Goal: Task Accomplishment & Management: Manage account settings

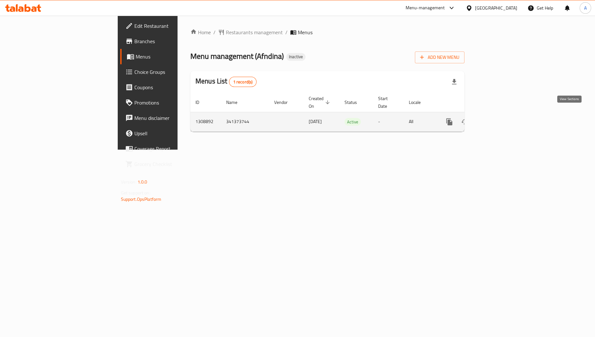
click at [498, 119] on icon "enhanced table" at bounding box center [495, 122] width 6 height 6
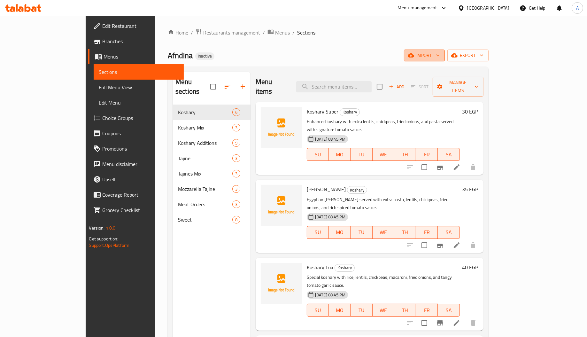
click at [440, 59] on span "import" at bounding box center [424, 55] width 31 height 8
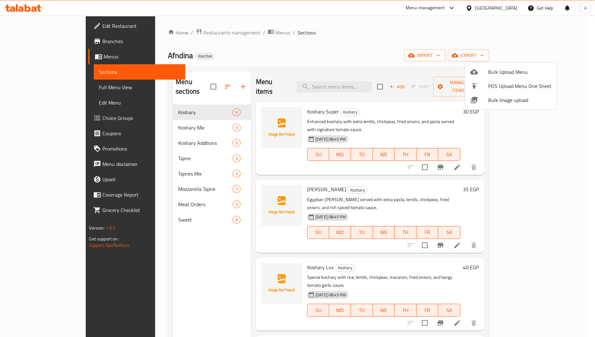
drag, startPoint x: 486, startPoint y: 84, endPoint x: 484, endPoint y: 93, distance: 9.5
click at [484, 93] on ul "Bulk Upload Menu POS Upload Menu One Sheet Bulk Image upload" at bounding box center [510, 85] width 91 height 47
click at [484, 93] on li "Bulk Image upload" at bounding box center [510, 100] width 91 height 14
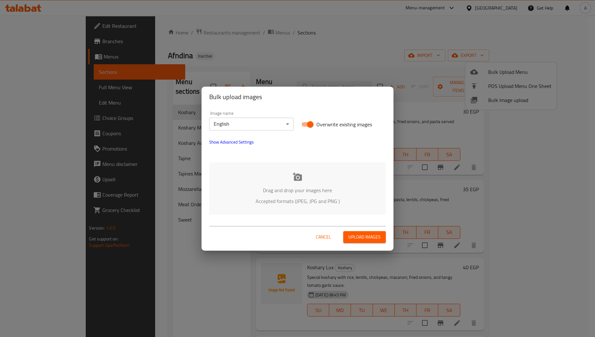
click at [279, 191] on p "Drag and drop your images here" at bounding box center [297, 190] width 157 height 8
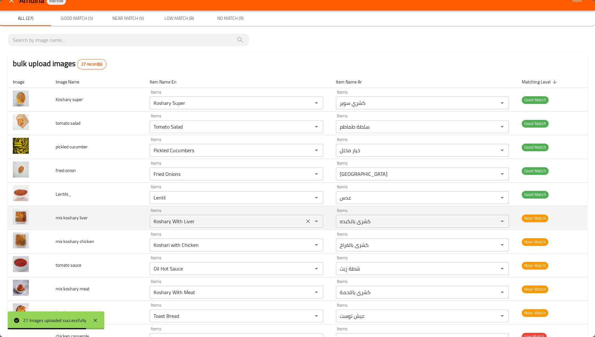
scroll to position [11, 0]
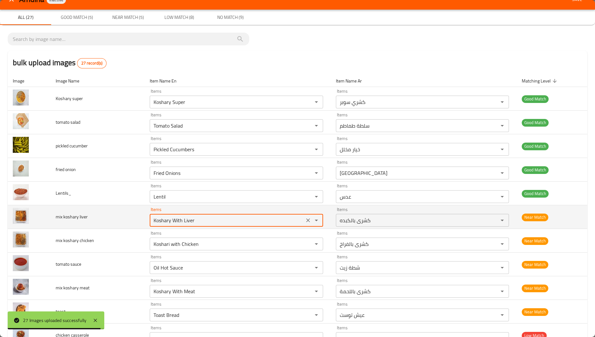
click at [207, 218] on liver "Koshary With Liver" at bounding box center [227, 220] width 151 height 9
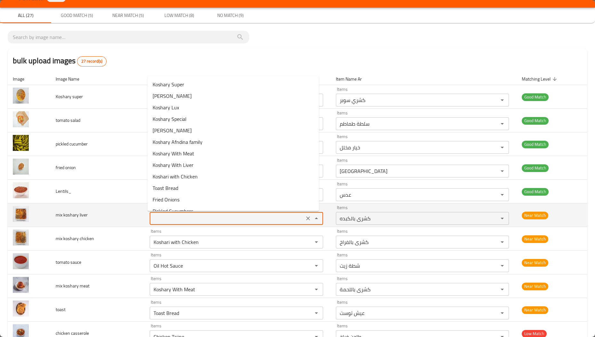
scroll to position [13, 0]
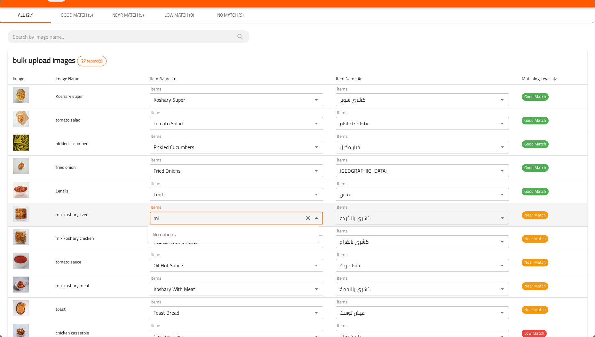
type liver "m"
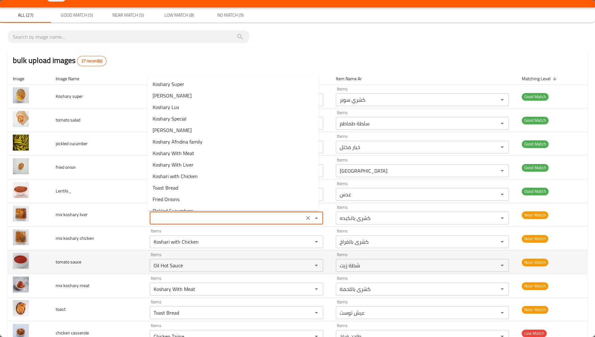
type liver "Koshary With Liver"
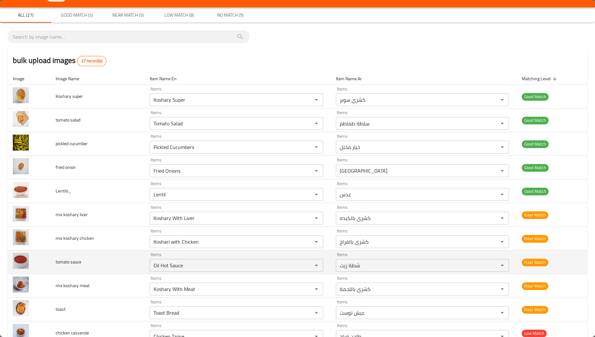
click at [105, 260] on td "tomato sauce" at bounding box center [98, 262] width 94 height 24
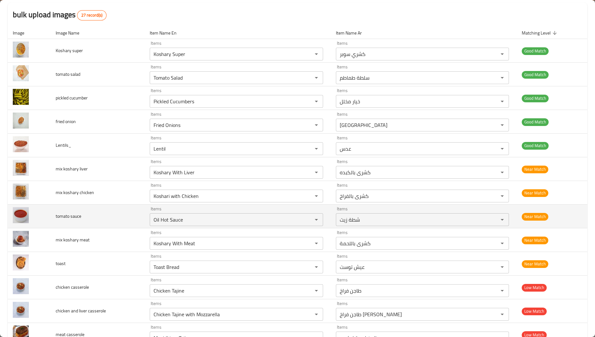
scroll to position [59, 0]
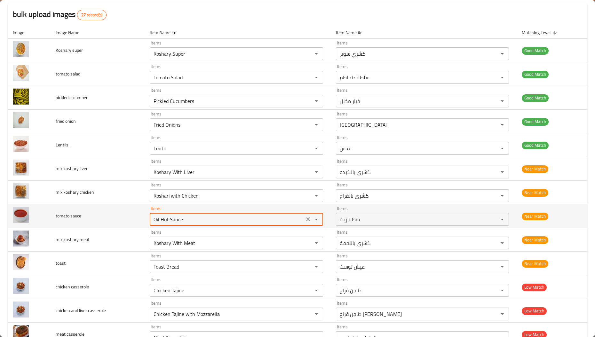
click at [165, 220] on sauce "Oil Hot Sauce" at bounding box center [227, 219] width 151 height 9
click at [158, 221] on sauce "Oil Hot Sauce" at bounding box center [227, 219] width 151 height 9
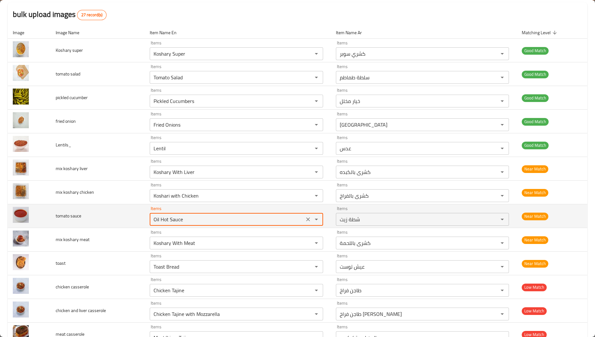
click at [158, 221] on sauce "Oil Hot Sauce" at bounding box center [227, 219] width 151 height 9
type sauce "t"
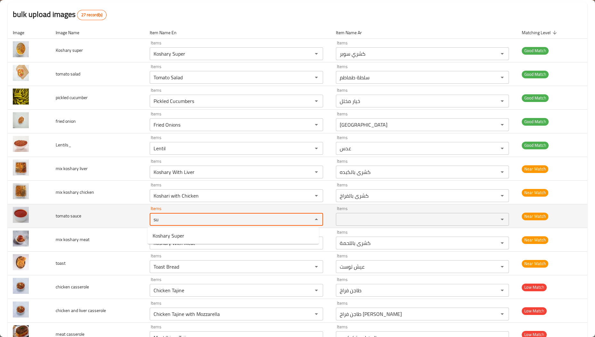
type sauce "s"
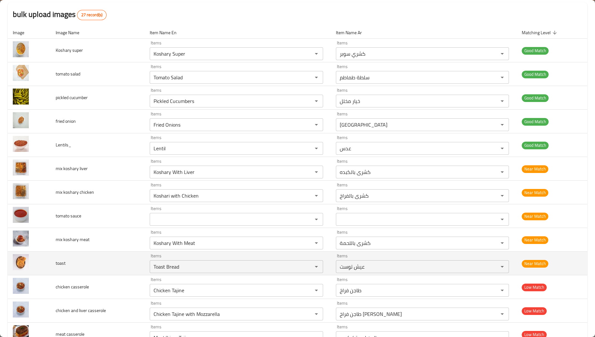
click at [88, 252] on td "toast" at bounding box center [98, 264] width 94 height 24
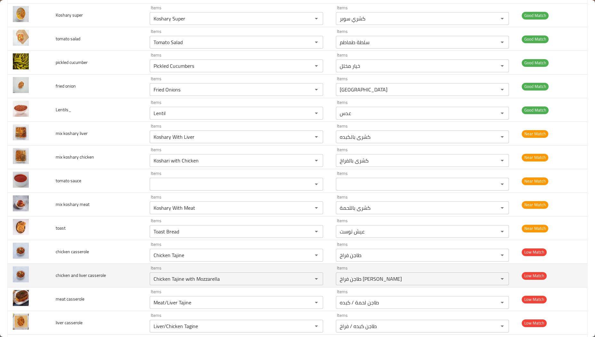
scroll to position [95, 0]
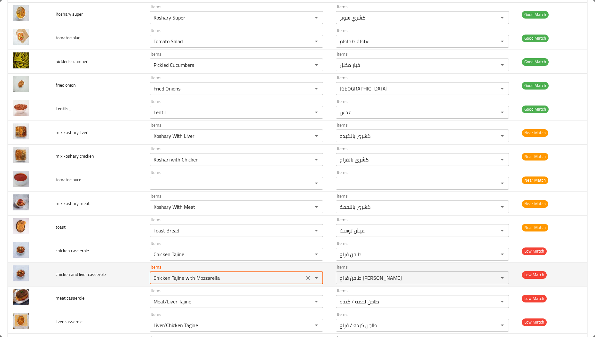
drag, startPoint x: 178, startPoint y: 280, endPoint x: 224, endPoint y: 280, distance: 46.1
click at [224, 280] on casserole "Chicken Tajine with Mozzarella" at bounding box center [227, 277] width 151 height 9
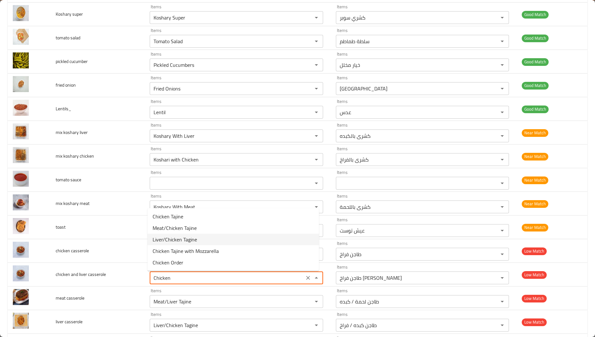
click at [185, 239] on span "Liver/Chicken Tagine" at bounding box center [175, 240] width 44 height 8
type casserole "Liver/Chicken Tagine"
type casserole-ar "طاجن كبده / فراخ"
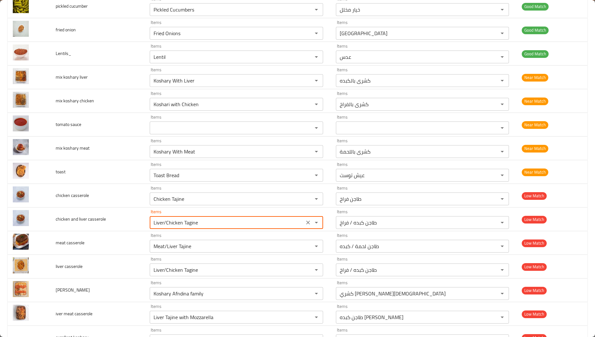
scroll to position [151, 0]
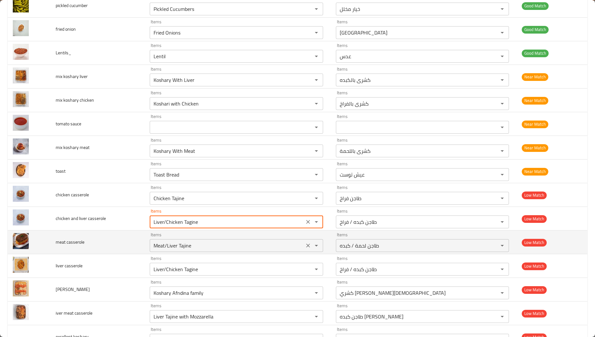
type casserole "Liver/Chicken Tagine"
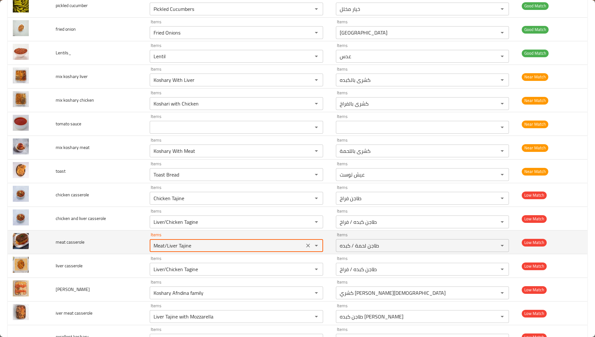
click at [191, 245] on casserole "Meat/Liver Tajine" at bounding box center [227, 245] width 151 height 9
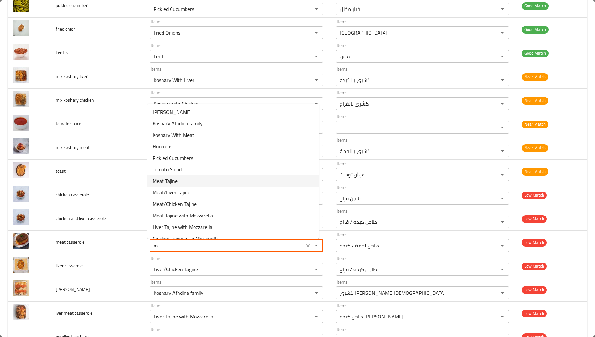
click at [160, 178] on span "Meat Tajine" at bounding box center [165, 181] width 25 height 8
type casserole "Meat Tajine"
type casserole-ar "طاجن لحمة"
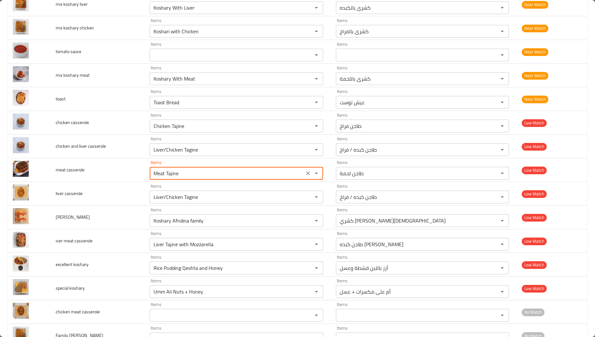
scroll to position [234, 0]
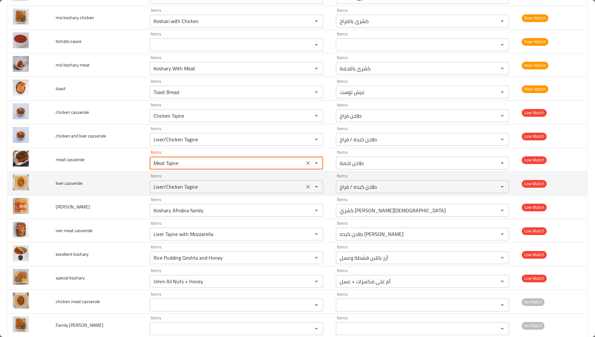
type casserole "Meat Tajine"
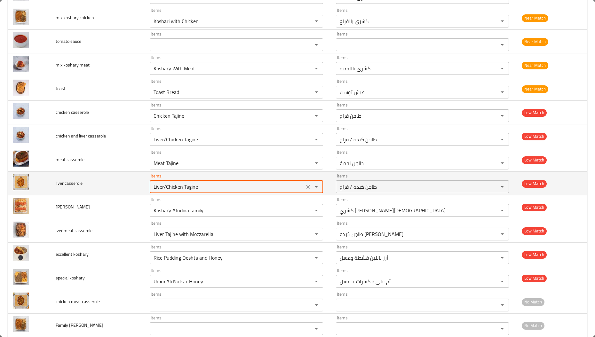
click at [171, 188] on casserole "Liver/Chicken Tagine" at bounding box center [227, 186] width 151 height 9
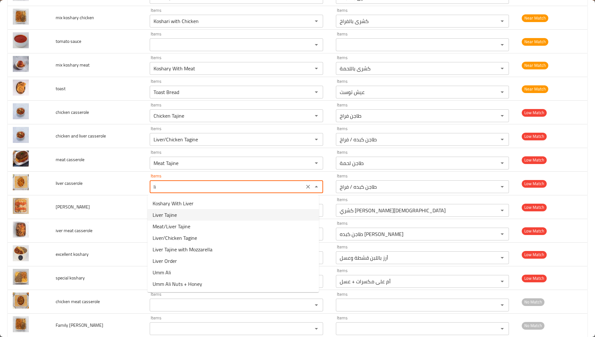
click at [169, 217] on span "Liver Tajine" at bounding box center [165, 215] width 24 height 8
type casserole "Liver Tajine"
type casserole-ar "طاجن كبده"
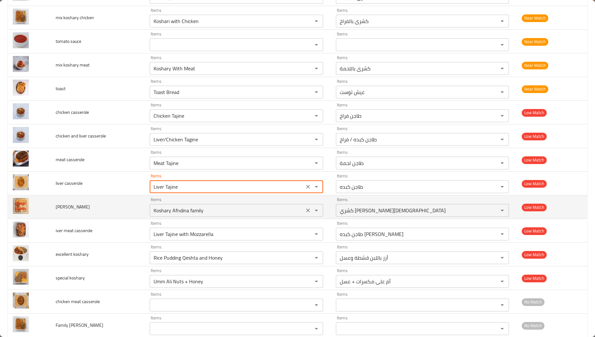
type casserole "Liver Tajine"
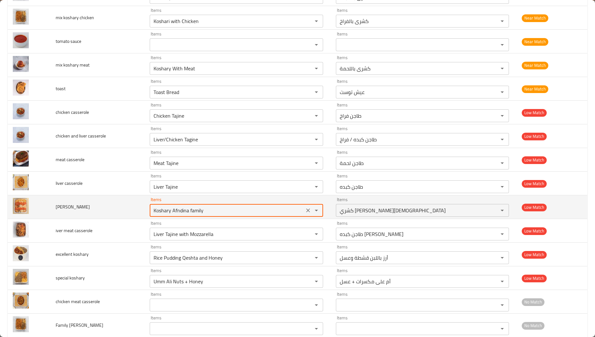
click at [164, 212] on koshary "Koshary Afndina family" at bounding box center [227, 210] width 151 height 9
click at [193, 212] on koshary "Koshary Afndina family" at bounding box center [227, 210] width 151 height 9
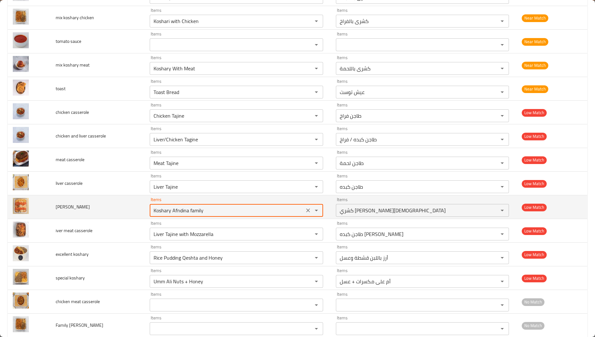
click at [193, 212] on koshary "Koshary Afndina family" at bounding box center [227, 210] width 151 height 9
type koshary "Koshary Afndina"
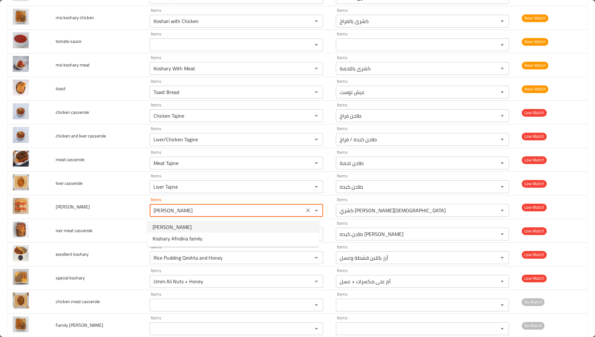
click at [178, 228] on span "Koshary Afndina" at bounding box center [172, 227] width 39 height 8
type koshary-ar "كشري أفندينا"
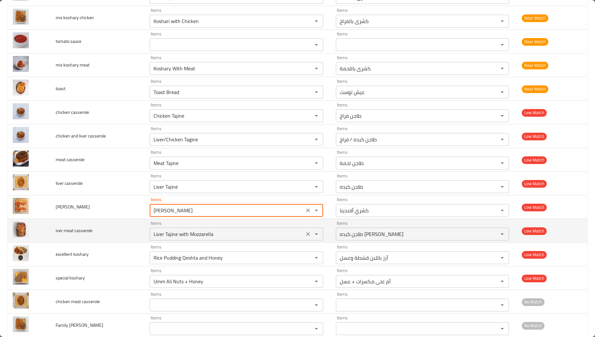
type koshary "Koshary Afndina"
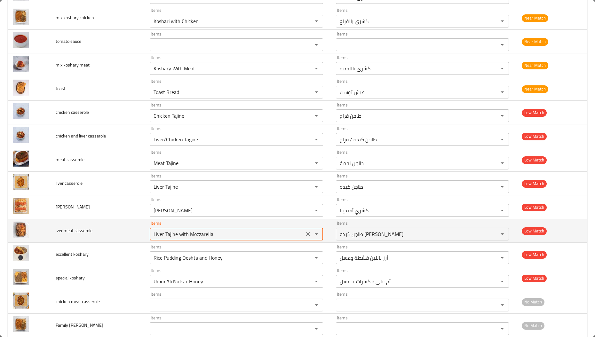
click at [168, 235] on casserole "Liver Tajine with Mozzarella" at bounding box center [227, 234] width 151 height 9
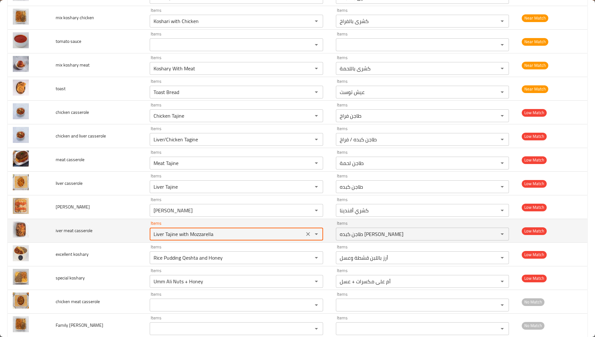
click at [168, 235] on casserole "Liver Tajine with Mozzarella" at bounding box center [227, 234] width 151 height 9
drag, startPoint x: 224, startPoint y: 235, endPoint x: 164, endPoint y: 235, distance: 59.5
click at [164, 235] on casserole "Liver Tajine with Mozzarella" at bounding box center [227, 234] width 151 height 9
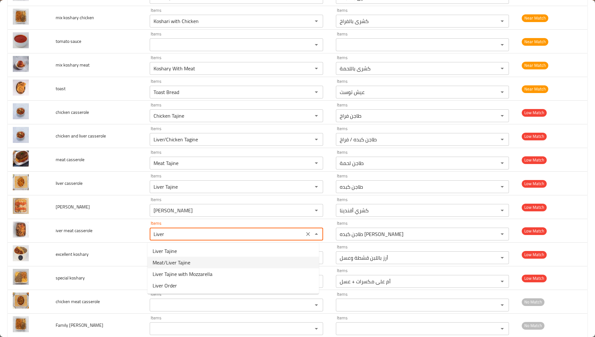
click at [166, 262] on span "Meat/Liver Tajine" at bounding box center [172, 263] width 38 height 8
type casserole "Meat/Liver Tajine"
type casserole-ar "طاجن لحمة / كبده"
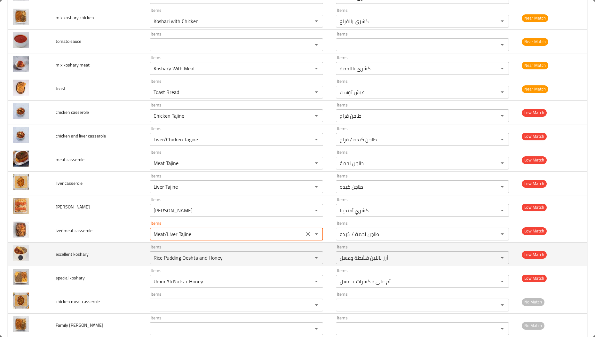
type casserole "Meat/Liver Tajine"
click at [64, 254] on span "excellent koshary" at bounding box center [72, 254] width 33 height 8
copy span "excellent"
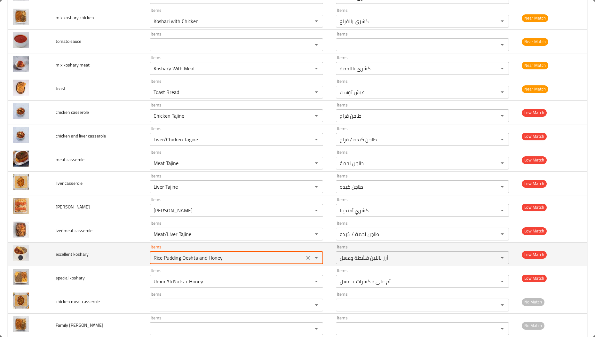
click at [219, 257] on koshary "Rice Pudding Qeshta and Honey" at bounding box center [227, 257] width 151 height 9
paste koshary "excellent"
type koshary "e"
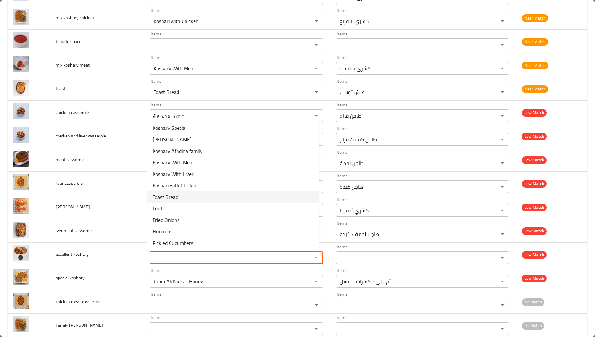
scroll to position [0, 0]
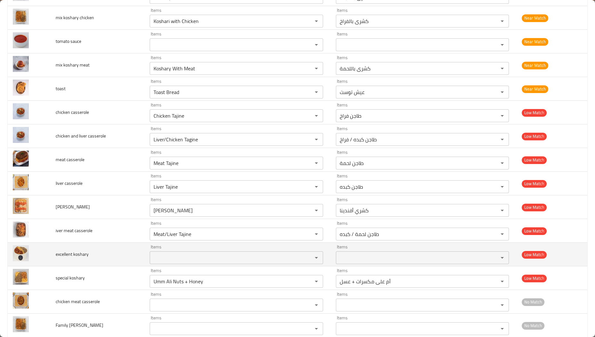
click at [76, 256] on span "excellent koshary" at bounding box center [72, 254] width 33 height 8
copy span "koshary"
click at [76, 256] on span "excellent koshary" at bounding box center [72, 254] width 33 height 8
paste koshary "koshary"
click at [155, 258] on koshary "koshary" at bounding box center [227, 257] width 151 height 9
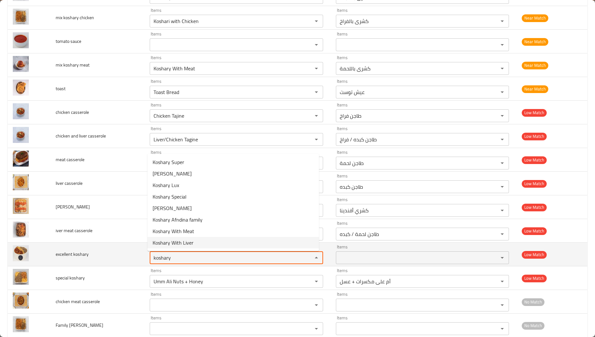
click at [184, 260] on koshary "koshary" at bounding box center [227, 257] width 151 height 9
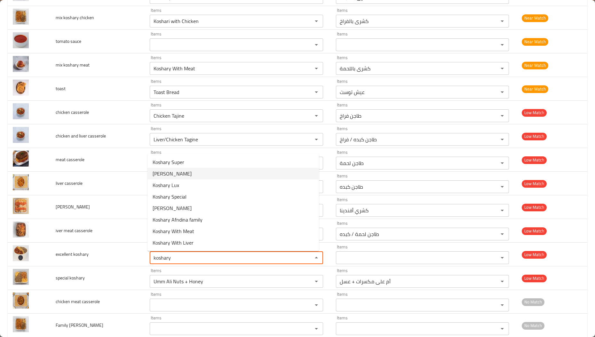
click at [199, 176] on koshary-option-1 "Koshary Momtaz" at bounding box center [232, 174] width 171 height 12
type koshary "Koshary Momtaz"
type koshary-ar "كشري ممتاز"
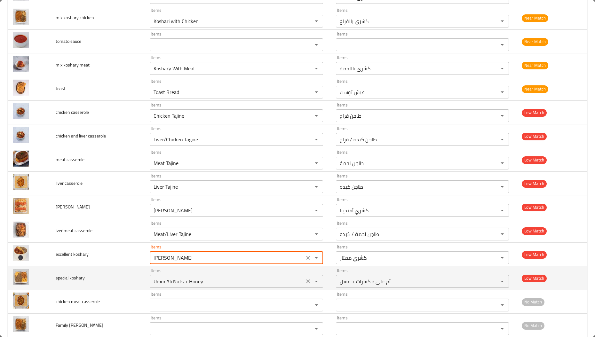
click at [175, 287] on div "Umm Ali Nuts + Honey Items" at bounding box center [236, 281] width 173 height 13
type koshary "Koshary Momtaz"
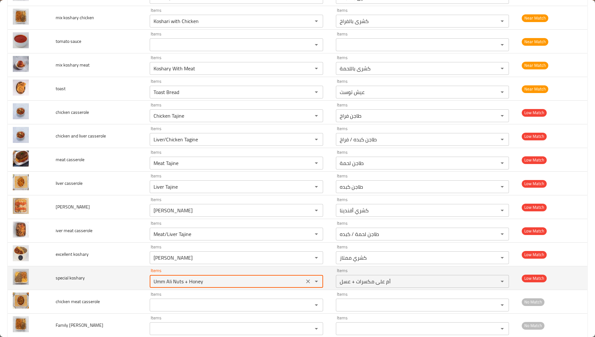
click at [175, 287] on div "Umm Ali Nuts + Honey Items" at bounding box center [236, 281] width 173 height 13
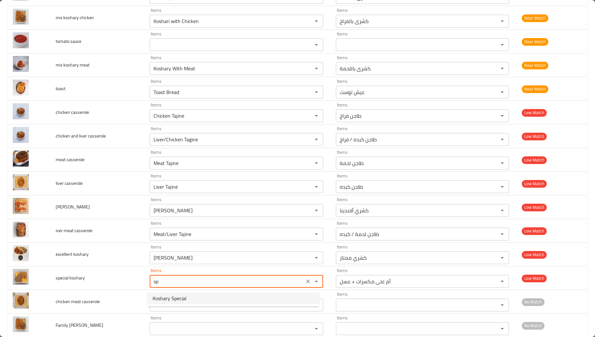
click at [173, 298] on span "Koshary Special" at bounding box center [170, 299] width 34 height 8
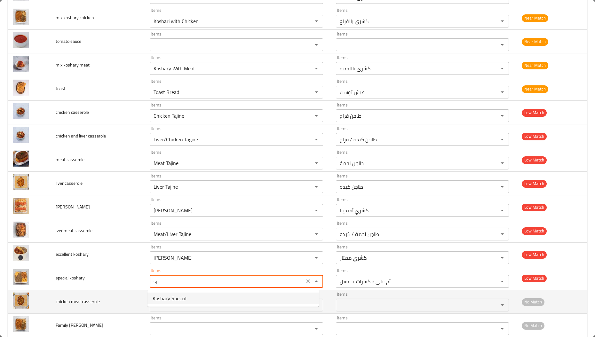
type koshary "Koshary Special"
type koshary-ar "كشري اسبشيال"
click at [173, 298] on div "Items Items" at bounding box center [236, 302] width 173 height 20
type koshary "Koshary Special"
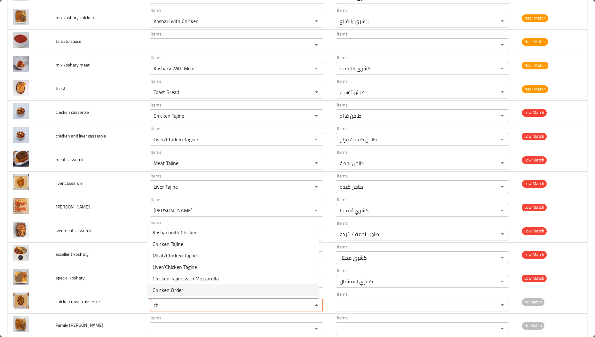
type casserole "c"
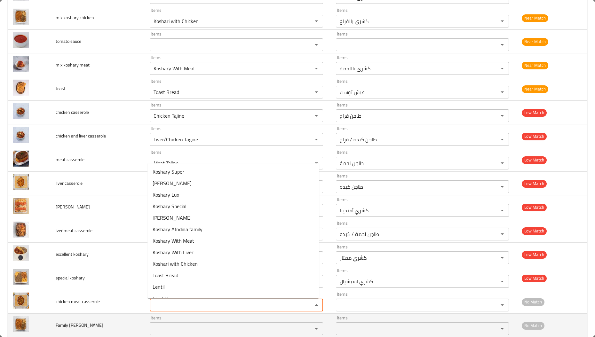
click at [124, 317] on td "Family Afandina koshary" at bounding box center [98, 326] width 94 height 24
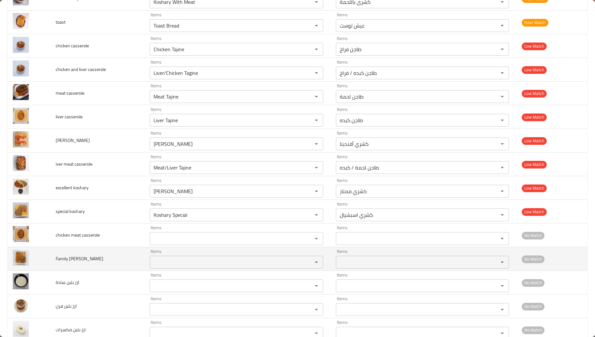
scroll to position [318, 0]
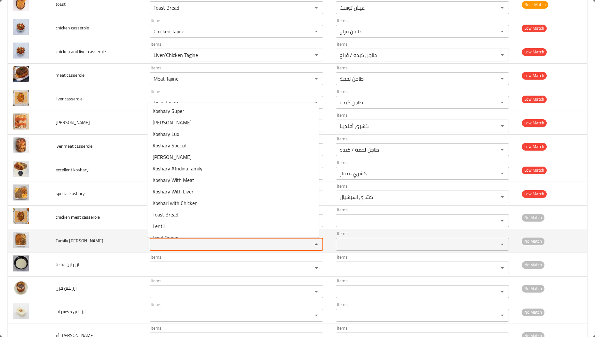
click at [168, 248] on koshary "Items" at bounding box center [227, 244] width 151 height 9
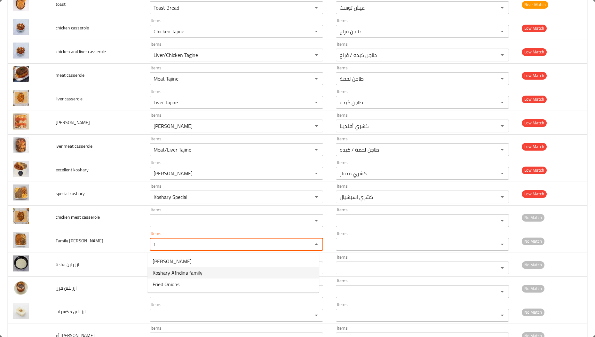
click at [166, 274] on span "Koshary Afndina family" at bounding box center [178, 273] width 50 height 8
type koshary "Koshary Afndina family"
type koshary-ar "كشري عائلي افندينا"
click at [166, 274] on div "Items" at bounding box center [236, 268] width 173 height 13
type koshary "Koshary Afndina family"
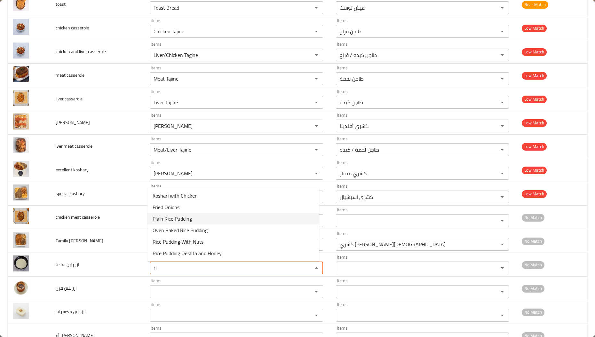
click at [201, 222] on سادة-option-2 "Plain Rice Pudding" at bounding box center [232, 219] width 171 height 12
type سادة "Plain Rice Pudding"
type سادة-ar "أرز باللبن سادة"
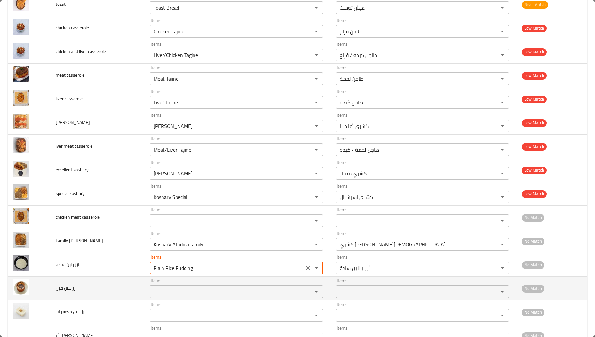
click at [188, 298] on div "Items" at bounding box center [236, 291] width 173 height 13
type سادة "Plain Rice Pudding"
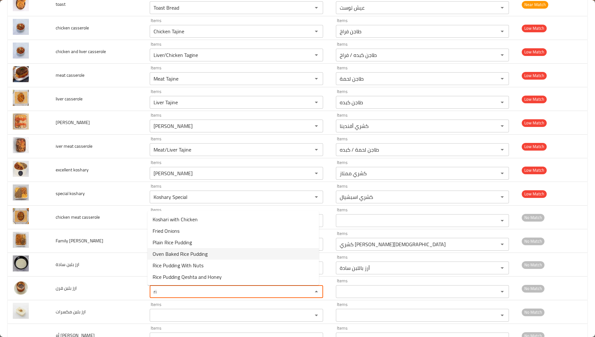
click at [176, 252] on span "Oven Baked Rice Pudding" at bounding box center [180, 254] width 55 height 8
type فرن "Oven Baked Rice Pudding"
type فرن-ar "أرز باللبن فرن"
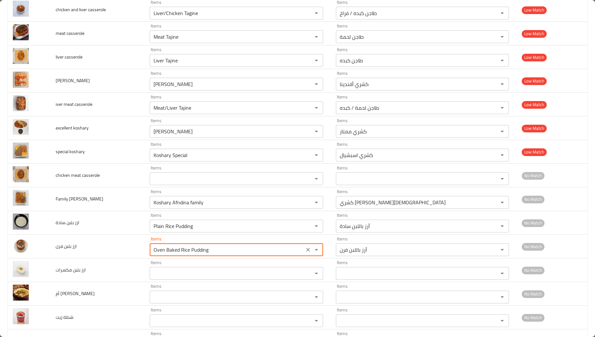
scroll to position [361, 0]
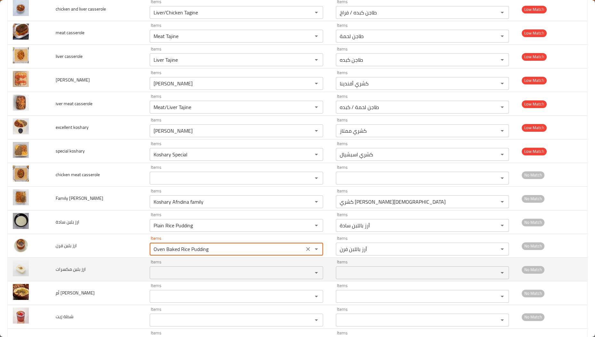
type فرن "Oven Baked Rice Pudding"
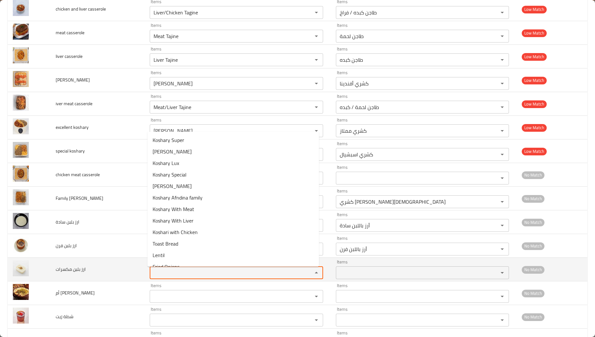
click at [158, 273] on مكسرات "Items" at bounding box center [227, 272] width 151 height 9
type مكسرات "r"
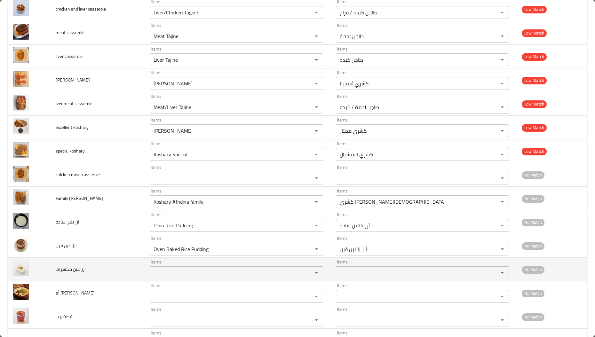
click at [113, 271] on td "ارز بلبن مكسرات" at bounding box center [98, 270] width 94 height 24
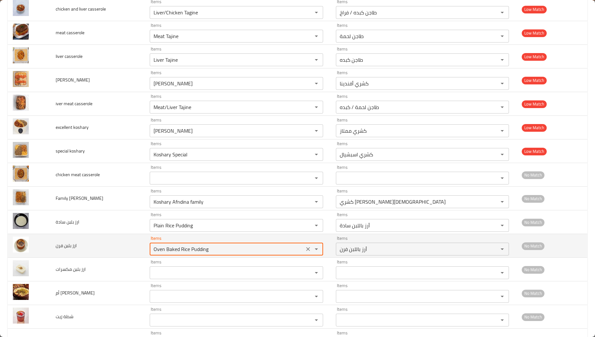
click at [194, 253] on فرن "Oven Baked Rice Pudding" at bounding box center [227, 249] width 151 height 9
click at [200, 253] on فرن "Oven Baked Rice Pudding" at bounding box center [227, 249] width 151 height 9
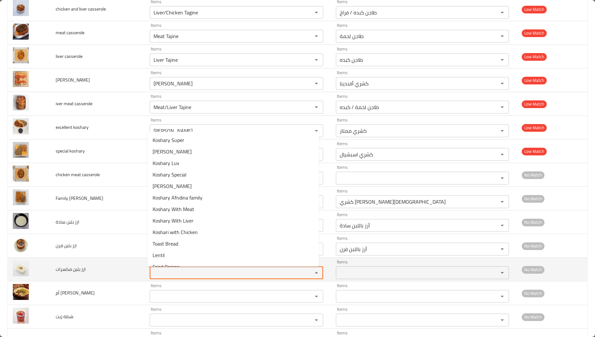
click at [181, 274] on مكسرات "Items" at bounding box center [227, 272] width 151 height 9
paste مكسرات "Pudding"
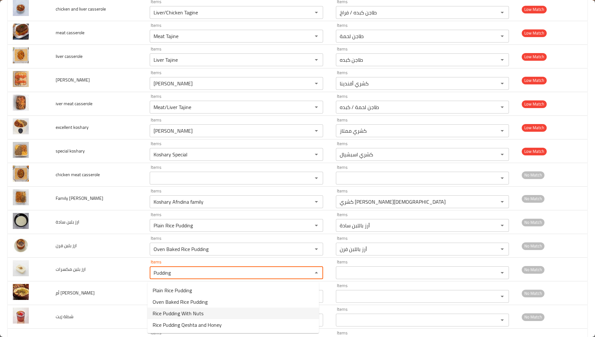
click at [218, 315] on مكسرات-option-2 "Rice Pudding With Nuts" at bounding box center [232, 314] width 171 height 12
type مكسرات "Rice Pudding With Nuts"
type مكسرات-ar "أرز باللبن مكسرات"
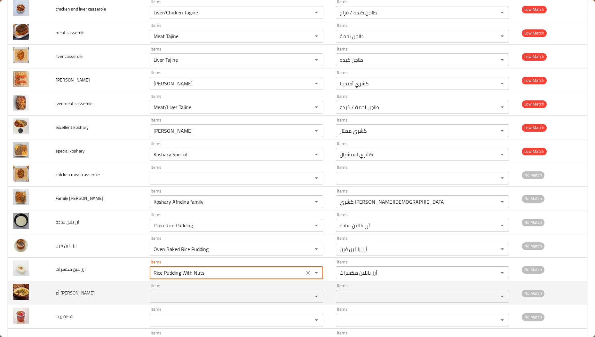
type مكسرات "Rice Pudding With Nuts"
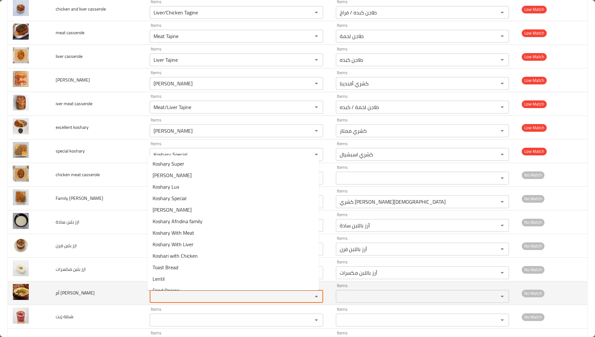
click at [200, 295] on علي "Items" at bounding box center [227, 296] width 151 height 9
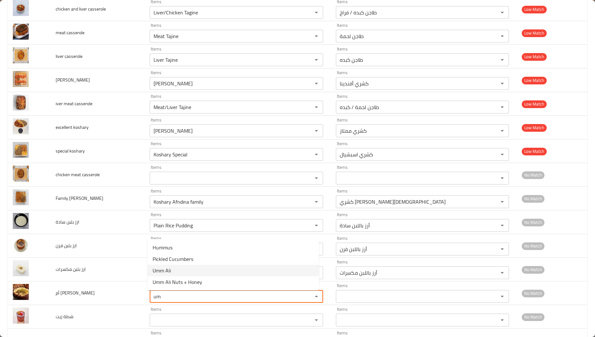
click at [165, 272] on span "Umm Ali" at bounding box center [162, 271] width 18 height 8
type علي "Umm Ali"
type علي-ar "أم على"
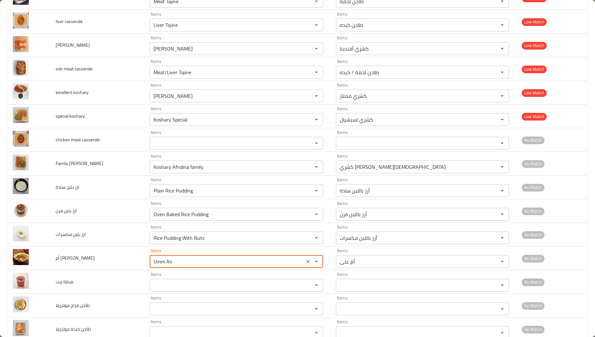
scroll to position [405, 0]
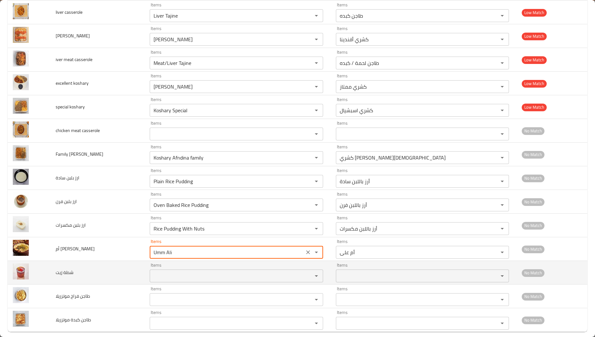
type علي "Umm Ali"
click at [165, 273] on زيت "Items" at bounding box center [227, 275] width 151 height 9
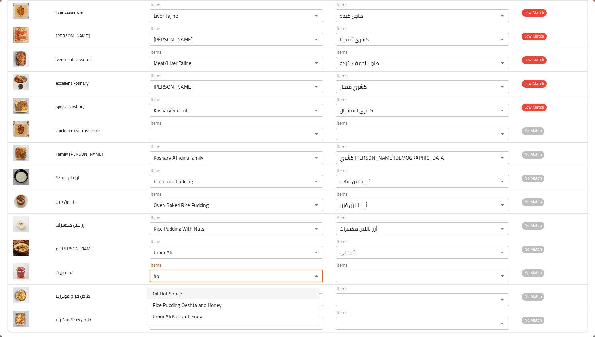
click at [164, 292] on span "Oil Hot Sauce" at bounding box center [167, 294] width 29 height 8
type زيت "Oil Hot Sauce"
type زيت-ar "شطة زيت"
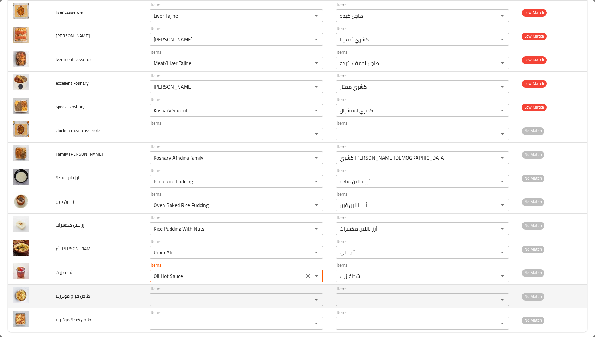
type زيت "Oil Hot Sauce"
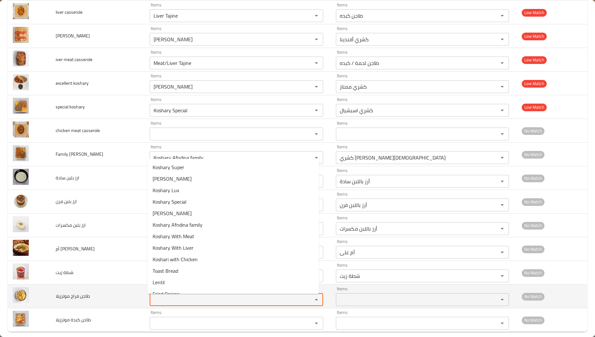
click at [179, 300] on موتزريلا "Items" at bounding box center [227, 299] width 151 height 9
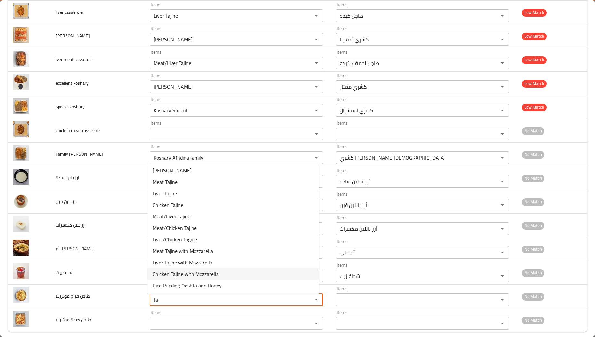
click at [216, 277] on span "Chicken Tajine with Mozzarella" at bounding box center [186, 274] width 66 height 8
type موتزريلا "Chicken Tajine with Mozzarella"
type موتزريلا-ar "طاجن فراخ موتزاريلا"
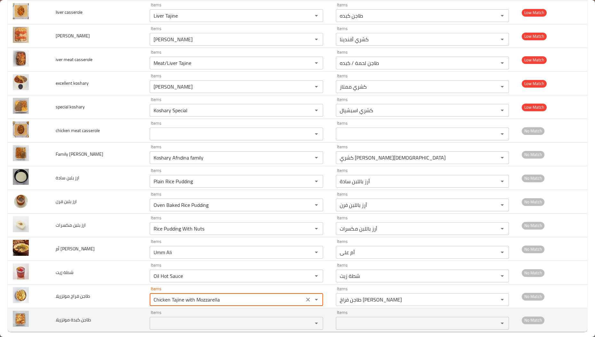
type موتزريلا "Chicken Tajine with Mozzarella"
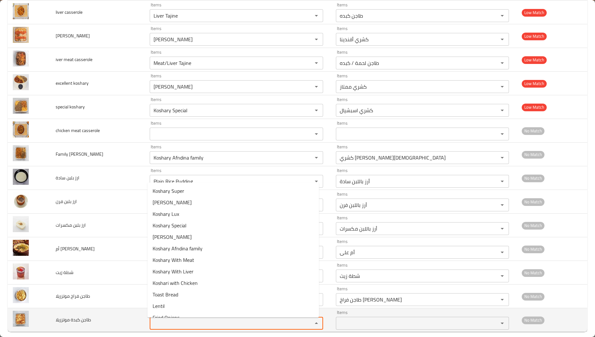
click at [193, 322] on موتزريلا "Items" at bounding box center [227, 323] width 151 height 9
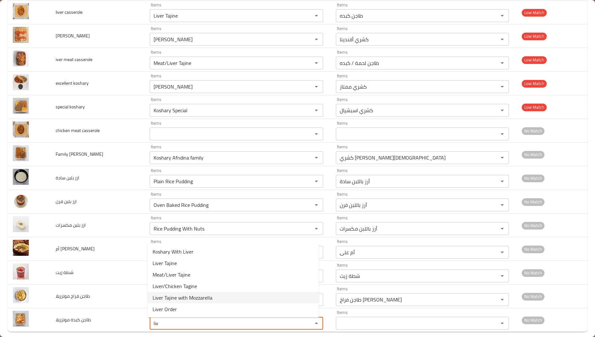
click at [197, 300] on span "Liver Tajine with Mozzarella" at bounding box center [183, 298] width 60 height 8
type موتزريلا "Liver Tajine with Mozzarella"
type موتزريلا-ar "طاجن كبده موتزاريلا"
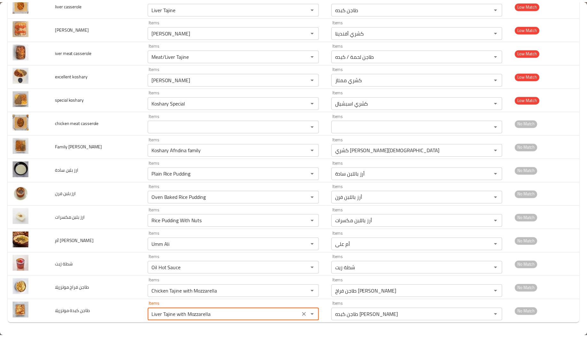
scroll to position [0, 0]
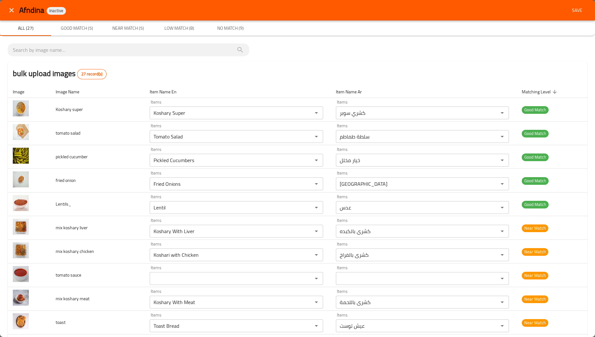
type موتزريلا "Liver Tajine with Mozzarella"
click at [572, 9] on span "Save" at bounding box center [576, 10] width 15 height 8
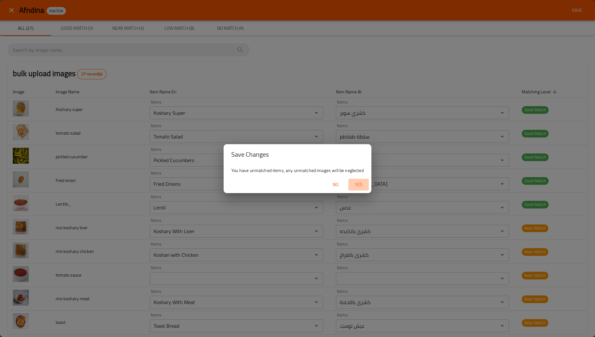
click at [352, 185] on span "Yes" at bounding box center [358, 185] width 15 height 8
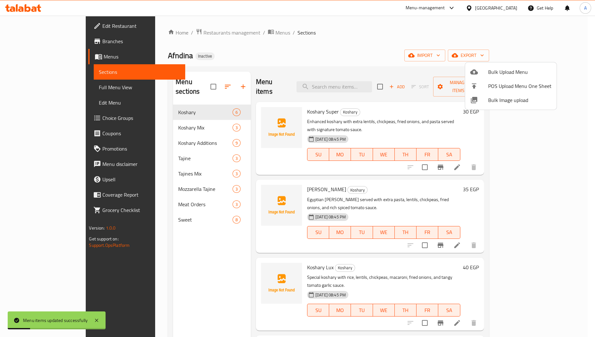
click at [132, 122] on div at bounding box center [297, 168] width 595 height 337
click at [178, 124] on span "Koshary Mix" at bounding box center [205, 128] width 54 height 8
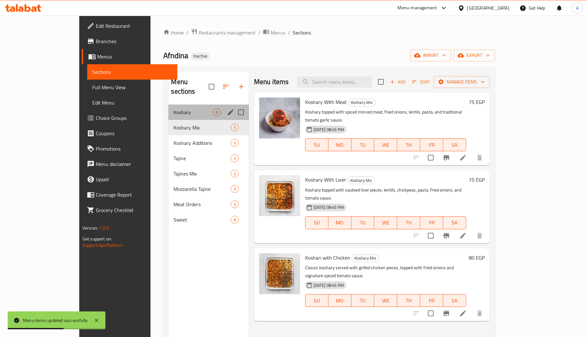
click at [169, 105] on div "Koshary 6" at bounding box center [209, 112] width 80 height 15
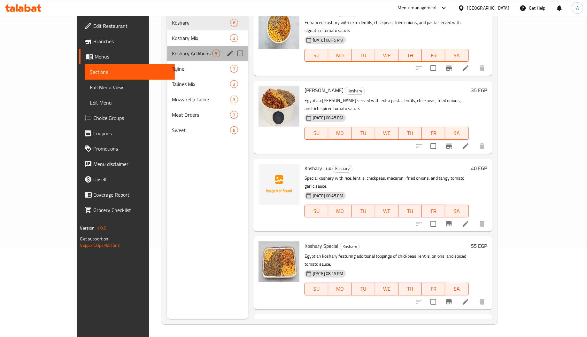
click at [167, 46] on div "Koshary Additions 9" at bounding box center [208, 53] width 82 height 15
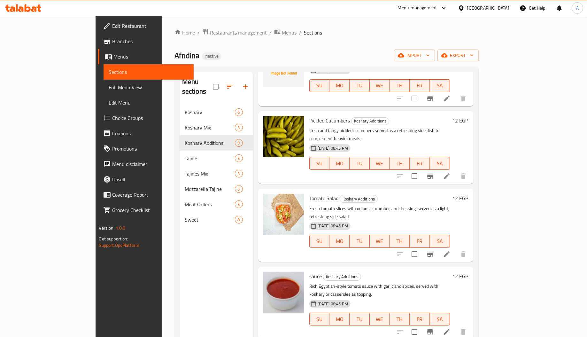
scroll to position [297, 0]
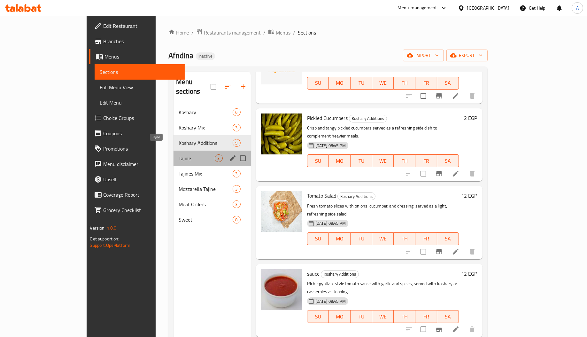
click at [189, 154] on span "Tajine" at bounding box center [197, 158] width 36 height 8
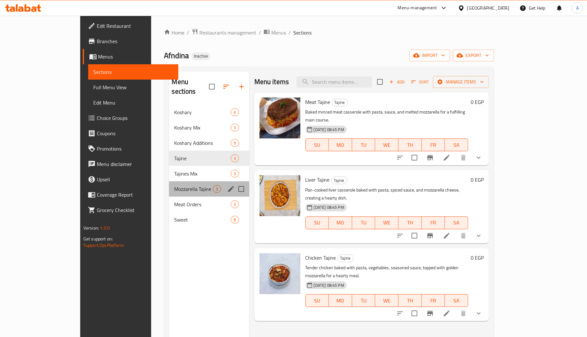
click at [169, 181] on div "Mozzarella Tajine 3" at bounding box center [209, 188] width 80 height 15
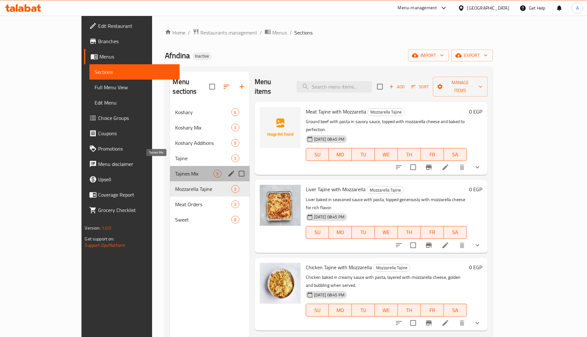
click at [176, 170] on span "Tajines Mix" at bounding box center [194, 174] width 38 height 8
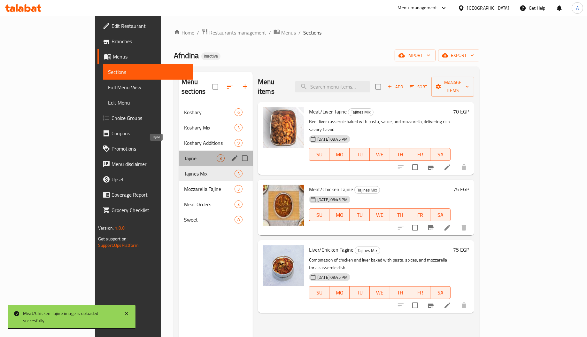
click at [184, 154] on span "Tajine" at bounding box center [200, 158] width 33 height 8
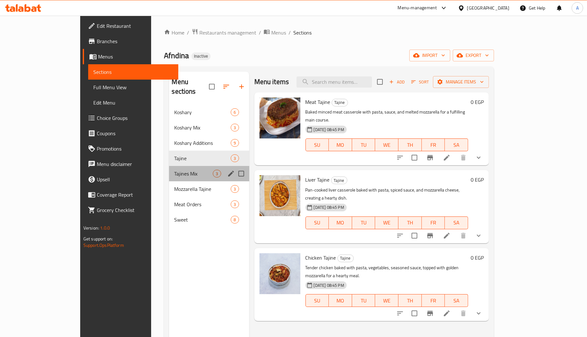
click at [169, 166] on div "Tajines Mix 3" at bounding box center [209, 173] width 80 height 15
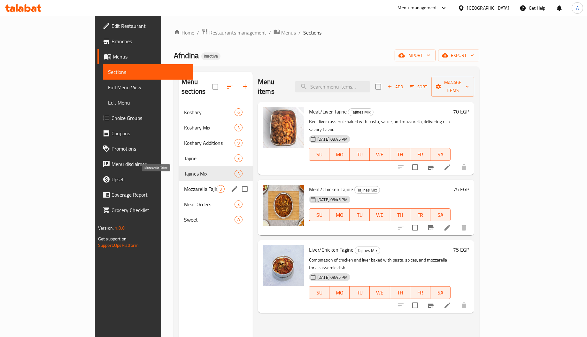
click at [184, 185] on span "Mozzarella Tajine" at bounding box center [200, 189] width 33 height 8
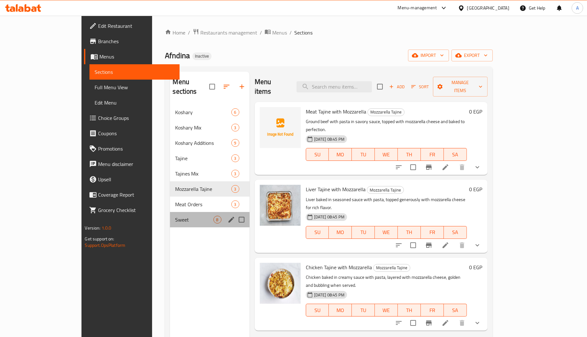
click at [170, 212] on div "Sweet 8" at bounding box center [209, 219] width 79 height 15
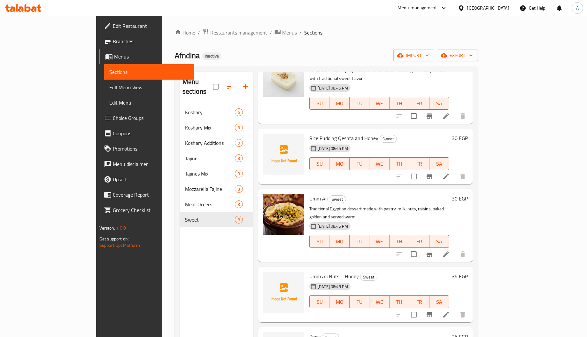
scroll to position [0, 0]
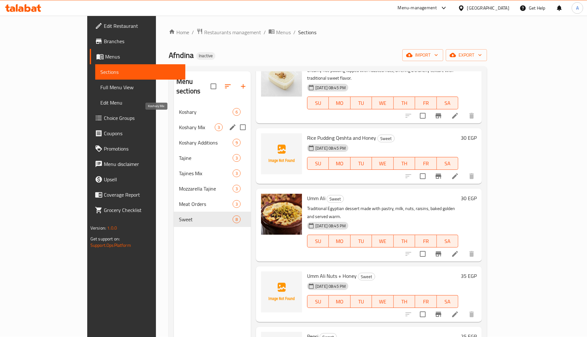
click at [179, 123] on span "Koshary Mix" at bounding box center [197, 127] width 36 height 8
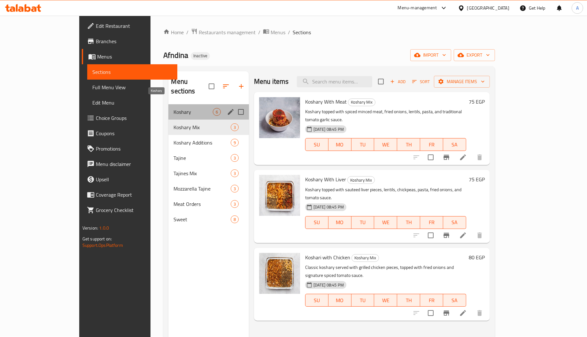
click at [174, 108] on span "Koshary" at bounding box center [193, 112] width 39 height 8
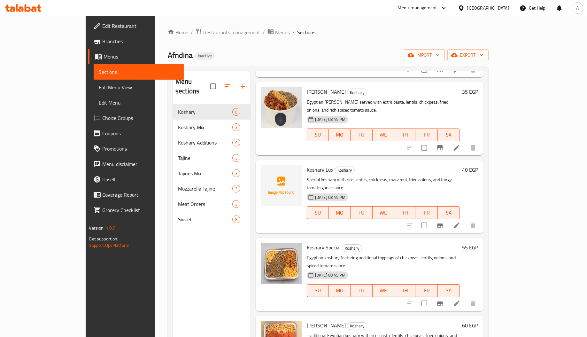
scroll to position [90, 0]
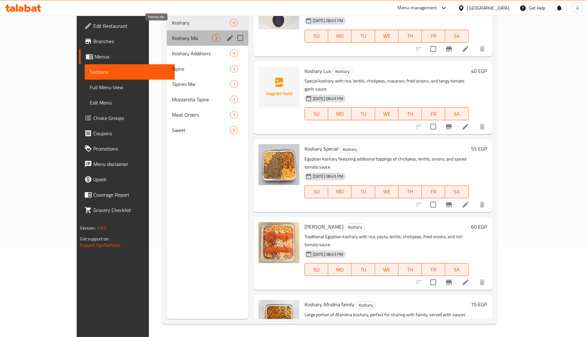
click at [172, 34] on span "Koshary Mix" at bounding box center [192, 38] width 40 height 8
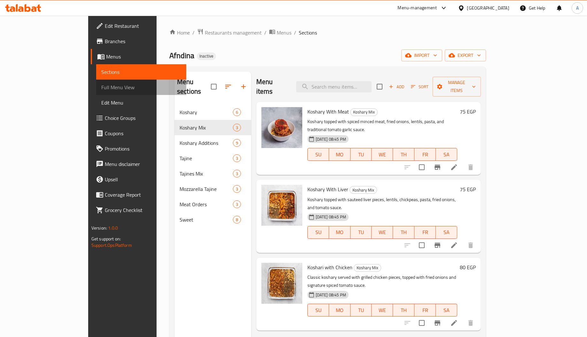
click at [101, 83] on span "Full Menu View" at bounding box center [141, 87] width 80 height 8
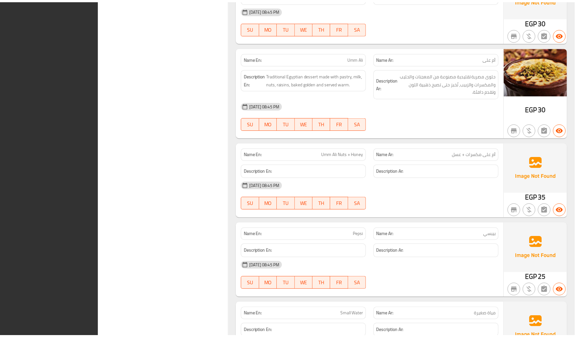
scroll to position [3600, 0]
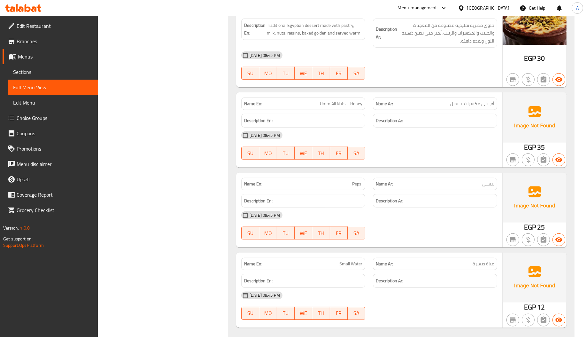
click at [39, 22] on span "Edit Restaurant" at bounding box center [55, 26] width 76 height 8
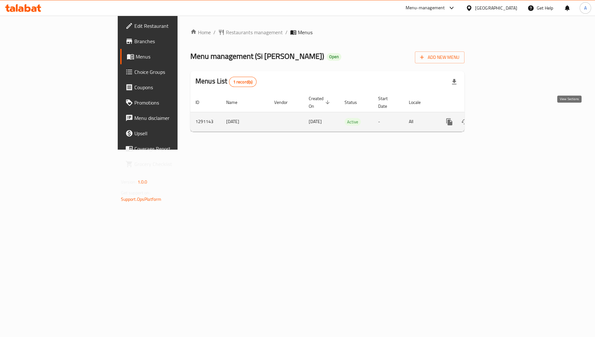
click at [503, 116] on link "enhanced table" at bounding box center [495, 121] width 15 height 15
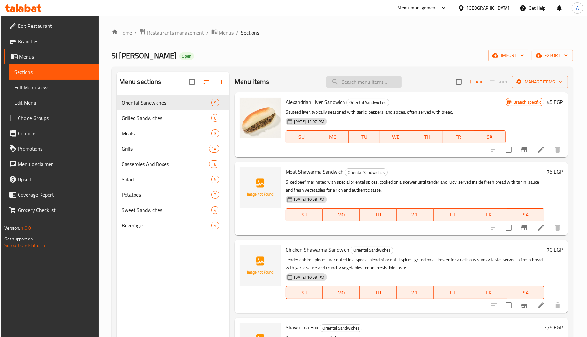
click at [365, 80] on input "search" at bounding box center [364, 81] width 75 height 11
paste input "ساندويتش شاورما لحم"
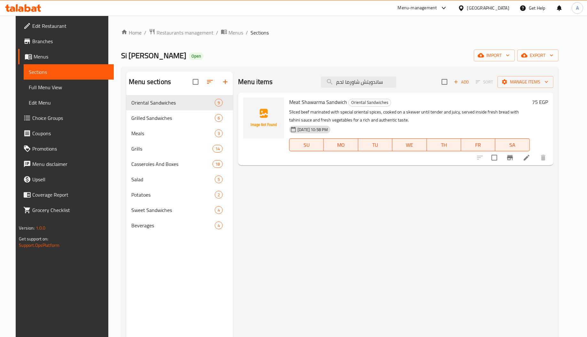
type input "ساندويتش شاورما لحم"
click at [370, 86] on input "ساندويتش شاورما لحم" at bounding box center [358, 81] width 75 height 11
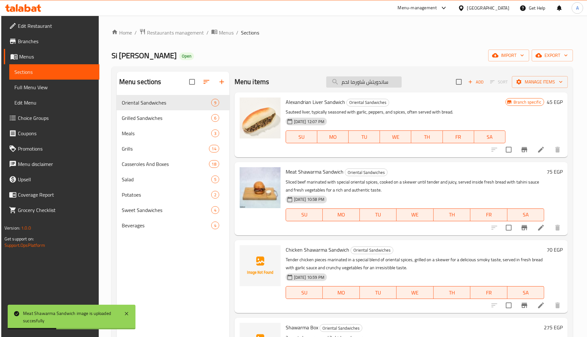
click at [371, 79] on input "ساندويتش شاورما لحم" at bounding box center [364, 81] width 75 height 11
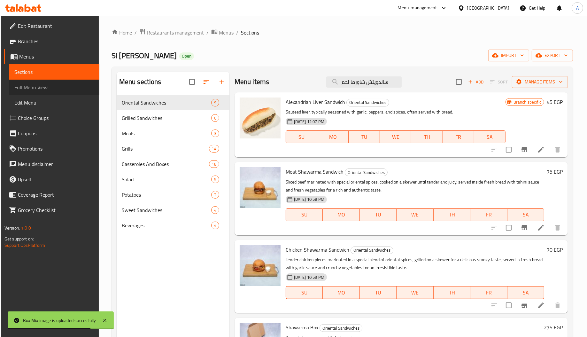
click at [58, 83] on link "Full Menu View" at bounding box center [54, 87] width 90 height 15
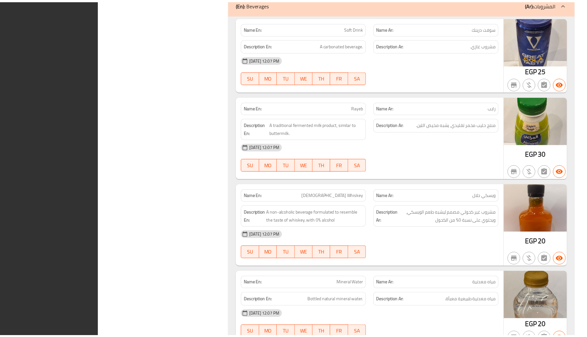
scroll to position [6045, 0]
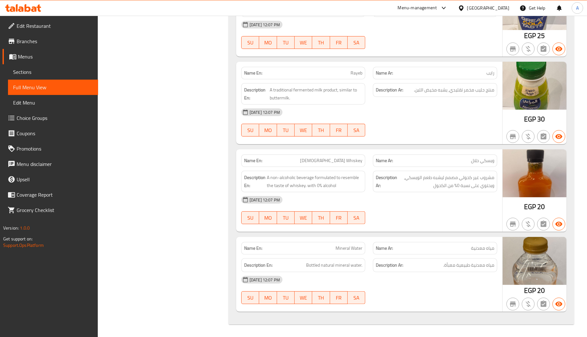
click at [499, 6] on div "[GEOGRAPHIC_DATA]" at bounding box center [489, 7] width 42 height 7
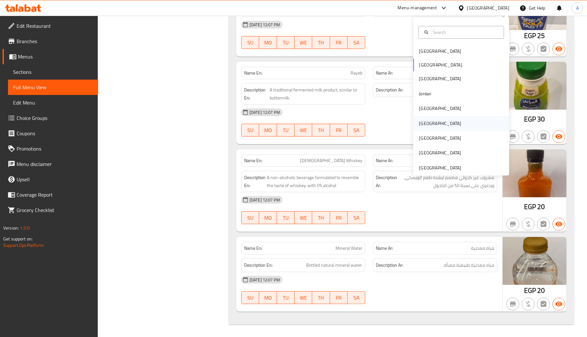
click at [419, 122] on div "Oman" at bounding box center [440, 123] width 42 height 7
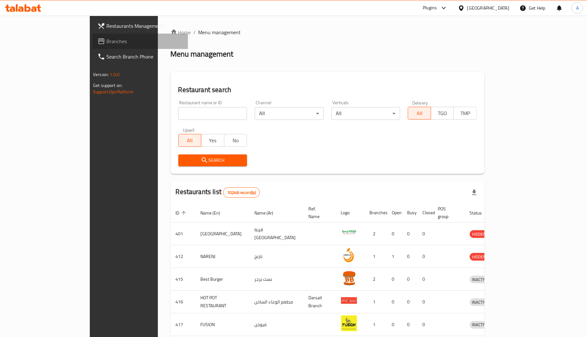
click at [92, 45] on link "Branches" at bounding box center [140, 41] width 96 height 15
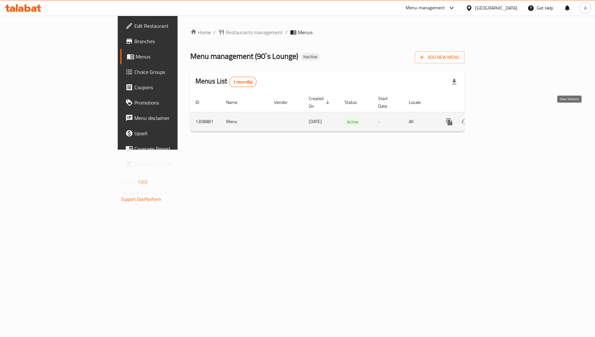
click at [503, 114] on link "enhanced table" at bounding box center [495, 121] width 15 height 15
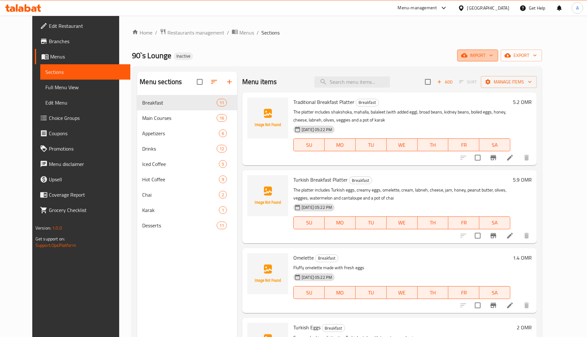
click at [493, 57] on span "import" at bounding box center [478, 55] width 31 height 8
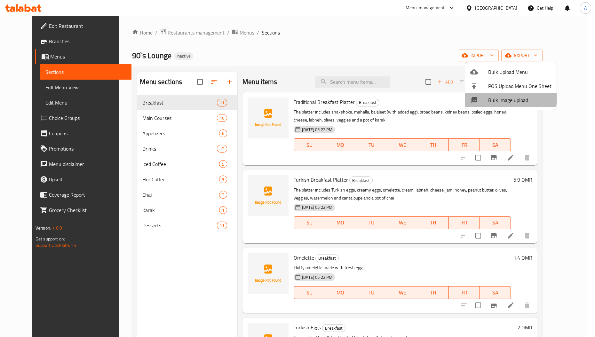
click at [502, 98] on span "Bulk Image upload" at bounding box center [519, 100] width 63 height 8
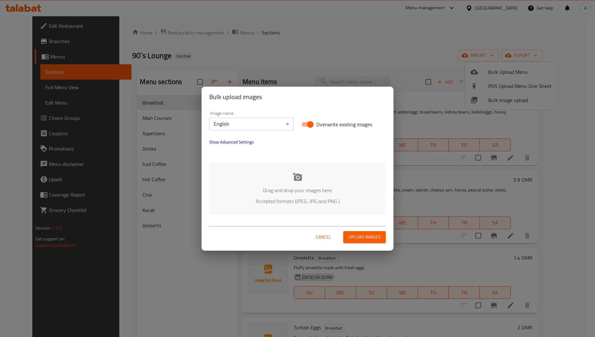
click at [286, 182] on div "Drag and drop your images here Accepted formats (JPEG, JPG and PNG )" at bounding box center [297, 188] width 177 height 52
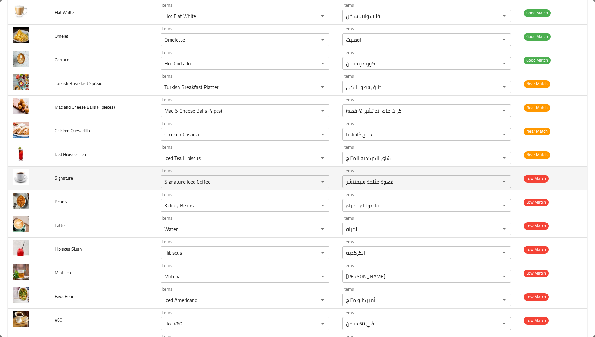
scroll to position [1116, 0]
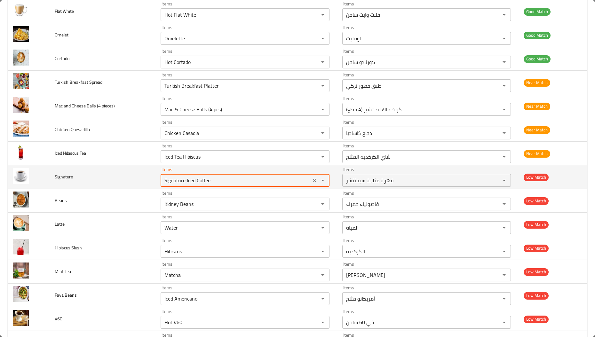
drag, startPoint x: 183, startPoint y: 184, endPoint x: 228, endPoint y: 190, distance: 44.9
click at [228, 189] on td "Items Signature Iced Coffee Items" at bounding box center [245, 177] width 181 height 24
type input "S"
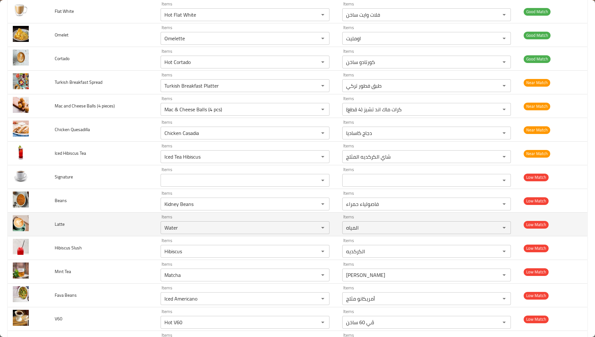
click at [124, 228] on td "Latte" at bounding box center [103, 225] width 106 height 24
click at [181, 230] on input "Water" at bounding box center [235, 227] width 146 height 9
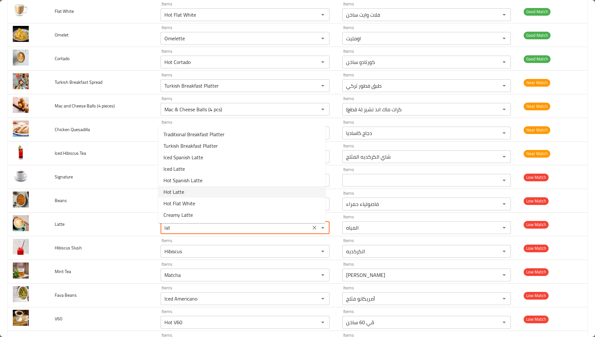
click at [188, 190] on li "Hot Latte" at bounding box center [241, 192] width 167 height 12
type input "Hot Latte"
type input "لاتيه ساخن"
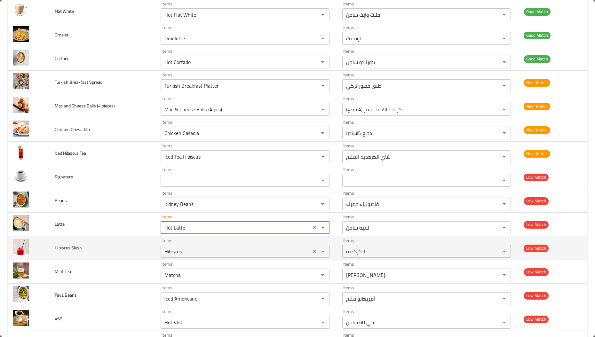
type input "Hot Latte"
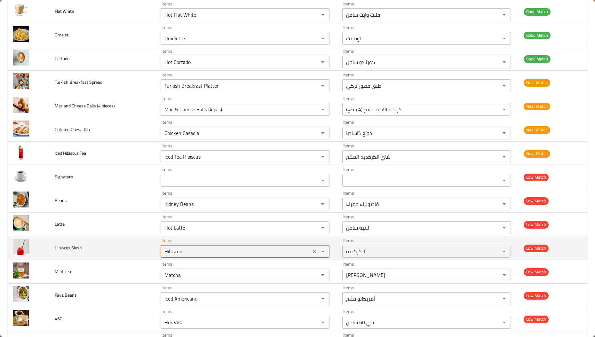
click at [198, 253] on Slush "Hibiscus" at bounding box center [235, 251] width 146 height 9
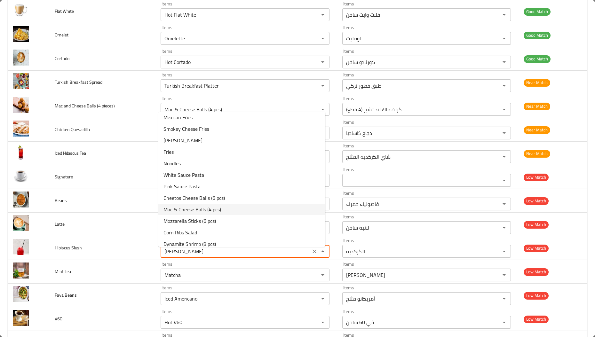
scroll to position [0, 0]
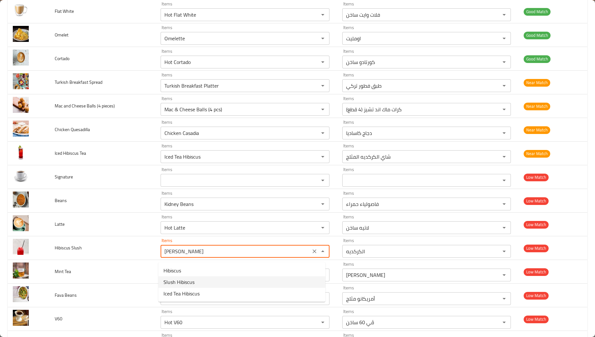
click at [195, 284] on Slush-option-1 "Slush Hibiscus" at bounding box center [241, 282] width 167 height 12
type Slush "Slush Hibiscus"
type Slush-ar "سلاش الكركديه"
click at [195, 281] on div "Matcha Items" at bounding box center [245, 275] width 169 height 13
type Slush "Slush Hibiscus"
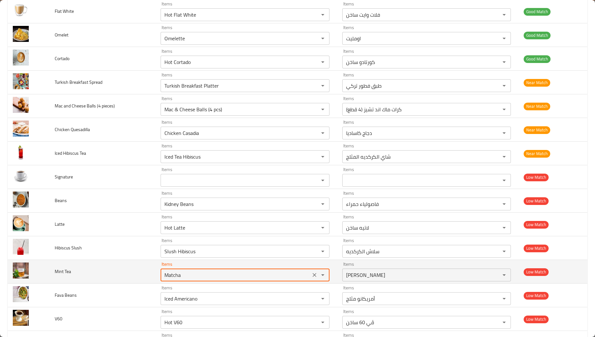
click at [195, 281] on div "Matcha Items" at bounding box center [245, 275] width 169 height 13
type Tea "m"
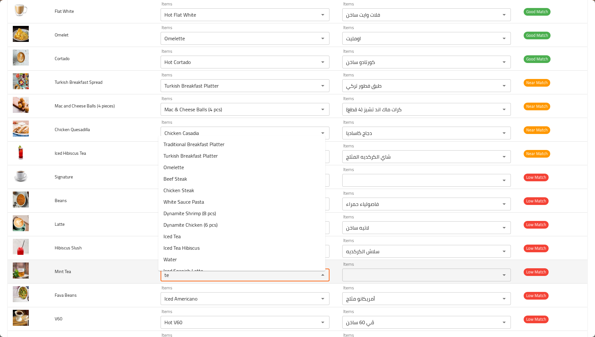
type Tea "t"
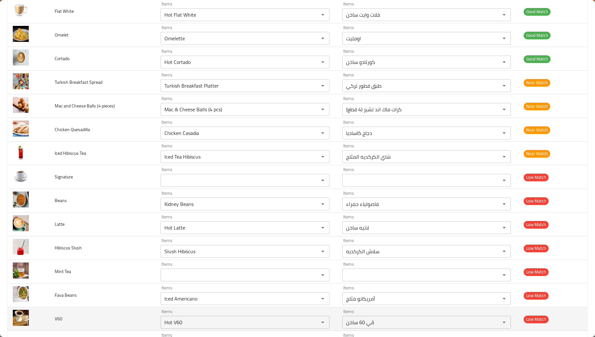
click at [134, 312] on td "V60" at bounding box center [103, 319] width 106 height 24
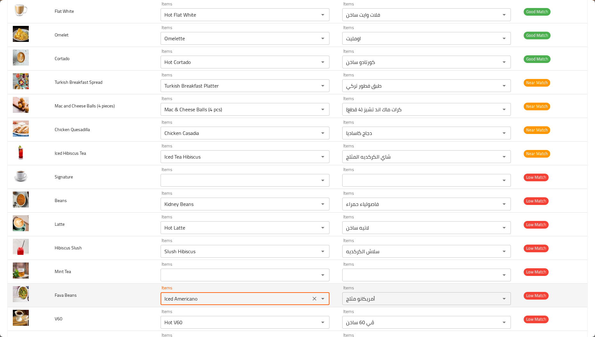
click at [191, 299] on Beans "Iced Americano" at bounding box center [235, 298] width 146 height 9
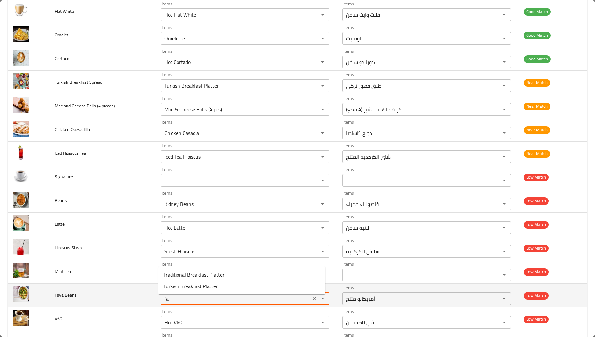
type Beans "f"
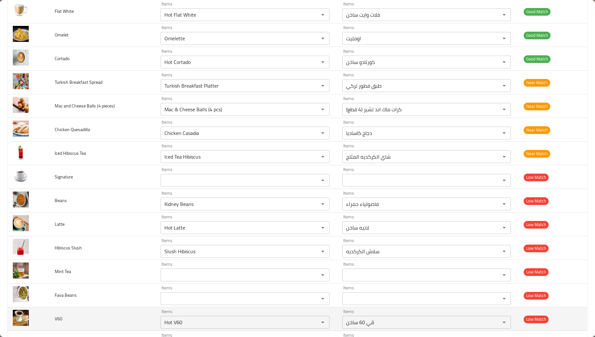
click at [123, 319] on td "V60" at bounding box center [103, 319] width 106 height 24
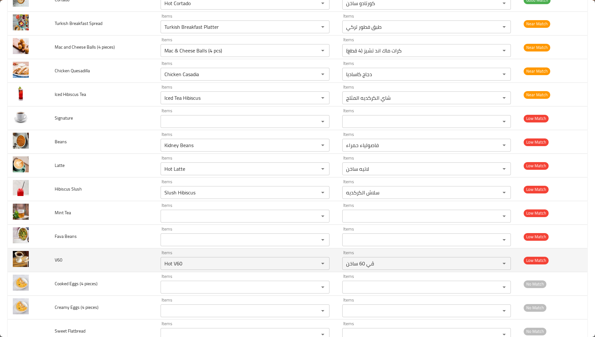
scroll to position [1184, 0]
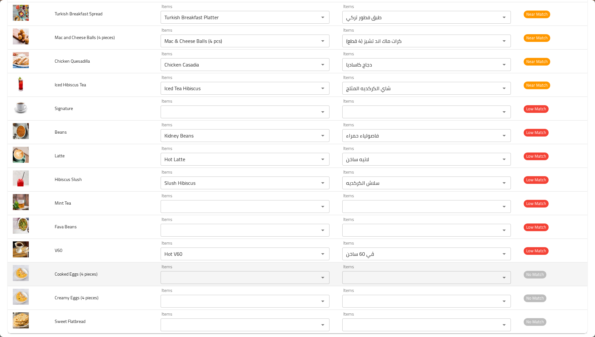
click at [74, 278] on span "Cooked Eggs (4 pieces)" at bounding box center [76, 274] width 43 height 8
copy span "Eggs"
click at [183, 282] on pieces\) "Items" at bounding box center [235, 277] width 146 height 9
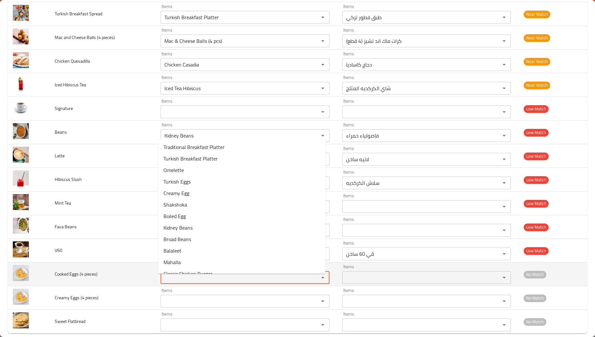
paste pieces\) "Eggs"
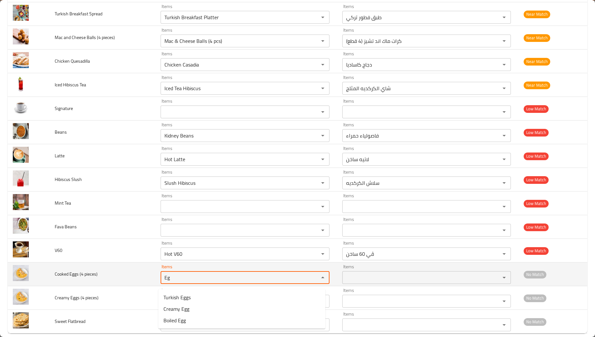
type pieces\) "E"
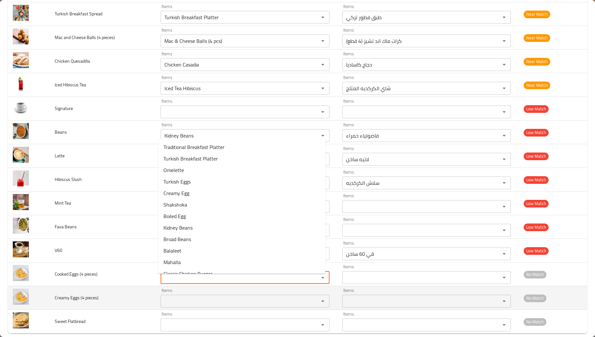
click at [174, 308] on div "Items" at bounding box center [245, 301] width 169 height 13
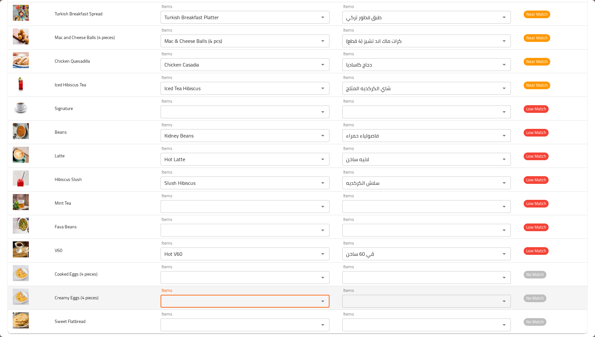
paste pieces\) "Eggs"
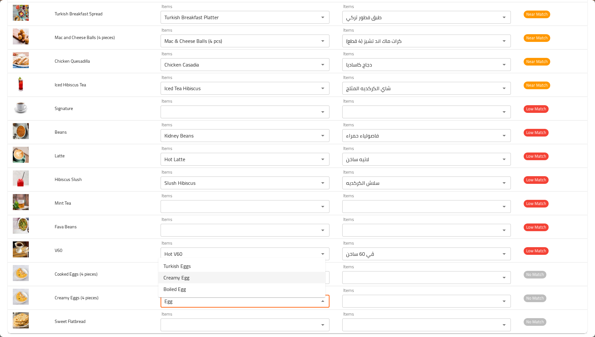
click at [188, 277] on span "Creamy Egg" at bounding box center [176, 278] width 26 height 8
type pieces\) "Creamy Egg"
type pieces\)-ar "بيض كريمي"
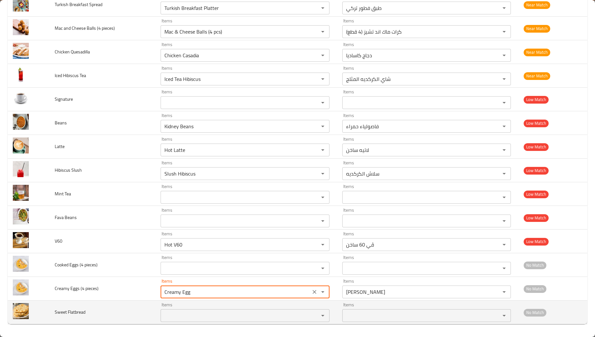
type pieces\) "Creamy Egg"
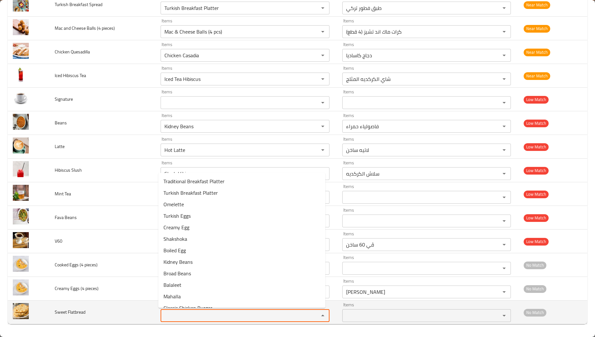
click at [177, 313] on Flatbread "Items" at bounding box center [235, 315] width 146 height 9
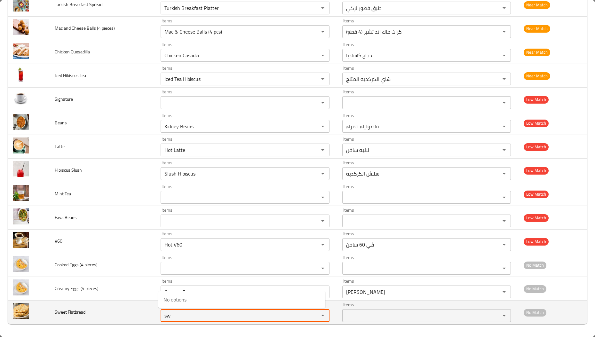
type Flatbread "s"
type Flatbread "b"
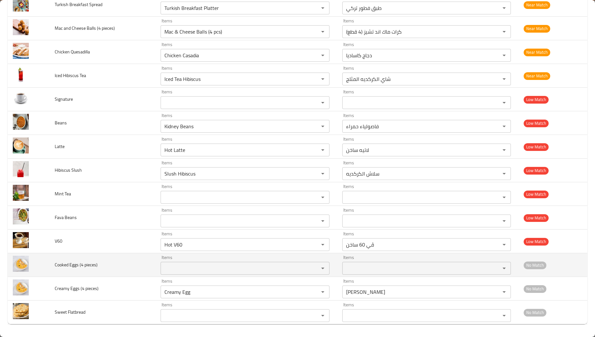
click at [68, 272] on td "Cooked Eggs (4 pieces)" at bounding box center [103, 265] width 106 height 24
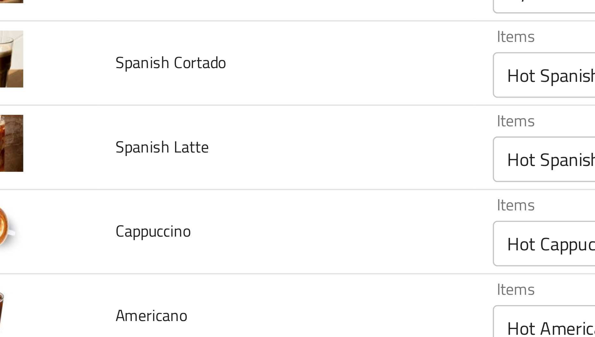
scroll to position [819, 0]
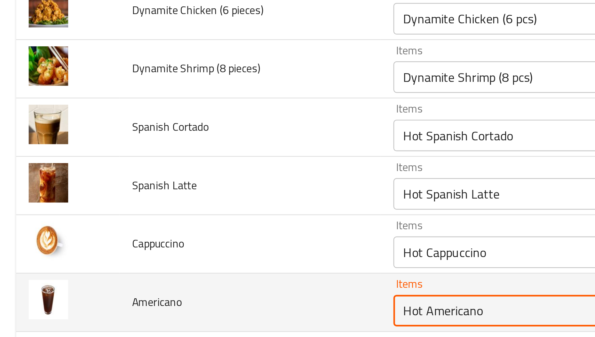
drag, startPoint x: 68, startPoint y: 272, endPoint x: 165, endPoint y: 290, distance: 98.2
click at [165, 290] on input "Hot Americano" at bounding box center [235, 287] width 146 height 9
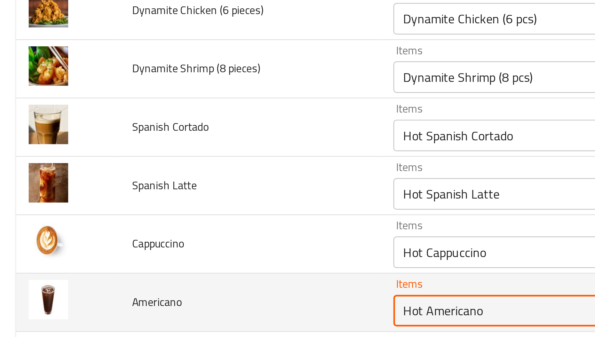
click at [165, 290] on input "Hot Americano" at bounding box center [235, 287] width 146 height 9
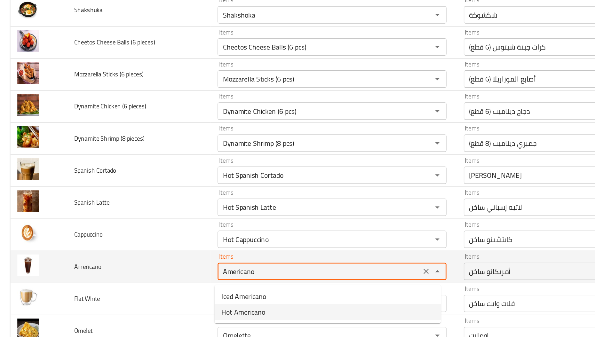
scroll to position [859, 0]
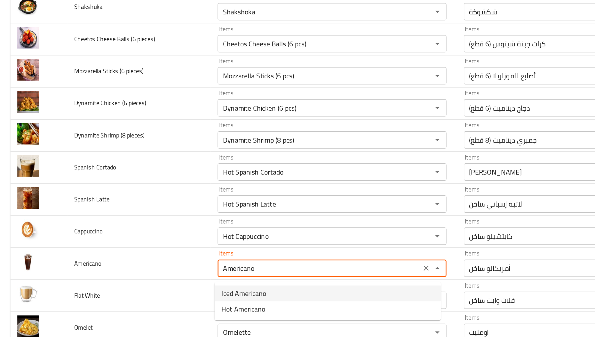
click at [181, 267] on span "Iced Americano" at bounding box center [179, 267] width 33 height 8
type input "Iced Americano"
type input "أمريكانو مثلج"
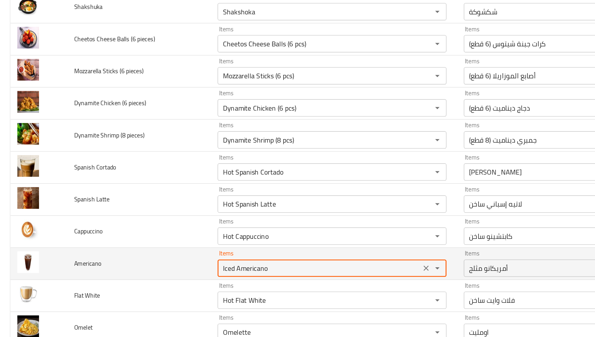
click at [166, 251] on input "Iced Americano" at bounding box center [235, 247] width 146 height 9
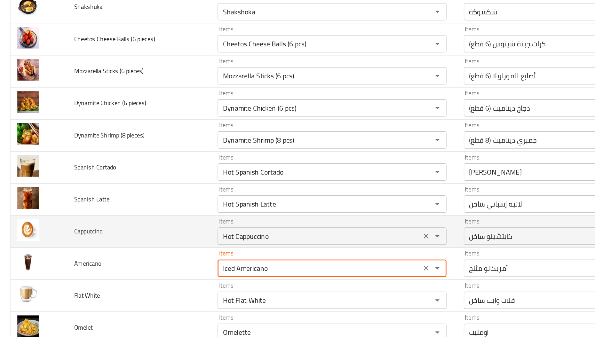
type input "Iced Americano"
click at [163, 227] on input "Hot Cappuccino" at bounding box center [235, 224] width 146 height 9
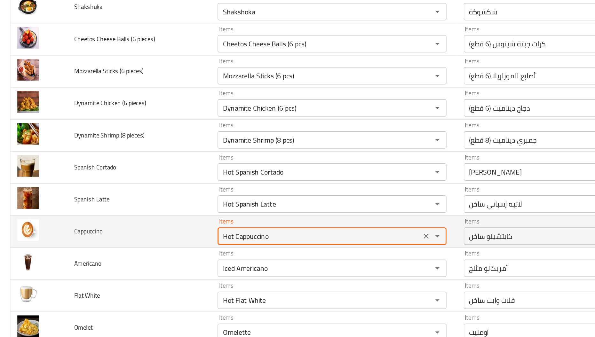
click at [163, 227] on input "Hot Cappuccino" at bounding box center [235, 224] width 146 height 9
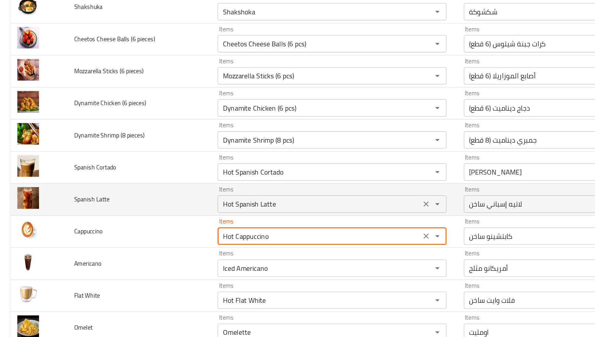
click at [165, 204] on Latte "Hot Spanish Latte" at bounding box center [235, 200] width 146 height 9
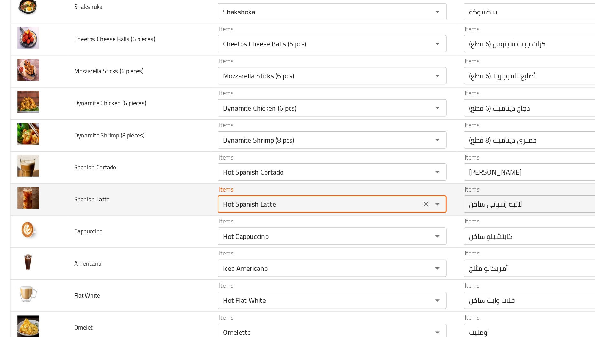
click at [165, 204] on Latte "Hot Spanish Latte" at bounding box center [235, 200] width 146 height 9
paste Latte "Iced"
type Latte "Iced Spanish Latte"
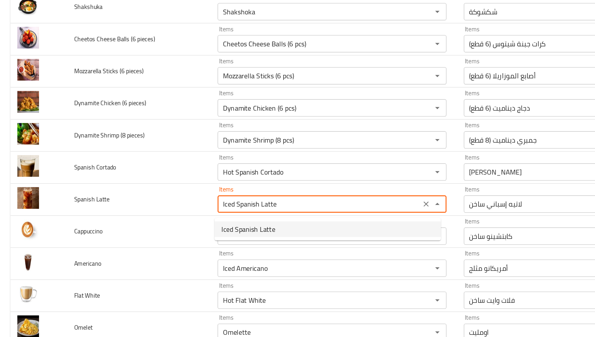
click at [166, 217] on span "Iced Spanish Latte" at bounding box center [183, 219] width 40 height 8
type Latte-ar "لاتيه أسباني مثلج"
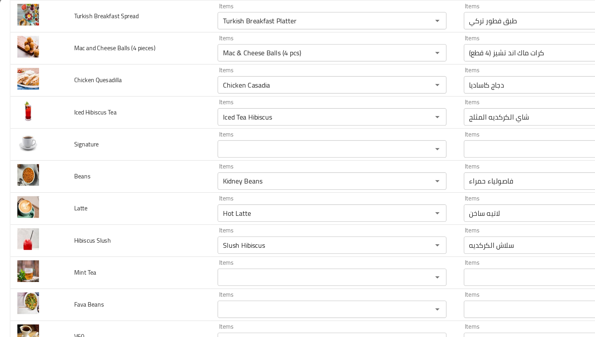
scroll to position [1186, 0]
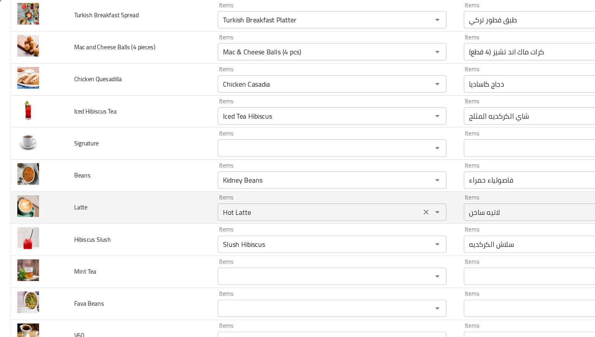
type Latte "Iced Spanish Latte"
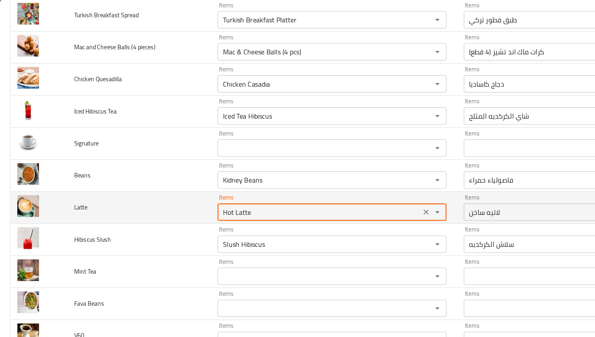
click at [186, 161] on input "Hot Latte" at bounding box center [235, 157] width 146 height 9
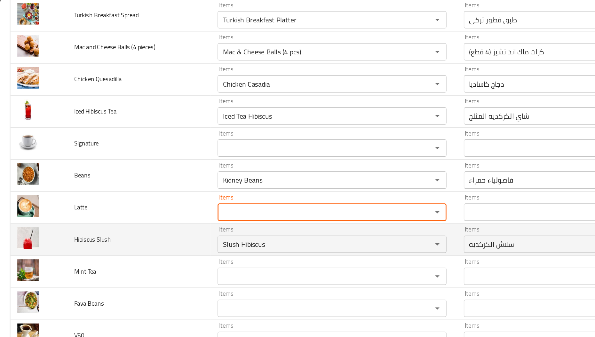
click at [115, 181] on td "Hibiscus Slush" at bounding box center [103, 178] width 106 height 24
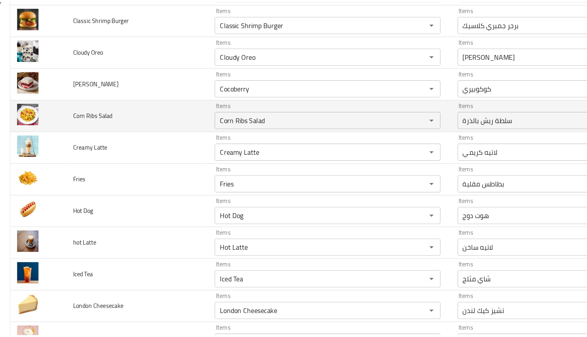
scroll to position [0, 0]
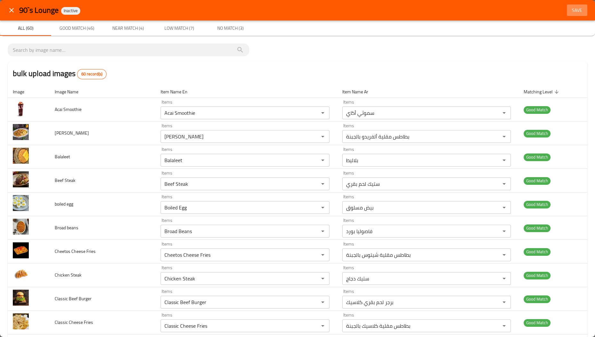
click at [570, 8] on span "Save" at bounding box center [576, 10] width 15 height 8
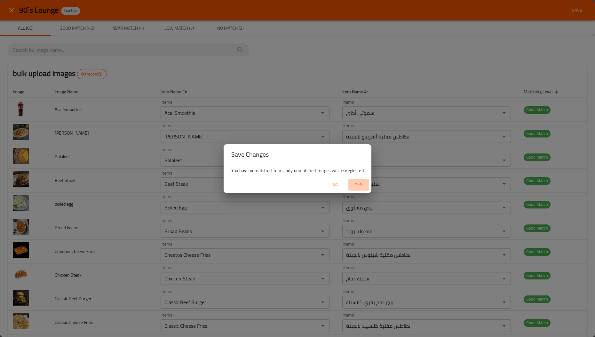
click at [356, 179] on button "Yes" at bounding box center [358, 185] width 20 height 12
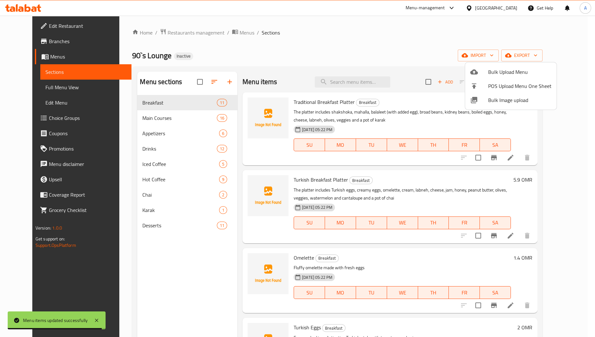
click at [148, 112] on div at bounding box center [297, 168] width 595 height 337
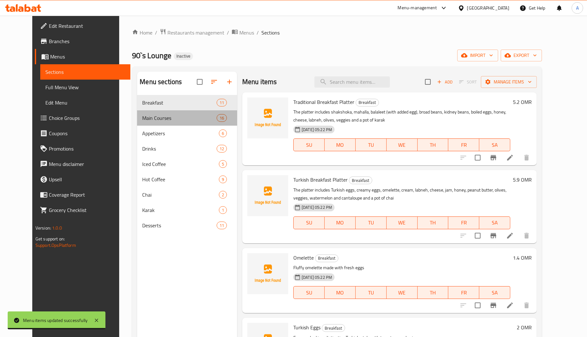
click at [148, 112] on div "Main Courses 16" at bounding box center [187, 117] width 100 height 15
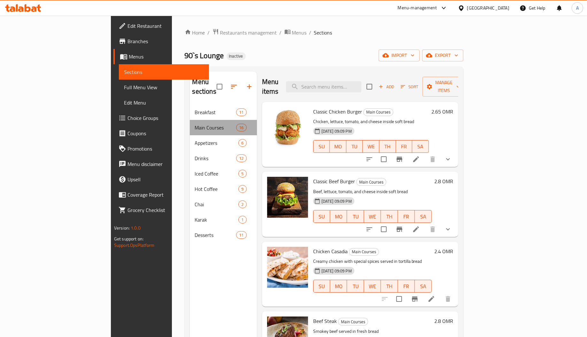
click at [190, 120] on div "Main Courses 16" at bounding box center [223, 127] width 67 height 15
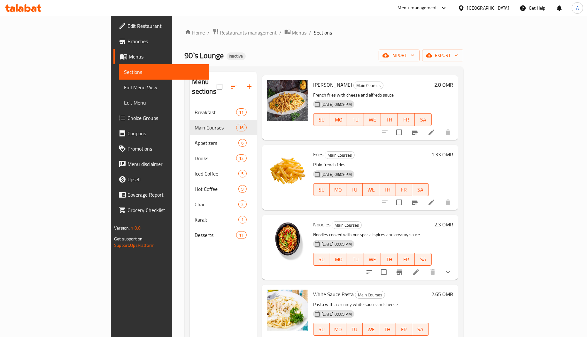
scroll to position [796, 0]
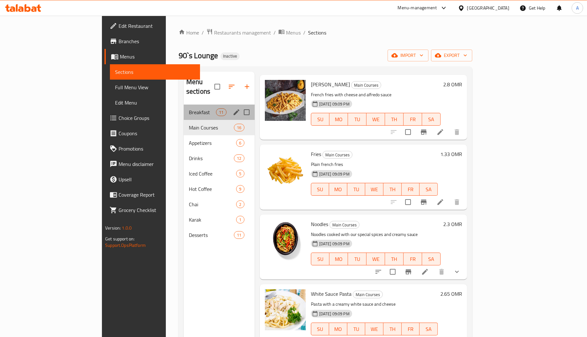
click at [184, 108] on div "Breakfast 11" at bounding box center [219, 112] width 71 height 15
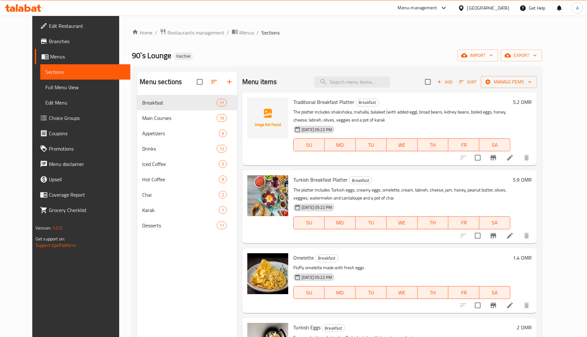
click at [308, 103] on span "Traditional Breakfast Platter" at bounding box center [324, 102] width 61 height 10
copy span "Breakfast"
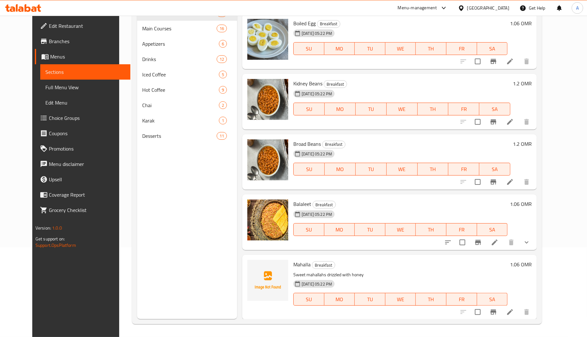
scroll to position [90, 0]
click at [305, 146] on span "Broad Beans" at bounding box center [308, 144] width 28 height 10
copy span "Beans"
click at [294, 264] on span "Mahalla" at bounding box center [302, 265] width 17 height 10
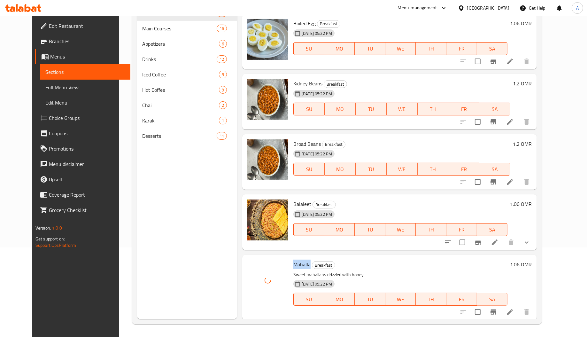
click at [294, 264] on span "Mahalla" at bounding box center [302, 265] width 17 height 10
copy span "Mahalla"
click at [514, 311] on icon at bounding box center [511, 312] width 8 height 8
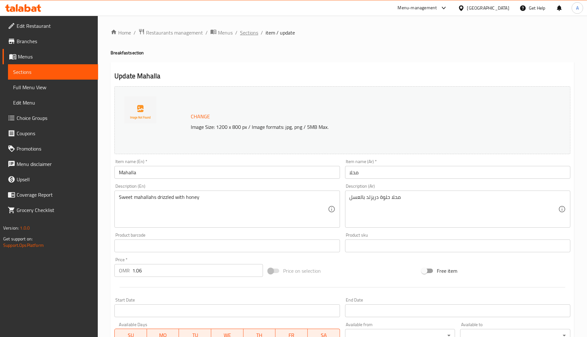
click at [248, 29] on span "Sections" at bounding box center [249, 33] width 18 height 8
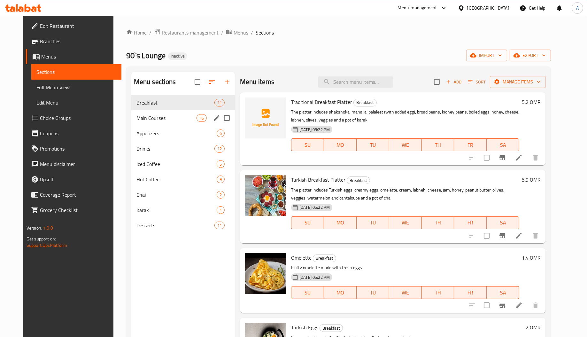
click at [182, 122] on div "Main Courses 16" at bounding box center [183, 117] width 104 height 15
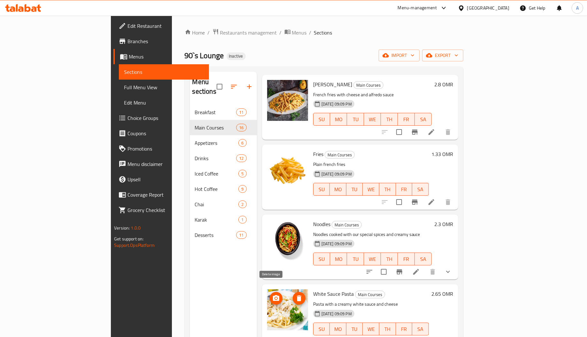
scroll to position [90, 0]
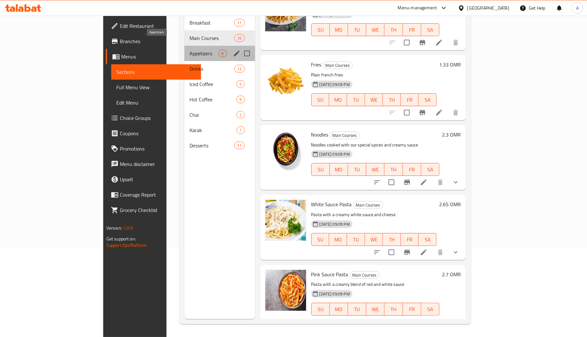
click at [190, 50] on span "Appetizers" at bounding box center [204, 54] width 29 height 8
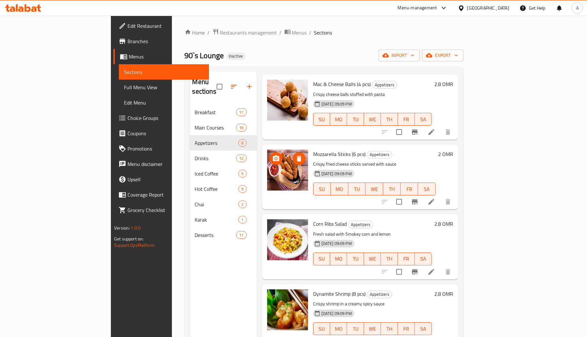
scroll to position [90, 0]
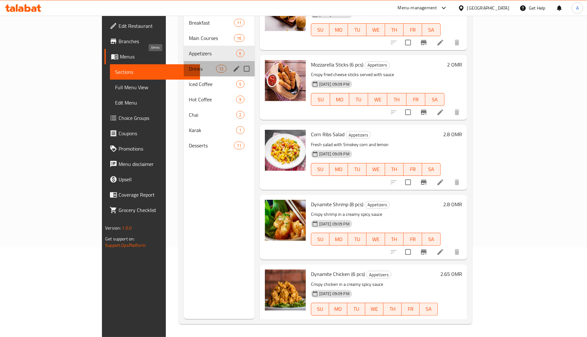
click at [189, 65] on span "Drinks" at bounding box center [202, 69] width 27 height 8
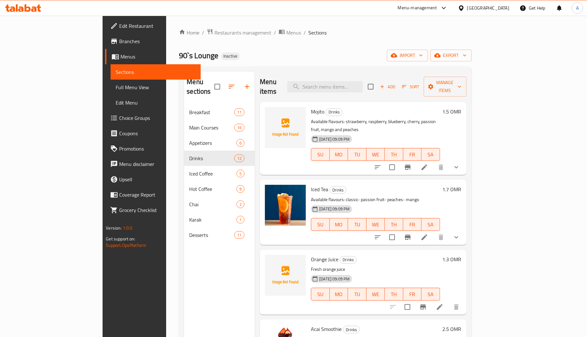
click at [311, 107] on span "Mojito" at bounding box center [317, 112] width 13 height 10
copy span "Mojito"
click at [311, 255] on span "Orange Juice" at bounding box center [325, 260] width 28 height 10
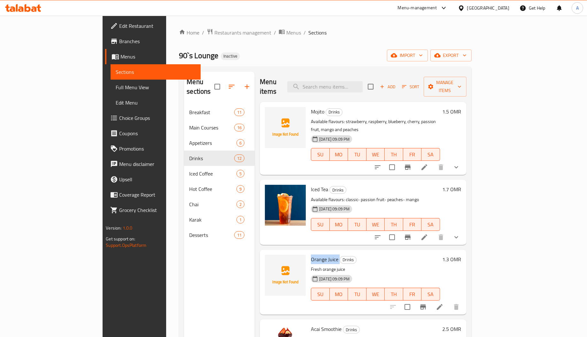
click at [311, 255] on span "Orange Juice" at bounding box center [325, 260] width 28 height 10
copy h6 "Orange Juice"
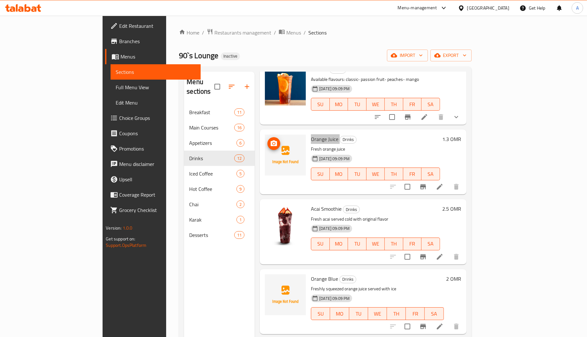
scroll to position [121, 0]
click at [311, 274] on span "Orange Blue" at bounding box center [324, 279] width 27 height 10
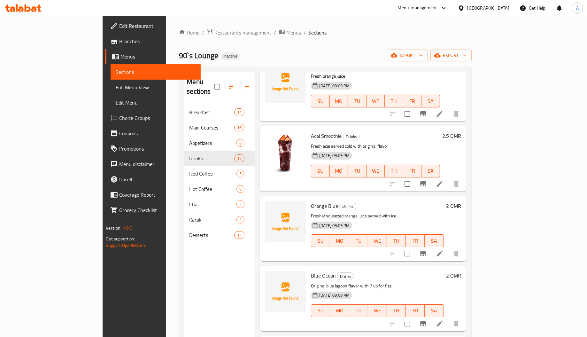
scroll to position [201, 0]
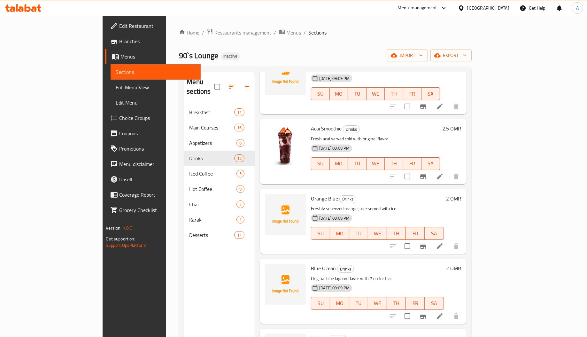
click at [311, 264] on span "Blue Ocean" at bounding box center [323, 269] width 25 height 10
copy span "Blue"
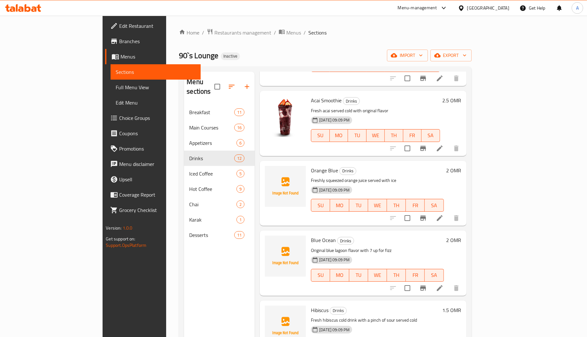
click at [311, 305] on span "Hibiscus" at bounding box center [320, 310] width 18 height 10
copy span "Hibiscus"
click at [311, 305] on span "Hibiscus" at bounding box center [320, 310] width 18 height 10
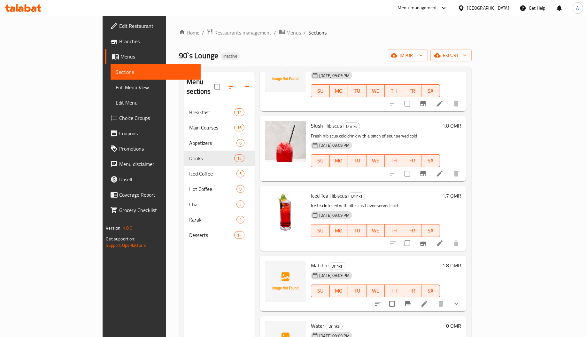
scroll to position [487, 0]
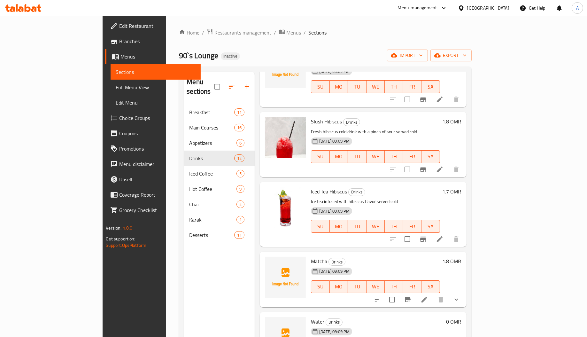
click at [311, 256] on span "Matcha" at bounding box center [319, 261] width 16 height 10
copy span "Matcha"
click at [311, 256] on span "Matcha" at bounding box center [319, 261] width 16 height 10
click at [311, 317] on span "Water" at bounding box center [317, 322] width 13 height 10
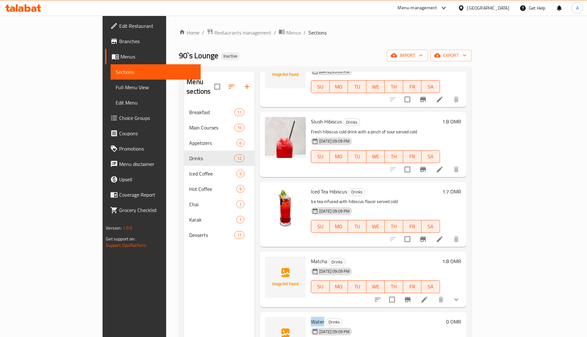
copy span "Water"
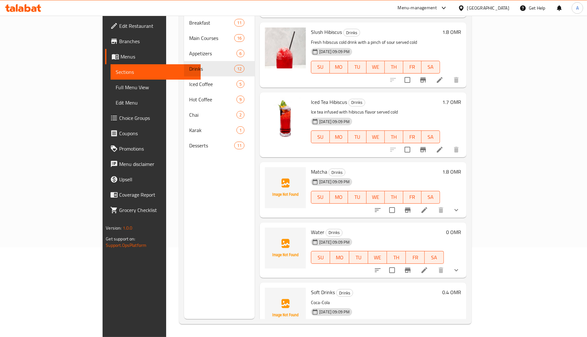
click at [311, 287] on span "Soft Drinks" at bounding box center [323, 292] width 24 height 10
click at [309, 306] on div "30-08-2025 09:09 PM" at bounding box center [326, 312] width 34 height 13
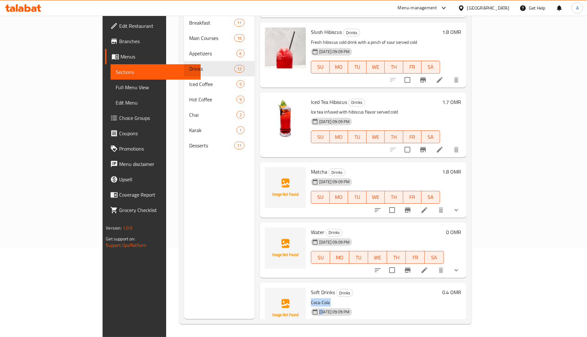
click at [309, 306] on div "30-08-2025 09:09 PM" at bounding box center [326, 312] width 34 height 13
click at [311, 299] on p "Coca-Cola" at bounding box center [375, 303] width 129 height 8
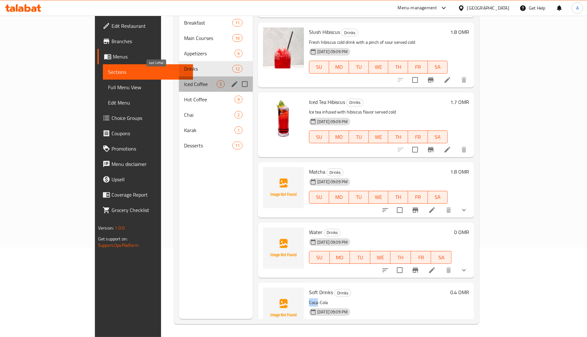
click at [184, 80] on span "Iced Coffee" at bounding box center [200, 84] width 33 height 8
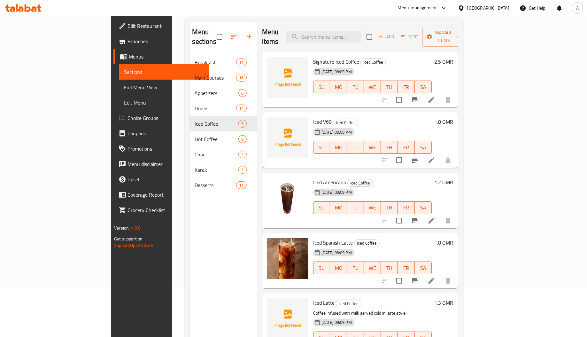
scroll to position [43, 0]
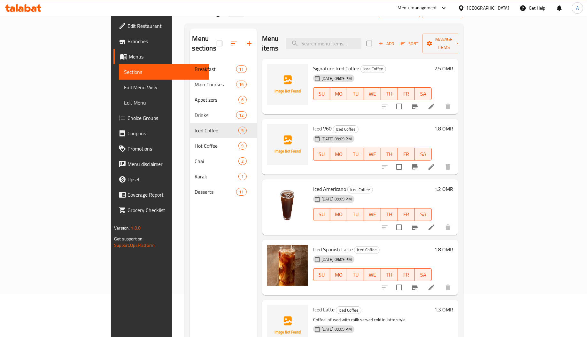
click at [313, 124] on span "Iced V60" at bounding box center [322, 129] width 19 height 10
click at [313, 64] on span "Signature Iced Coffee" at bounding box center [336, 69] width 46 height 10
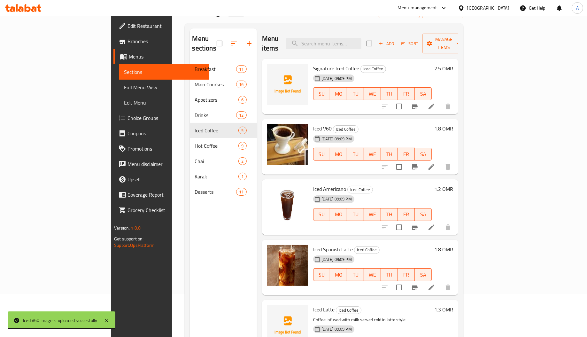
click at [324, 64] on span "Signature Iced Coffee" at bounding box center [336, 69] width 46 height 10
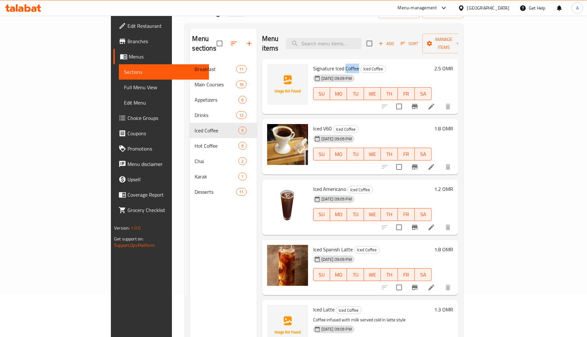
click at [324, 64] on span "Signature Iced Coffee" at bounding box center [336, 69] width 46 height 10
click at [313, 64] on span "Signature Iced Coffee" at bounding box center [336, 69] width 46 height 10
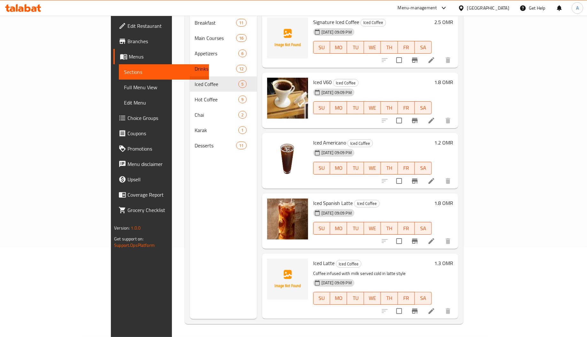
click at [313, 258] on span "Iced Latte" at bounding box center [323, 263] width 21 height 10
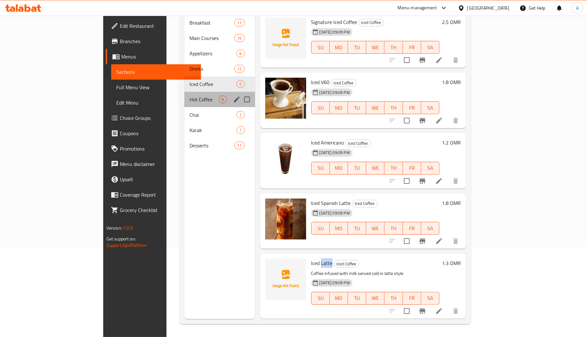
click at [185, 92] on div "Hot Coffee 9" at bounding box center [220, 99] width 70 height 15
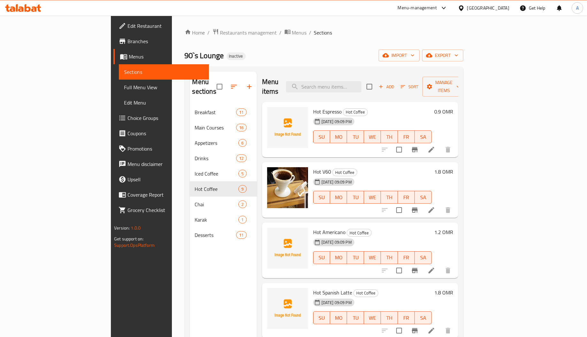
scroll to position [4, 0]
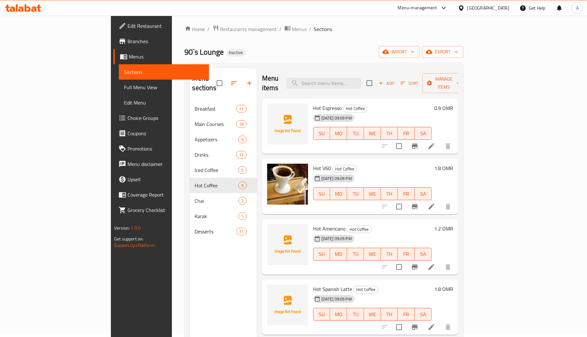
click at [313, 103] on span "Hot Espresso" at bounding box center [327, 108] width 28 height 10
click at [313, 224] on span "Hot Americano" at bounding box center [329, 229] width 32 height 10
click at [313, 284] on span "Hot Spanish Latte" at bounding box center [332, 289] width 39 height 10
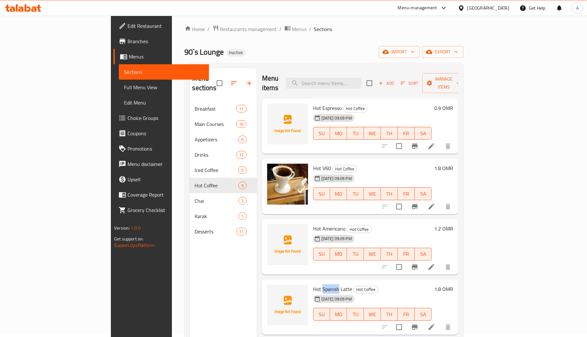
click at [313, 284] on span "Hot Spanish Latte" at bounding box center [332, 289] width 39 height 10
click at [319, 284] on span "Hot Spanish Latte" at bounding box center [332, 289] width 39 height 10
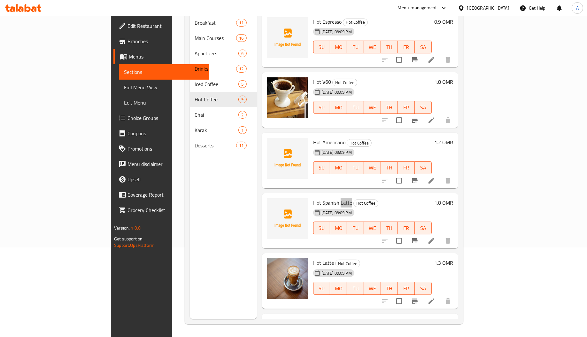
scroll to position [0, 0]
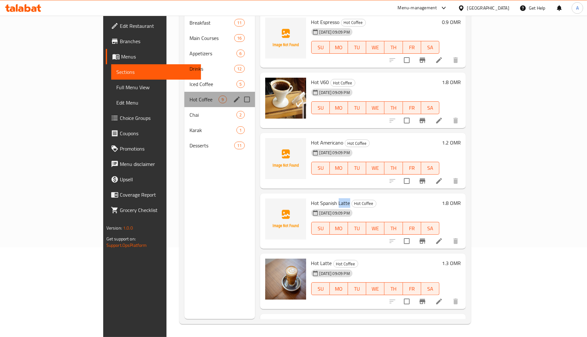
drag, startPoint x: 145, startPoint y: 96, endPoint x: 149, endPoint y: 101, distance: 6.5
click at [185, 101] on div "Breakfast 11 Main Courses 16 Appetizers 6 Drinks 12 Iced Coffee 5 Hot Coffee 9 …" at bounding box center [220, 84] width 70 height 138
click at [190, 111] on span "Chai" at bounding box center [204, 115] width 29 height 8
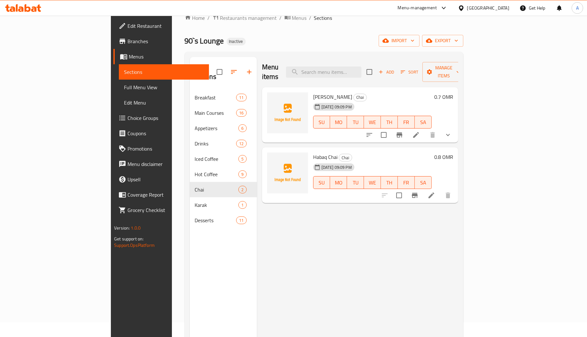
scroll to position [15, 0]
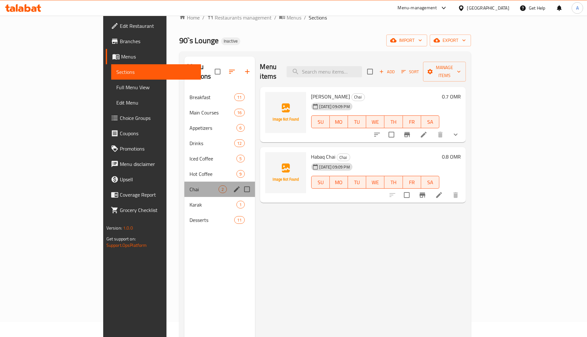
click at [185, 187] on div "Chai 2" at bounding box center [220, 189] width 70 height 15
click at [190, 201] on span "Karak" at bounding box center [204, 205] width 29 height 8
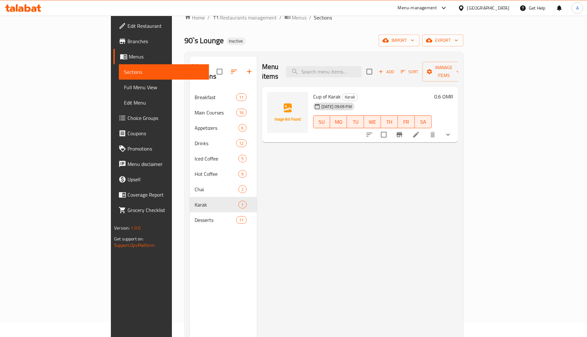
click at [313, 92] on span "Cup of Karak" at bounding box center [327, 97] width 28 height 10
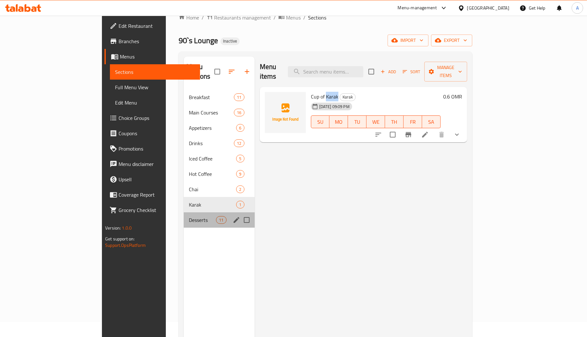
click at [184, 216] on div "Desserts 11" at bounding box center [219, 219] width 71 height 15
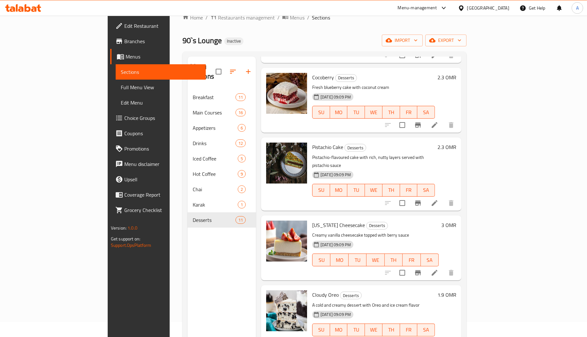
scroll to position [90, 0]
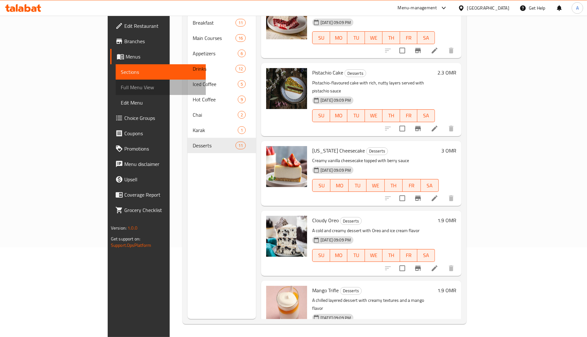
click at [121, 86] on span "Full Menu View" at bounding box center [161, 87] width 80 height 8
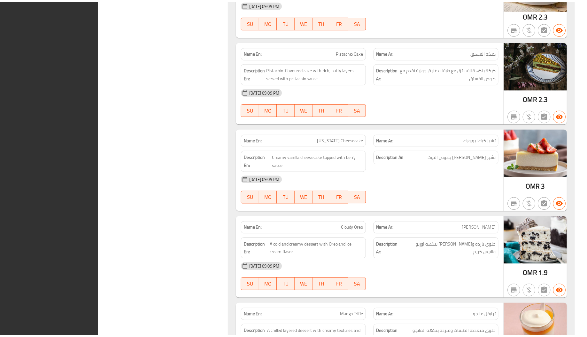
scroll to position [6621, 0]
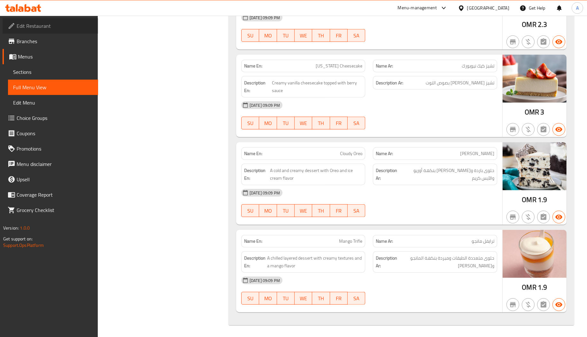
click at [41, 30] on span "Edit Restaurant" at bounding box center [55, 26] width 76 height 8
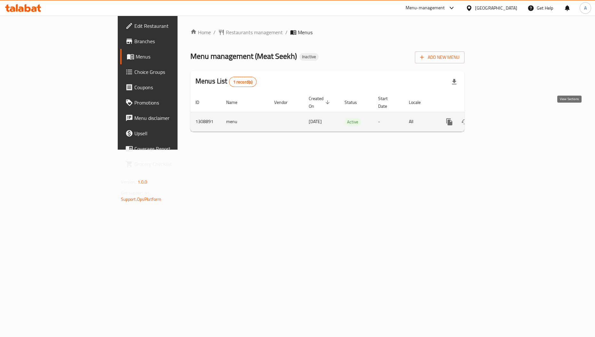
click at [503, 115] on link "enhanced table" at bounding box center [495, 121] width 15 height 15
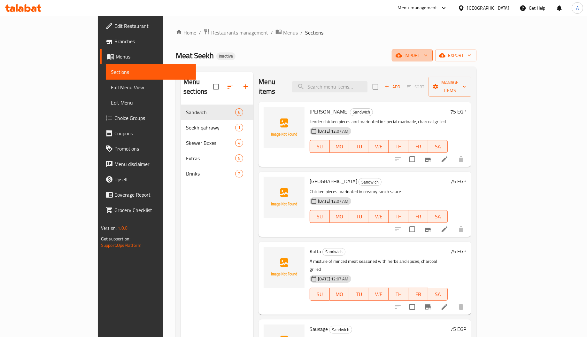
click at [428, 59] on span "import" at bounding box center [412, 55] width 31 height 8
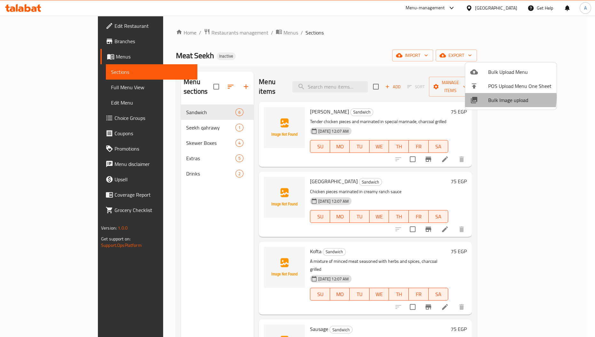
click at [493, 98] on span "Bulk Image upload" at bounding box center [519, 100] width 63 height 8
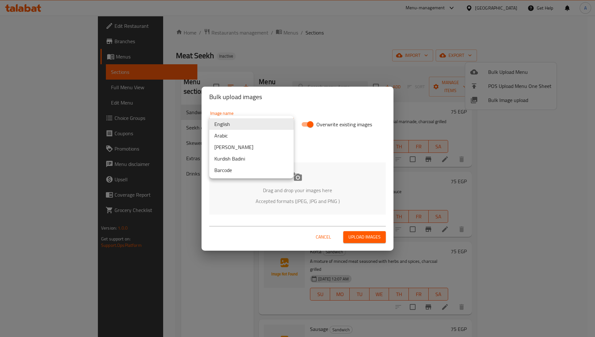
click at [242, 125] on body "​ Menu-management Egypt Get Help A Edit Restaurant Branches Menus Sections Full…" at bounding box center [297, 176] width 595 height 321
click at [236, 136] on li "Arabic" at bounding box center [251, 136] width 84 height 12
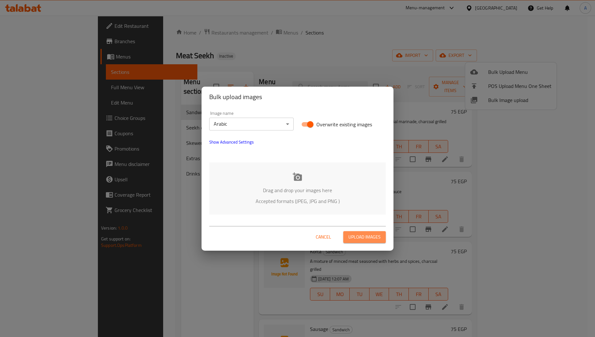
click at [374, 231] on button "Upload images" at bounding box center [364, 237] width 43 height 12
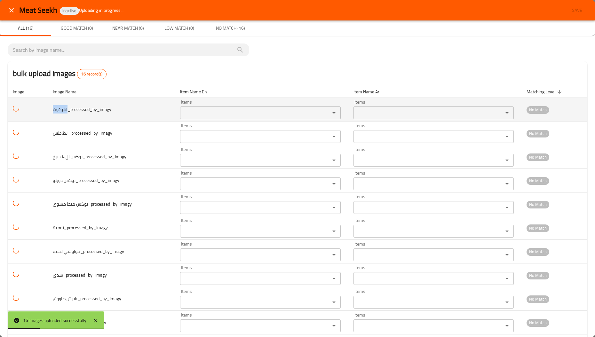
copy span "انتركوت"
drag, startPoint x: 62, startPoint y: 109, endPoint x: 39, endPoint y: 110, distance: 22.7
click at [39, 110] on tr "انتركوت_processed_by_imagy Items Items Items Items No Match" at bounding box center [297, 110] width 579 height 24
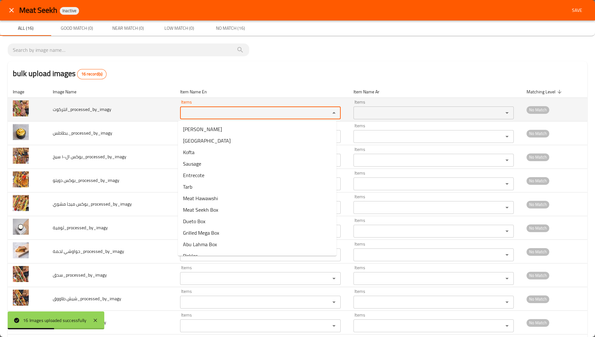
paste input "انتركوت"
click at [222, 114] on input "انتركوت" at bounding box center [251, 112] width 138 height 9
type input "ا"
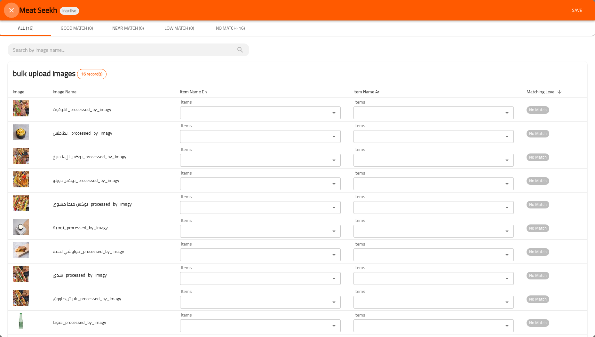
click at [14, 13] on icon "close" at bounding box center [12, 10] width 8 height 8
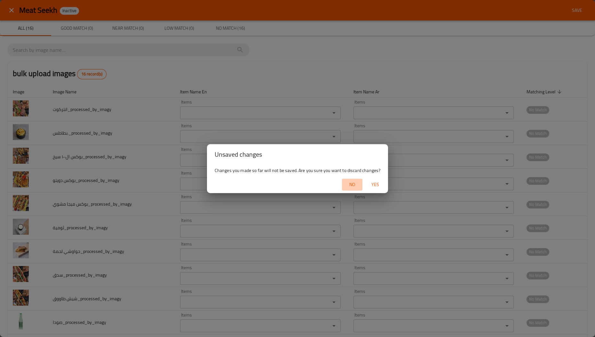
click at [352, 185] on span "No" at bounding box center [351, 185] width 15 height 8
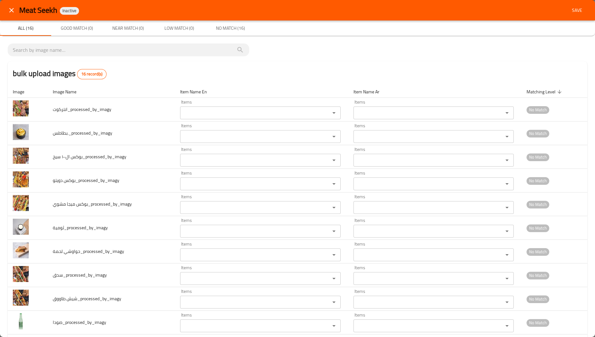
click at [9, 12] on icon "close" at bounding box center [12, 10] width 8 height 8
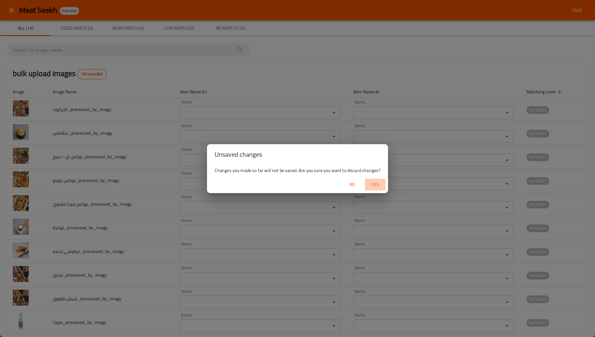
click at [371, 186] on span "Yes" at bounding box center [374, 185] width 15 height 8
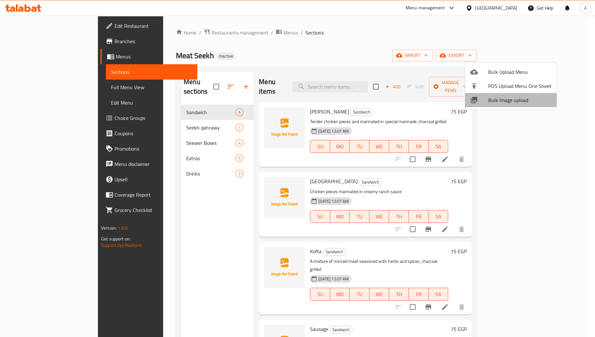
click at [500, 96] on span "Bulk Image upload" at bounding box center [519, 100] width 63 height 8
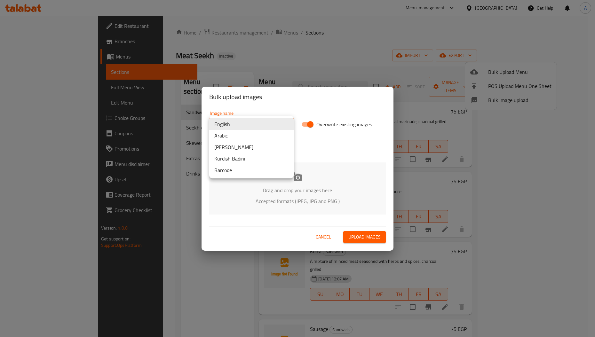
click at [258, 126] on body "​ Menu-management Egypt Get Help A Edit Restaurant Branches Menus Sections Full…" at bounding box center [297, 176] width 595 height 321
click at [241, 131] on li "Arabic" at bounding box center [251, 136] width 84 height 12
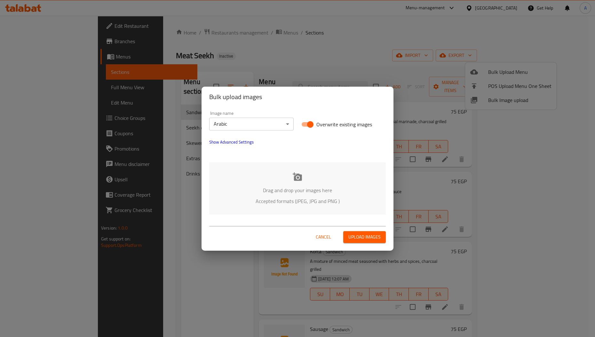
click at [305, 205] on p "Accepted formats (JPEG, JPG and PNG )" at bounding box center [297, 201] width 157 height 8
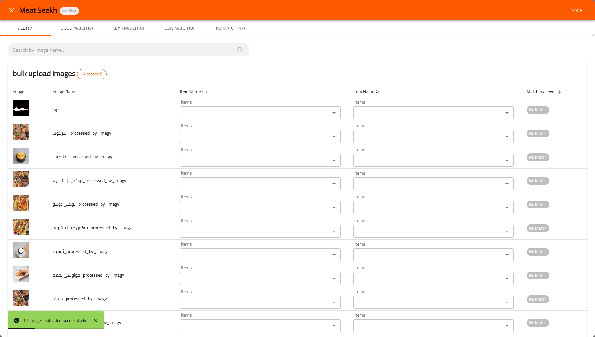
click at [8, 12] on icon "close" at bounding box center [12, 10] width 8 height 8
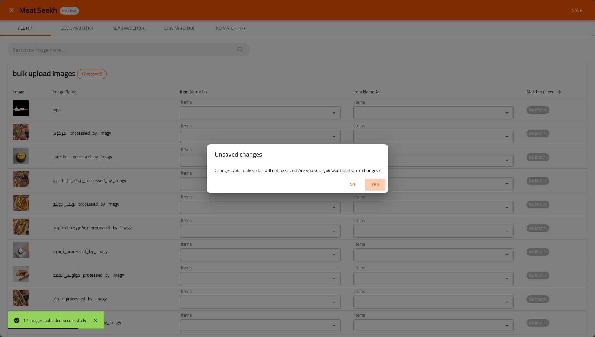
click at [378, 186] on span "Yes" at bounding box center [374, 185] width 15 height 8
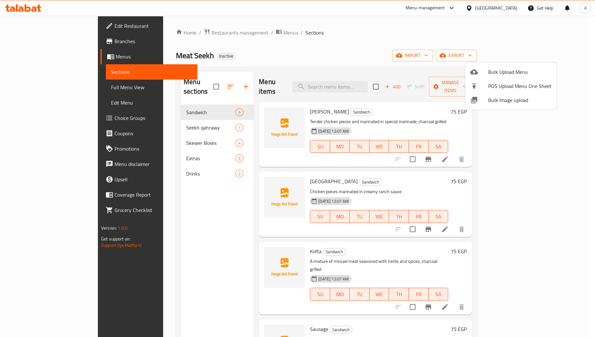
click at [134, 135] on div at bounding box center [297, 168] width 595 height 337
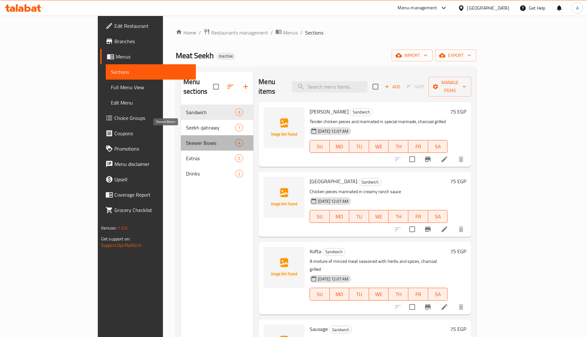
click at [186, 139] on span "Skewer Boxes" at bounding box center [210, 143] width 49 height 8
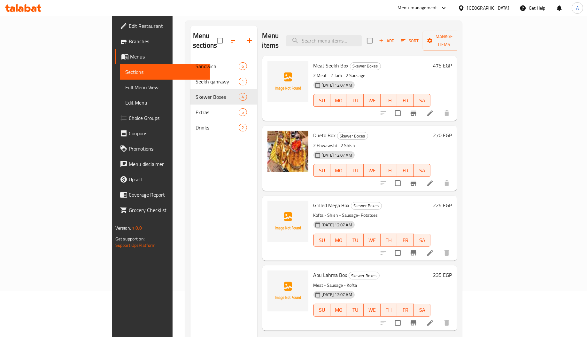
scroll to position [45, 0]
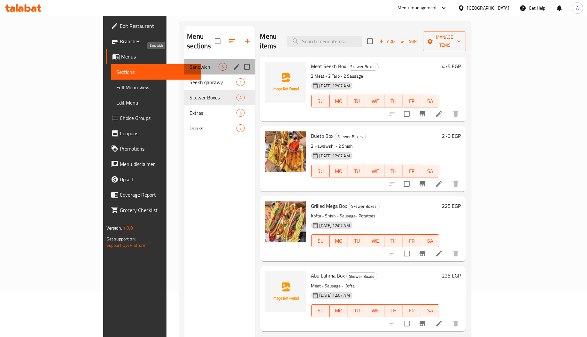
click at [190, 63] on span "Sandwich" at bounding box center [204, 67] width 29 height 8
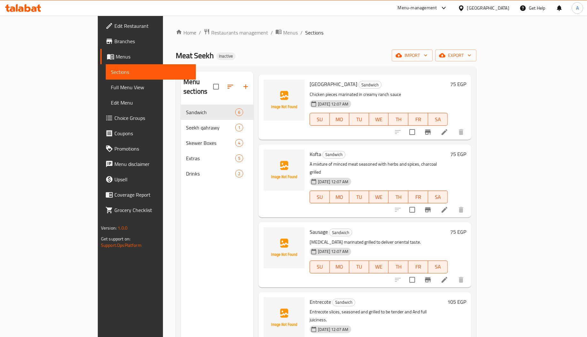
scroll to position [90, 0]
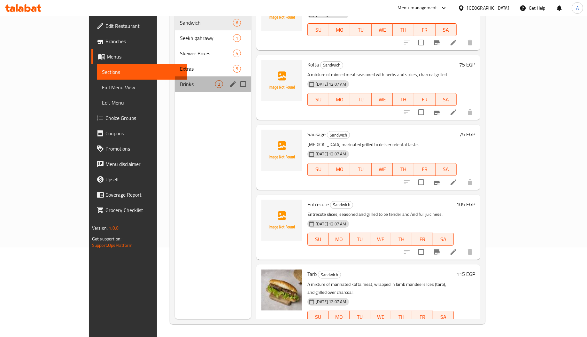
click at [175, 76] on div "Drinks 2" at bounding box center [213, 83] width 76 height 15
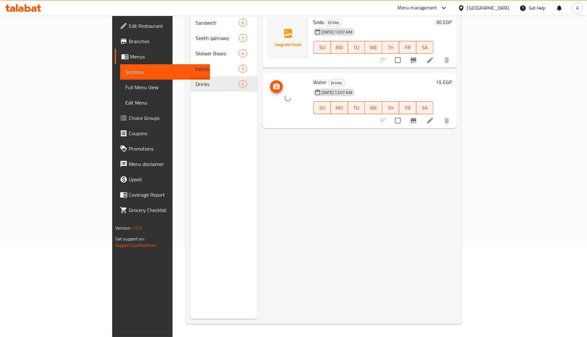
scroll to position [42, 0]
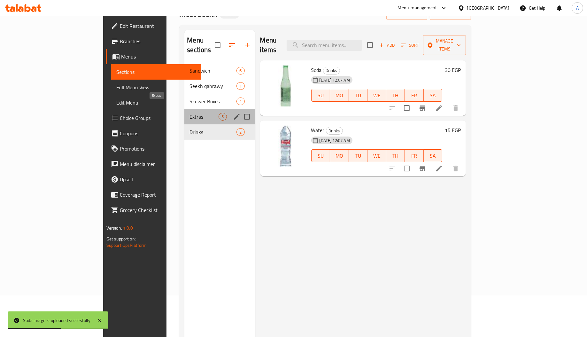
click at [190, 113] on span "Extras" at bounding box center [204, 117] width 29 height 8
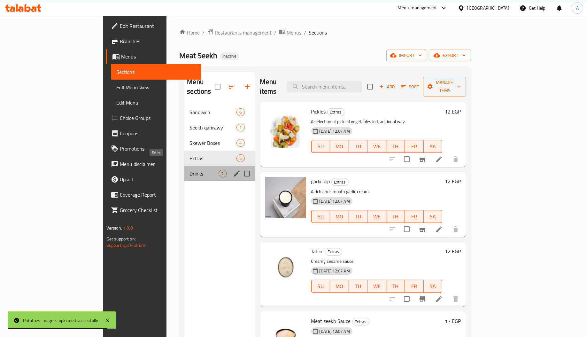
click at [190, 170] on span "Drinks" at bounding box center [204, 174] width 29 height 8
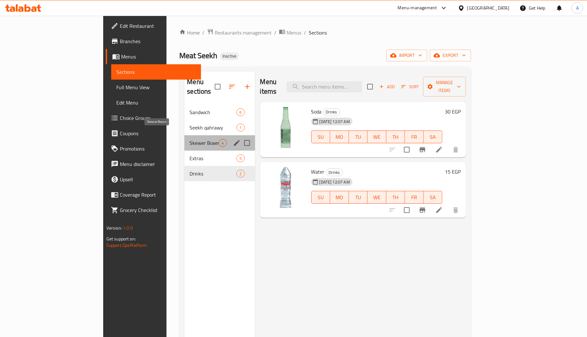
click at [190, 139] on span "Skewer Boxes" at bounding box center [204, 143] width 29 height 8
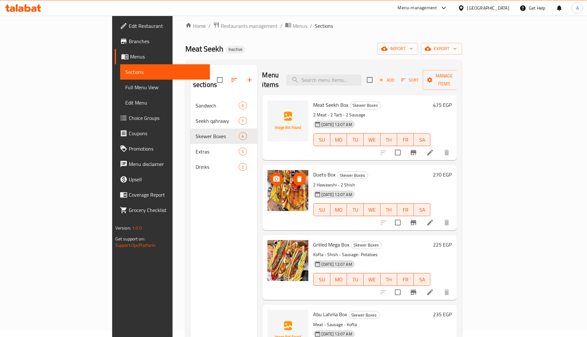
scroll to position [7, 0]
click at [314, 100] on span "Meat Seekh Box" at bounding box center [331, 105] width 35 height 10
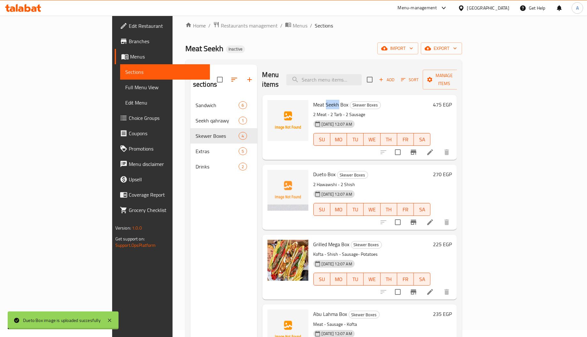
click at [314, 100] on span "Meat Seekh Box" at bounding box center [331, 105] width 35 height 10
copy h6 "Meat Seekh Box"
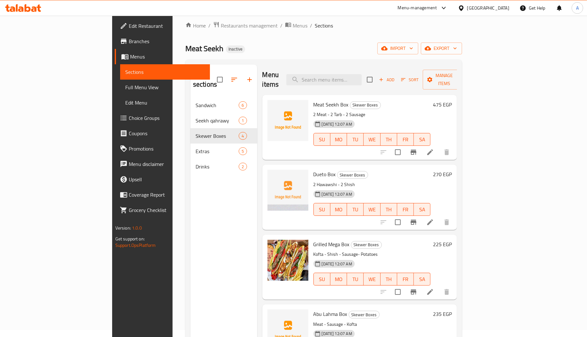
click at [314, 169] on span "Dueto Box" at bounding box center [325, 174] width 22 height 10
copy h6 "Dueto Box"
click at [314, 169] on span "Dueto Box" at bounding box center [325, 174] width 22 height 10
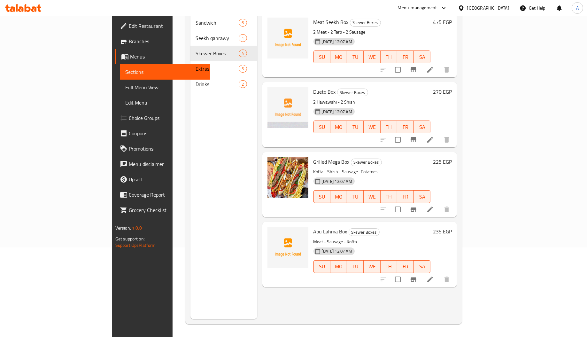
click at [314, 227] on span "Abu Lahma Box" at bounding box center [331, 232] width 34 height 10
copy h6 "Abu Lahma Box"
click at [314, 227] on span "Abu Lahma Box" at bounding box center [331, 232] width 34 height 10
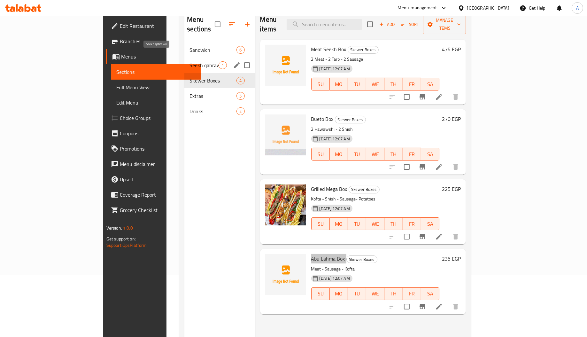
scroll to position [61, 0]
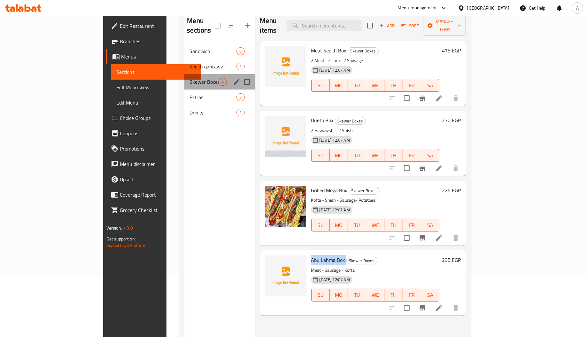
click at [185, 74] on div "Skewer Boxes 4" at bounding box center [220, 81] width 70 height 15
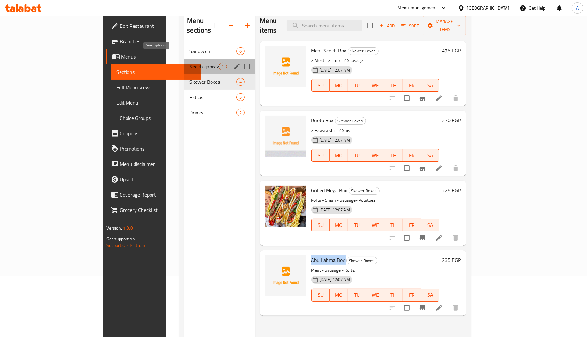
click at [190, 63] on span "Seekh qahrawy" at bounding box center [204, 67] width 29 height 8
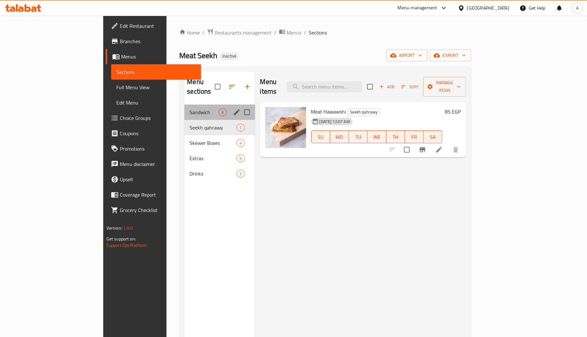
click at [185, 105] on div "Sandwich 6" at bounding box center [220, 112] width 70 height 15
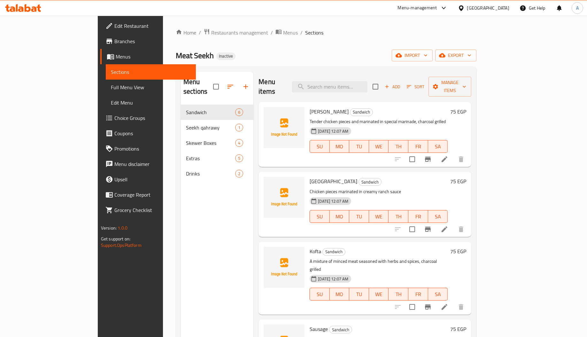
click at [310, 107] on span "Shish Tawook" at bounding box center [329, 112] width 39 height 10
copy h6 "Shish Tawook"
click at [310, 107] on span "Shish Tawook" at bounding box center [329, 112] width 39 height 10
click at [310, 177] on span "Shish Ranch" at bounding box center [334, 182] width 48 height 10
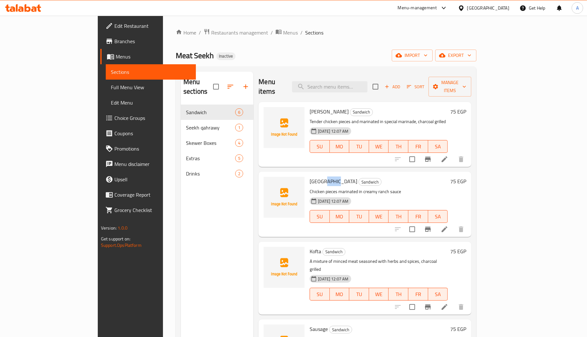
click at [310, 177] on span "Shish Ranch" at bounding box center [334, 182] width 48 height 10
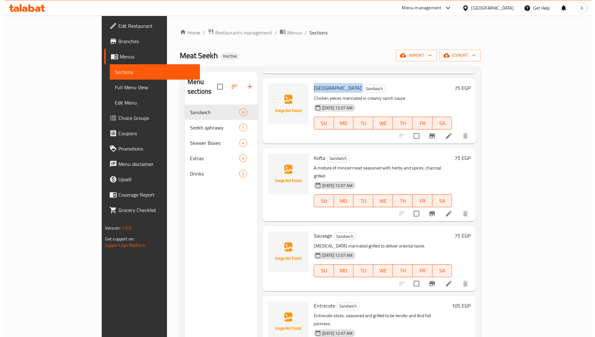
scroll to position [95, 0]
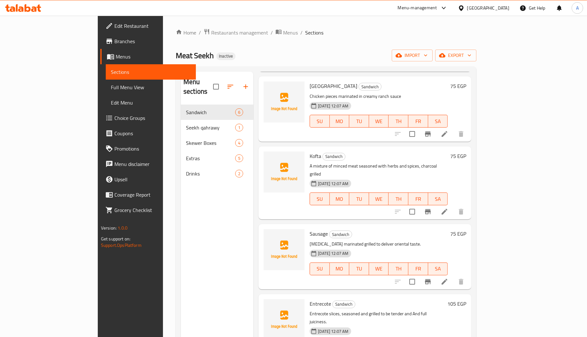
click at [310, 229] on span "Sausage" at bounding box center [319, 234] width 18 height 10
copy h6 "Sausage"
click at [310, 229] on span "Sausage" at bounding box center [319, 234] width 18 height 10
click at [310, 151] on span "Kofta" at bounding box center [316, 156] width 12 height 10
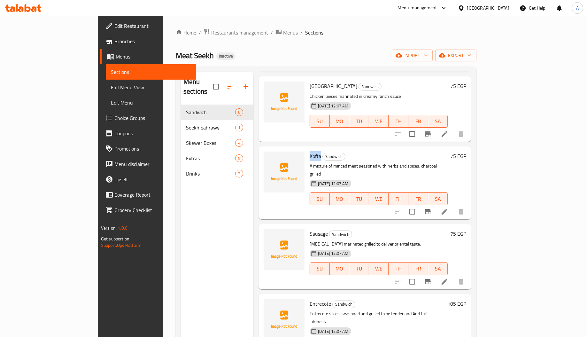
click at [310, 151] on span "Kofta" at bounding box center [316, 156] width 12 height 10
copy span "Kofta"
click at [111, 83] on span "Full Menu View" at bounding box center [151, 87] width 80 height 8
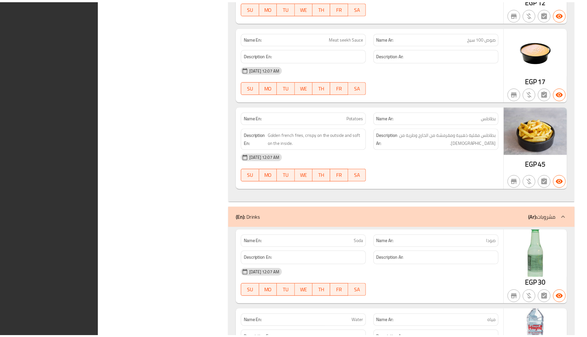
scroll to position [1431, 0]
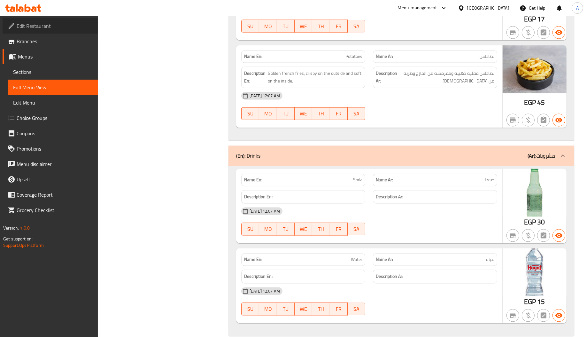
click at [57, 28] on span "Edit Restaurant" at bounding box center [55, 26] width 76 height 8
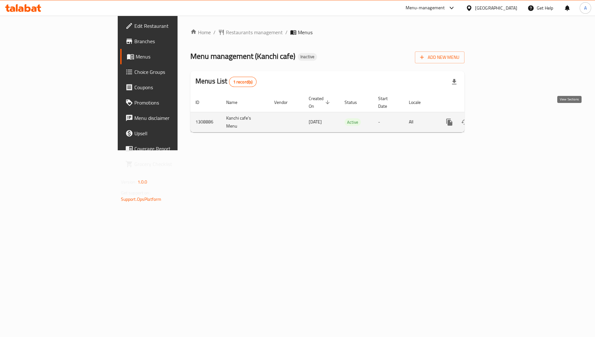
click at [499, 118] on icon "enhanced table" at bounding box center [496, 122] width 8 height 8
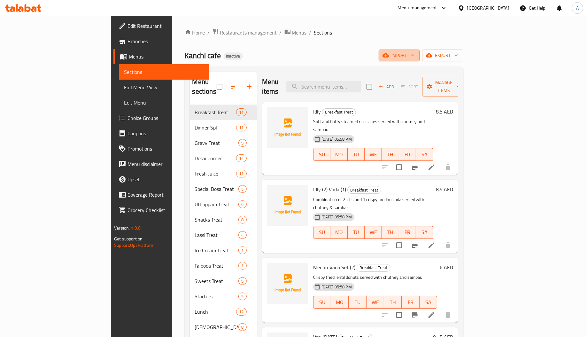
click at [389, 53] on icon "button" at bounding box center [386, 55] width 6 height 6
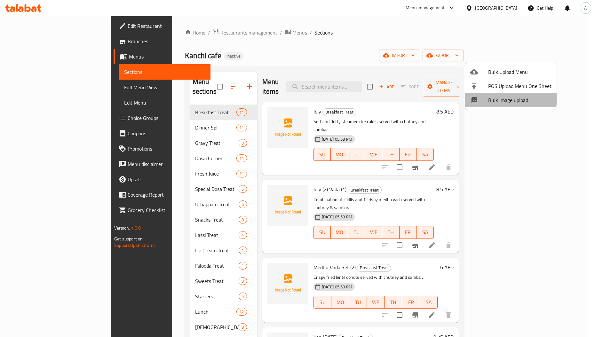
click at [494, 96] on span "Bulk Image upload" at bounding box center [519, 100] width 63 height 8
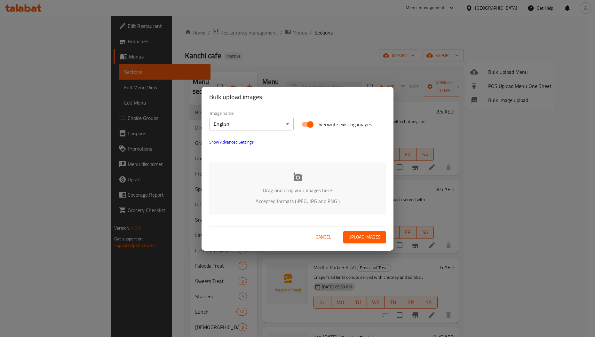
click at [282, 197] on p "Accepted formats (JPEG, JPG and PNG )" at bounding box center [297, 201] width 157 height 8
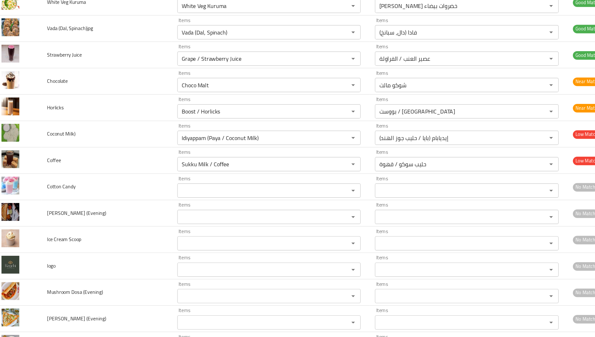
scroll to position [3187, 0]
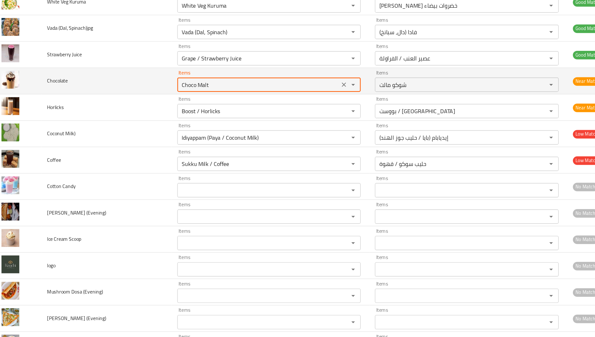
drag, startPoint x: 177, startPoint y: 104, endPoint x: 205, endPoint y: 111, distance: 28.7
click at [205, 103] on div "Choco Malt Items" at bounding box center [252, 96] width 164 height 13
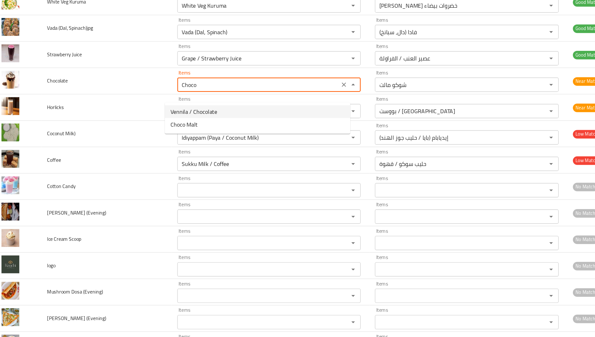
click at [202, 118] on span "Vennila / Chocolate" at bounding box center [185, 121] width 42 height 8
type Chocolate "Vennila / Chocolate"
type Chocolate-ar "فينيلا / شوكولاتة"
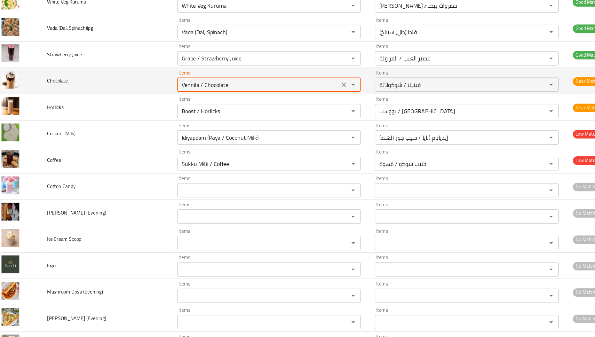
click at [201, 101] on Chocolate "Vennila / Chocolate" at bounding box center [243, 96] width 142 height 9
type Chocolate "Vennila / Chocolate"
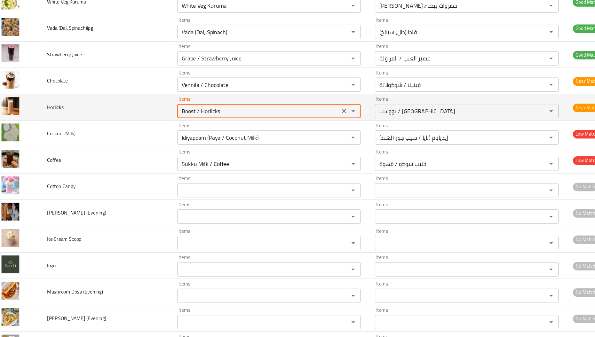
click at [193, 125] on Horlicks "Boost / Horlicks" at bounding box center [243, 120] width 142 height 9
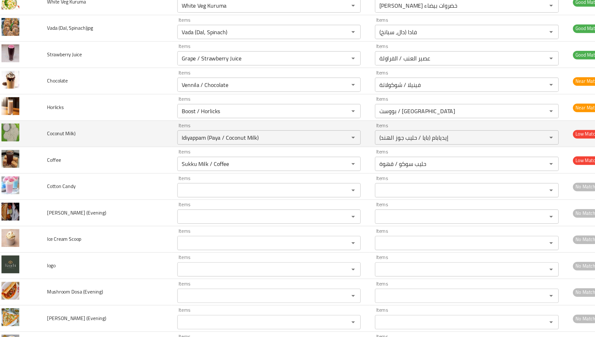
click at [65, 145] on span "Coconut Milk)" at bounding box center [67, 140] width 26 height 8
copy span "Coconut"
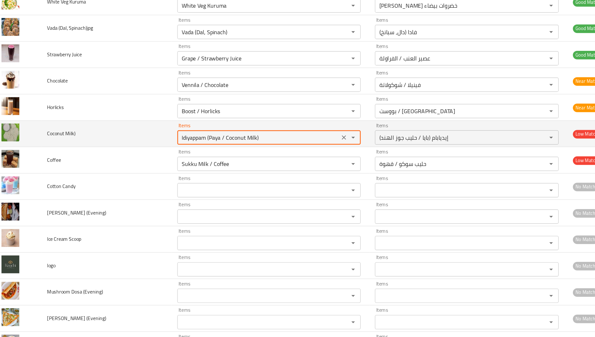
click at [205, 148] on Milk\) "Idiyappam (Paya / Coconut Milk)" at bounding box center [243, 143] width 142 height 9
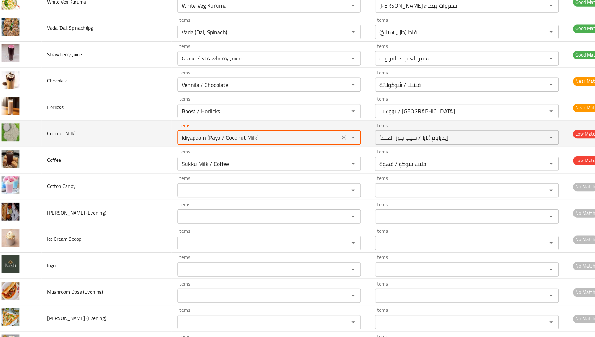
paste Milk\) "Coconut"
click at [205, 148] on Milk\) "Coconut" at bounding box center [243, 143] width 142 height 9
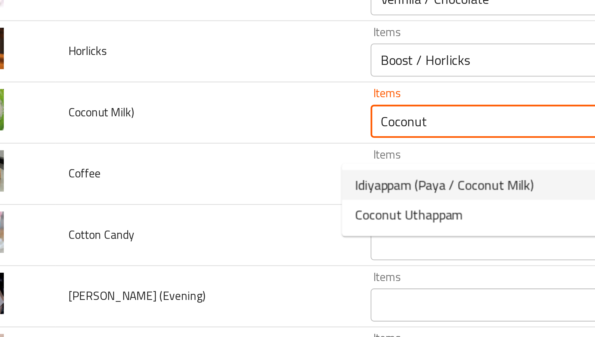
click at [164, 168] on span "Idiyappam (Paya / Coconut Milk)" at bounding box center [198, 169] width 69 height 8
type Milk\) "Idiyappam (Paya / Coconut Milk)"
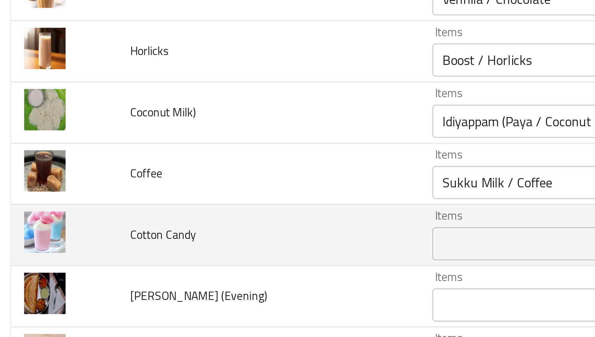
click at [60, 192] on span "Cotton Candy" at bounding box center [67, 188] width 26 height 8
copy span "Cotton"
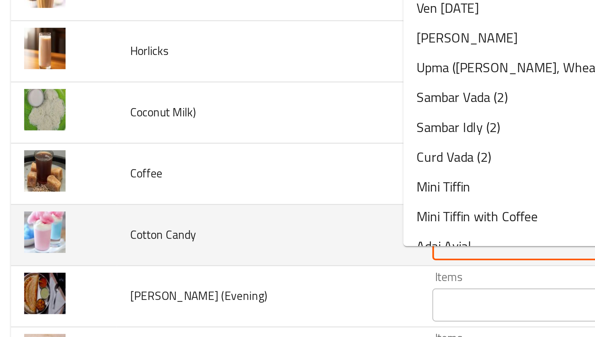
paste Candy "Cotton"
click at [189, 196] on Candy "Items" at bounding box center [243, 191] width 142 height 9
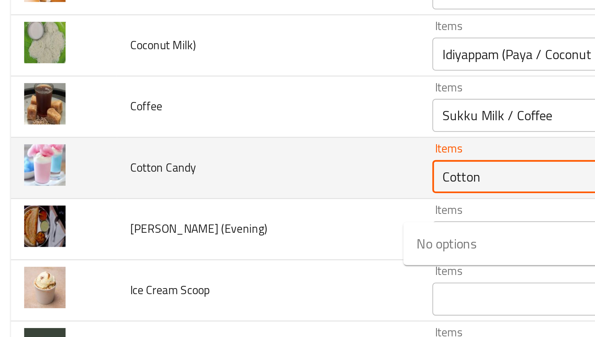
scroll to position [3214, 0]
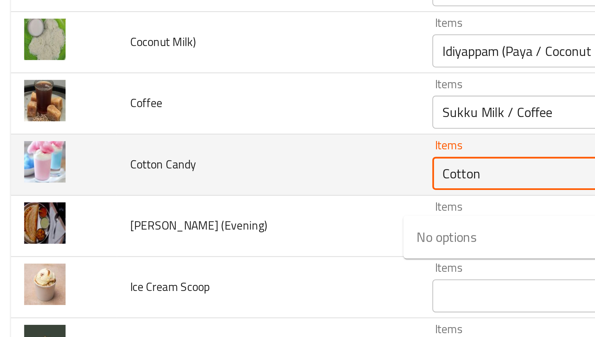
type Candy "Cotton"
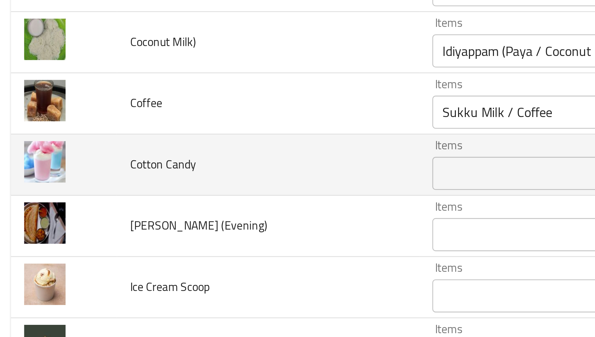
click at [71, 165] on span "Cotton Candy" at bounding box center [67, 160] width 26 height 8
copy span "Candy"
click at [71, 165] on span "Cotton Candy" at bounding box center [67, 160] width 26 height 8
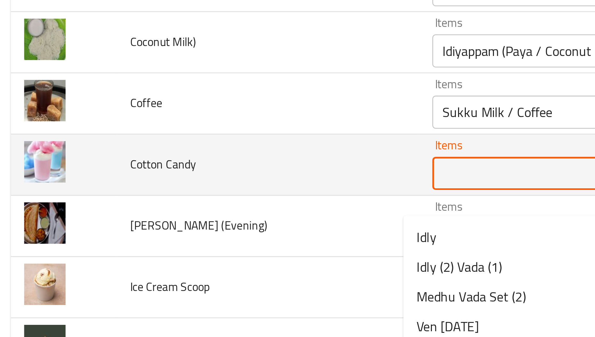
paste Candy "Candy"
click at [181, 169] on Candy "Candy" at bounding box center [243, 164] width 142 height 9
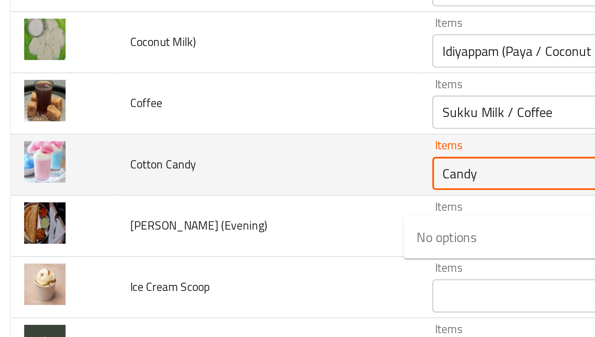
click at [181, 169] on Candy "Candy" at bounding box center [243, 164] width 142 height 9
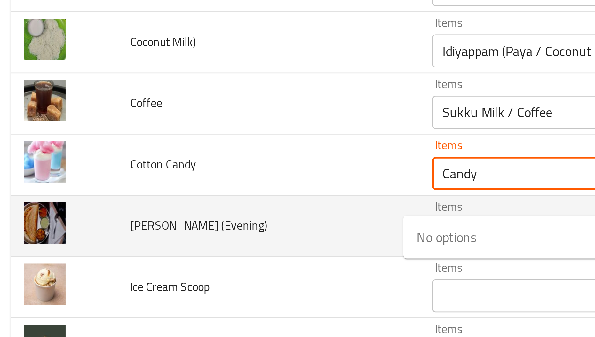
scroll to position [3238, 0]
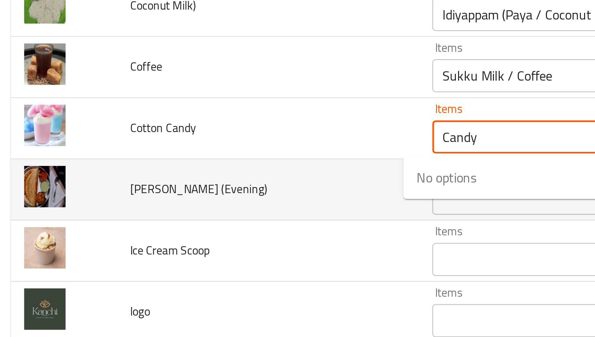
type Candy "Candy"
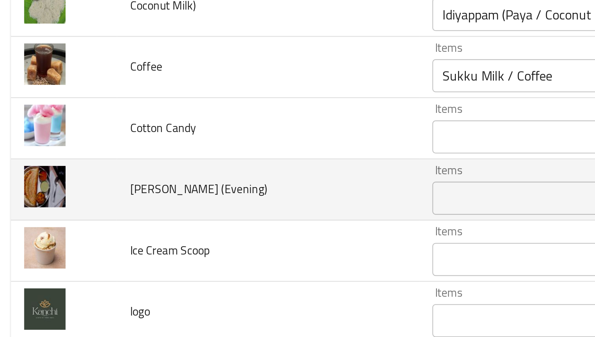
click at [68, 168] on span "Gobi Dosa (Evening)" at bounding box center [80, 170] width 53 height 8
copy span "Dosa"
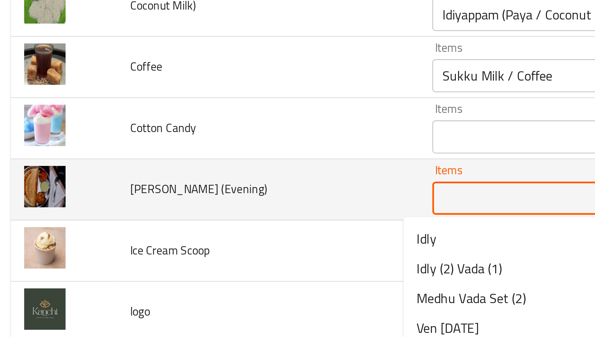
click at [177, 173] on \(Evening\) "Items" at bounding box center [243, 173] width 142 height 9
paste \(Evening\) "Dosa"
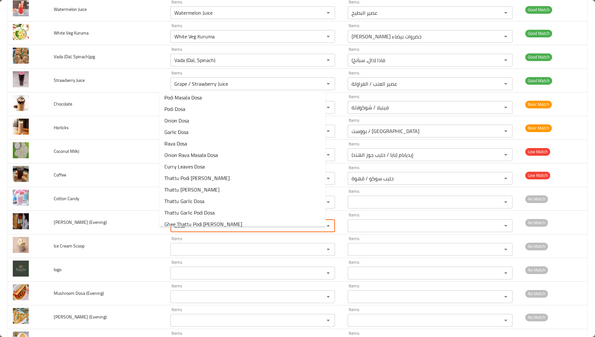
scroll to position [135, 0]
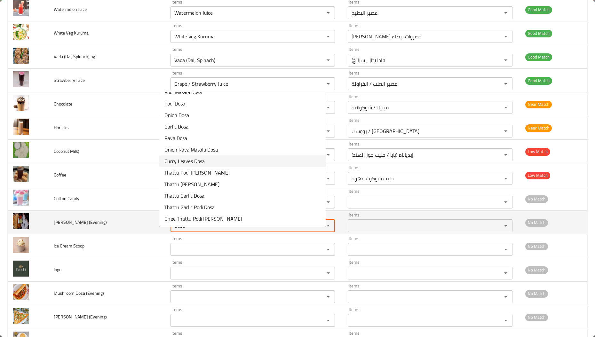
type \(Evening\) "Dosa"
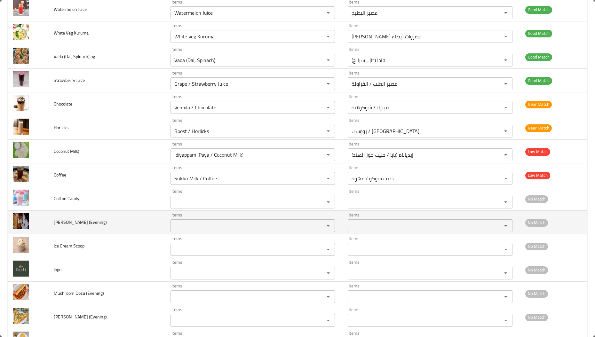
click at [53, 228] on td "Gobi Dosa (Evening)" at bounding box center [107, 223] width 117 height 24
copy span "Gobi"
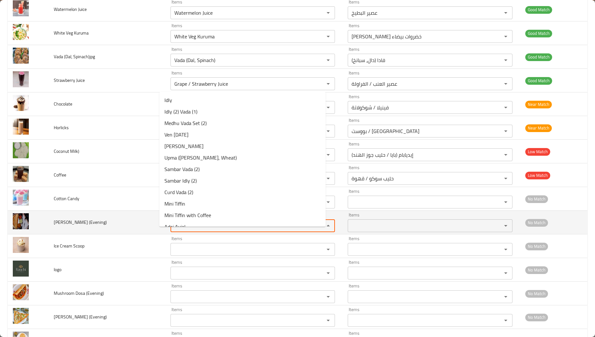
click at [207, 230] on \(Evening\) "Items" at bounding box center [243, 225] width 142 height 9
paste \(Evening\) "Gobi"
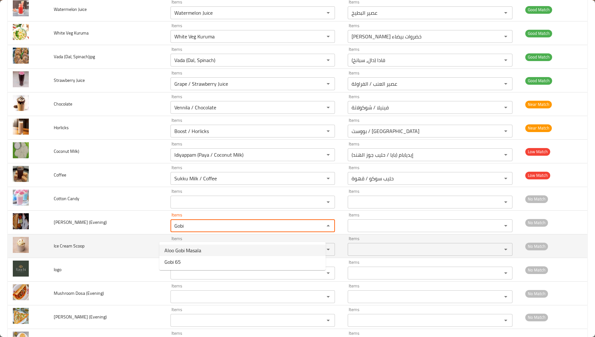
type \(Evening\) "Gobi"
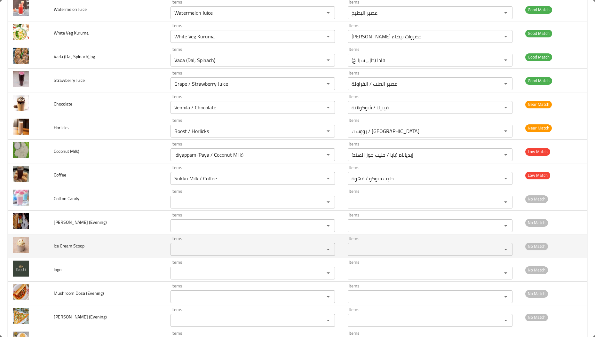
click at [98, 258] on td "Ice Cream Scoop" at bounding box center [107, 246] width 117 height 24
click at [58, 250] on span "Ice Cream Scoop" at bounding box center [69, 246] width 31 height 8
click at [68, 250] on span "Ice Cream Scoop" at bounding box center [69, 246] width 31 height 8
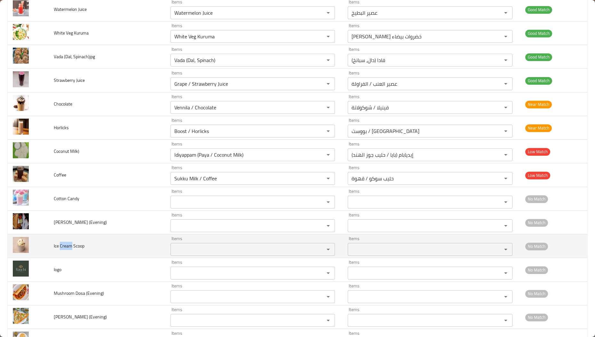
copy span "Cream"
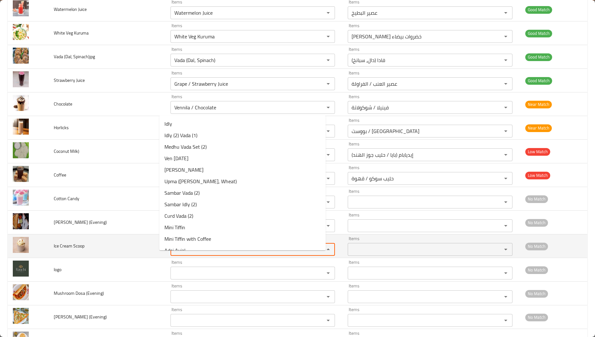
paste Scoop "Cream"
click at [206, 254] on Scoop "Cream" at bounding box center [243, 249] width 142 height 9
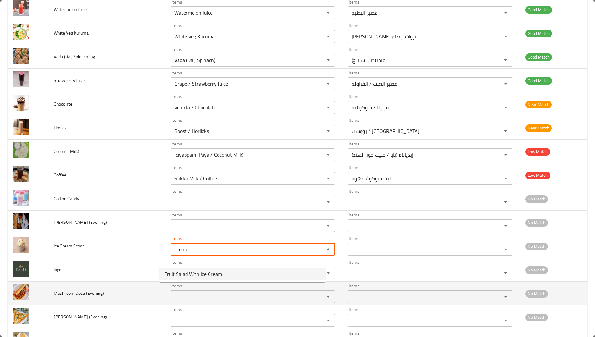
type Scoop "Cream"
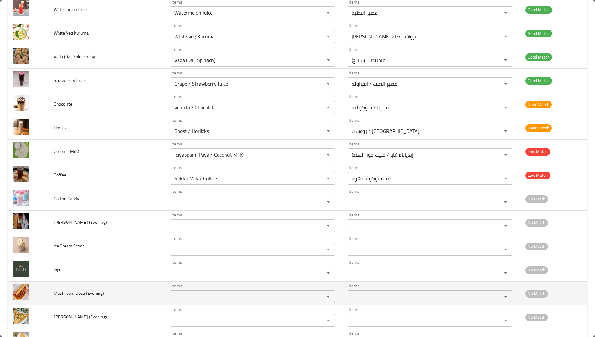
click at [72, 297] on span "Mushroom Dosa (Evening)" at bounding box center [79, 293] width 50 height 8
copy span "Mushroom"
paste \(Evening\) "Mushroom"
click at [176, 301] on \(Evening\) "Mushroom" at bounding box center [243, 296] width 142 height 9
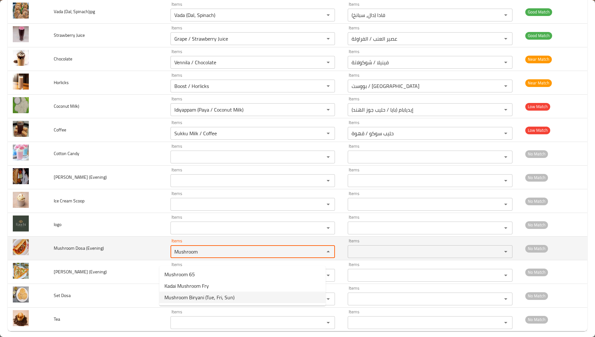
scroll to position [3238, 0]
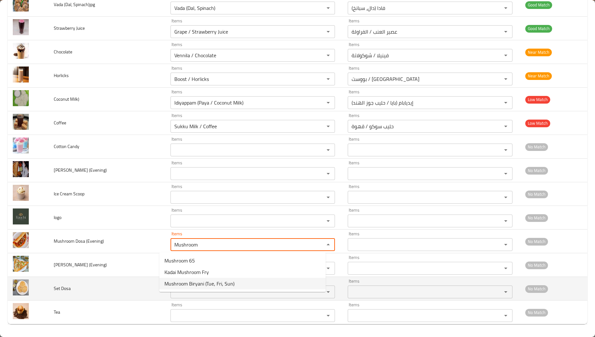
type \(Evening\) "Mushroom"
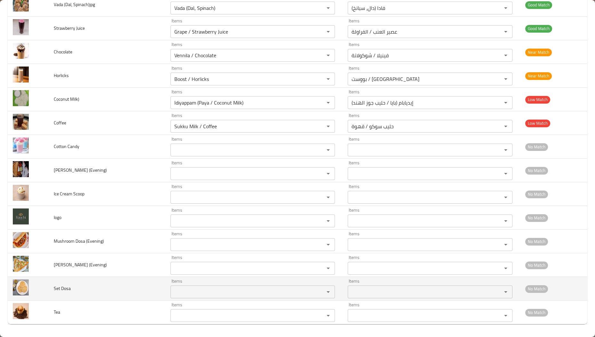
click at [83, 278] on td "Set Dosa" at bounding box center [107, 289] width 117 height 24
click at [65, 289] on span "Set Dosa" at bounding box center [62, 288] width 17 height 8
copy span "Dosa"
click at [65, 289] on span "Set Dosa" at bounding box center [62, 288] width 17 height 8
click at [200, 297] on div "Items" at bounding box center [252, 292] width 164 height 13
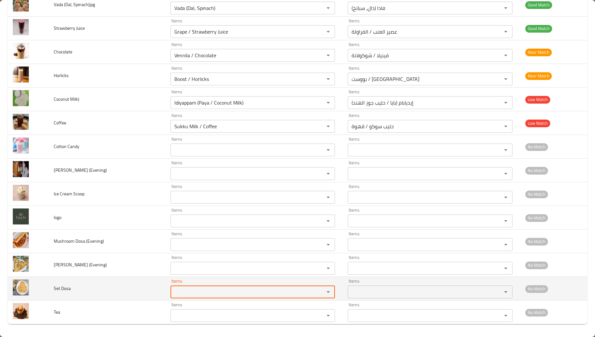
paste Dosa "Dosa"
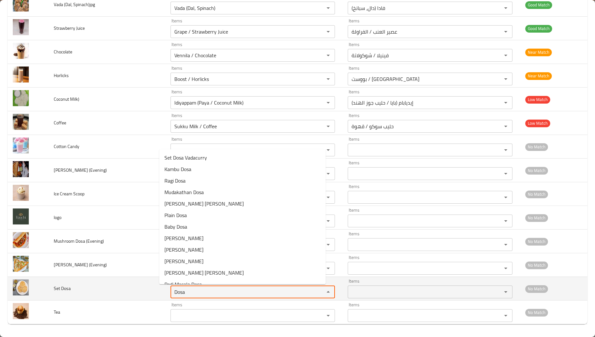
click at [200, 297] on div "Dosa Items" at bounding box center [252, 292] width 164 height 13
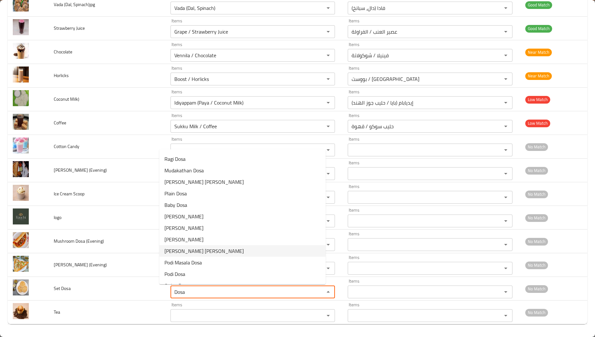
scroll to position [0, 0]
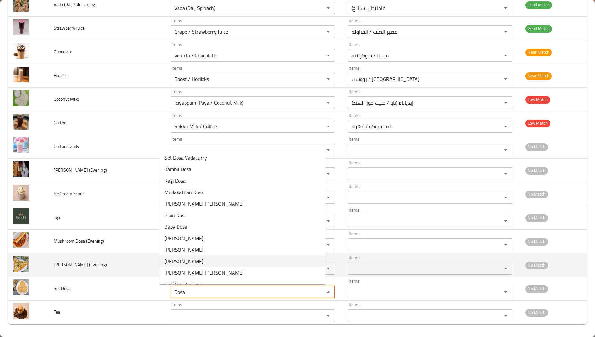
type Dosa "Dosa"
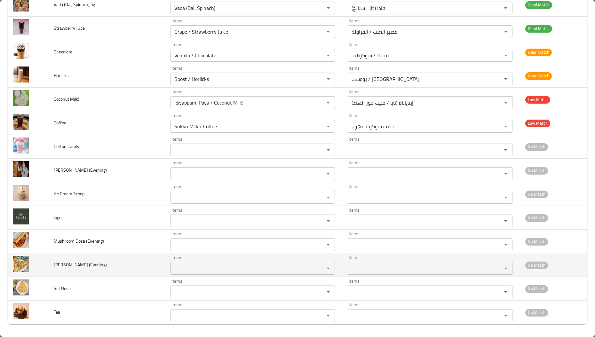
click at [119, 256] on td "Paneer Dosa (Evening)" at bounding box center [107, 265] width 117 height 24
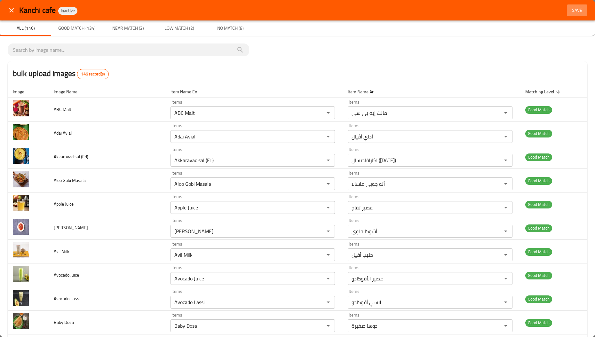
click at [572, 9] on span "Save" at bounding box center [576, 10] width 15 height 8
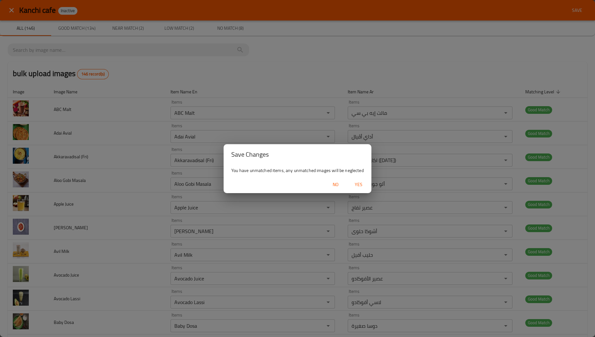
click at [359, 178] on div "No Yes" at bounding box center [298, 184] width 148 height 17
click at [358, 184] on span "Yes" at bounding box center [358, 185] width 15 height 8
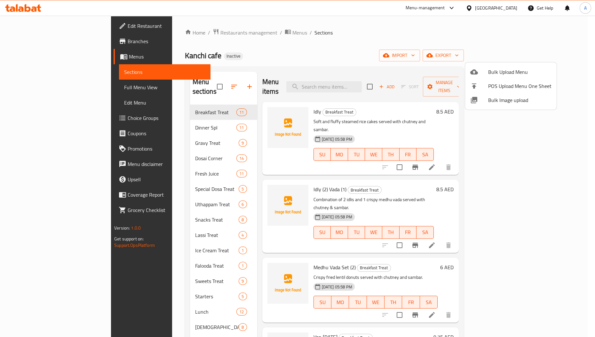
click at [176, 122] on div at bounding box center [297, 168] width 595 height 337
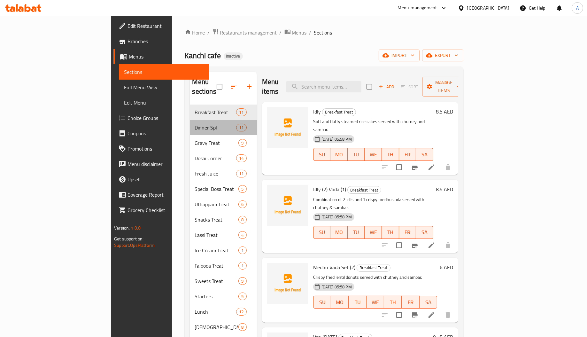
click at [190, 122] on div "Dinner Spl 11" at bounding box center [223, 127] width 67 height 15
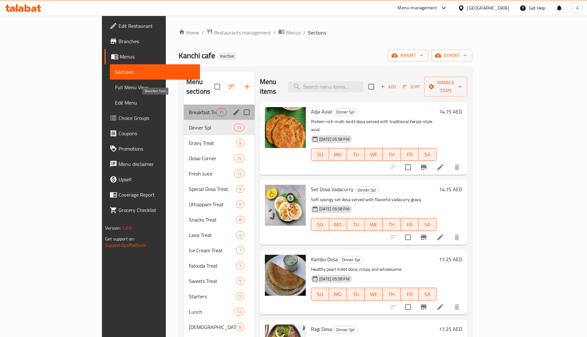
click at [189, 108] on span "Breakfast Treat" at bounding box center [202, 112] width 27 height 8
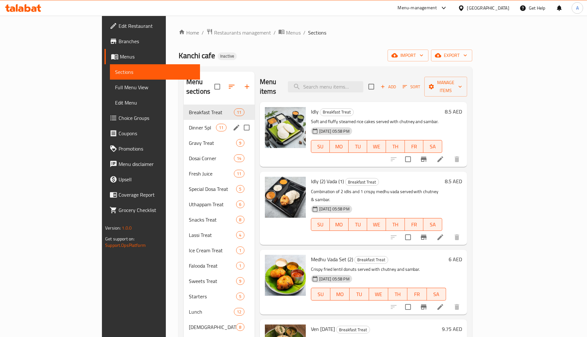
click at [184, 120] on div "Dinner Spl 11" at bounding box center [219, 127] width 71 height 15
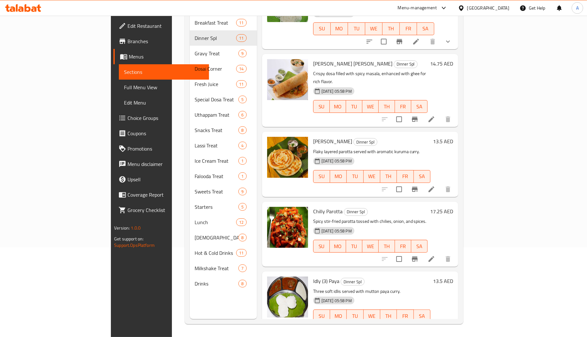
scroll to position [446, 0]
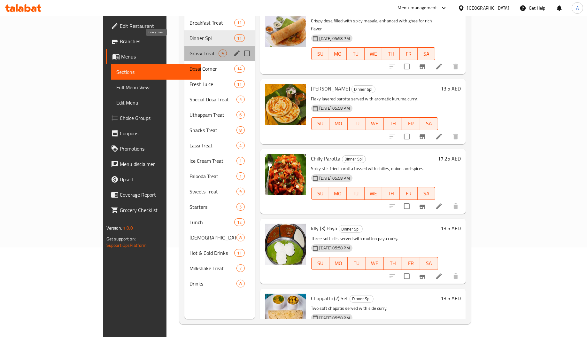
click at [190, 50] on span "Gravy Treat" at bounding box center [204, 54] width 29 height 8
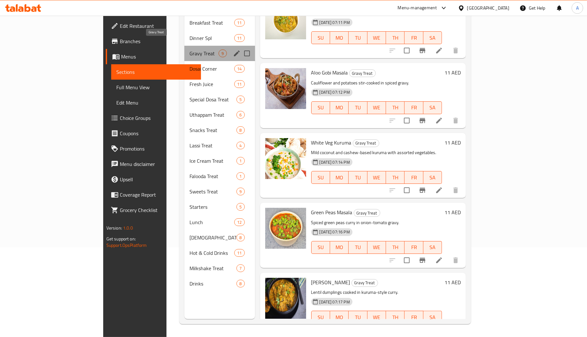
click at [190, 50] on span "Gravy Treat" at bounding box center [204, 54] width 29 height 8
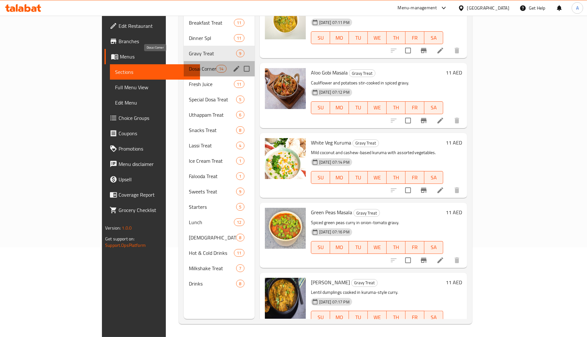
click at [189, 65] on span "Dosai Corner" at bounding box center [202, 69] width 27 height 8
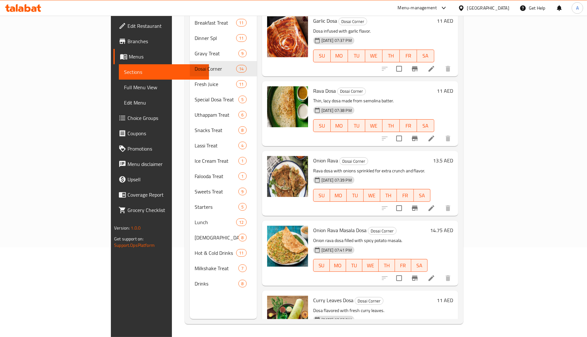
scroll to position [656, 0]
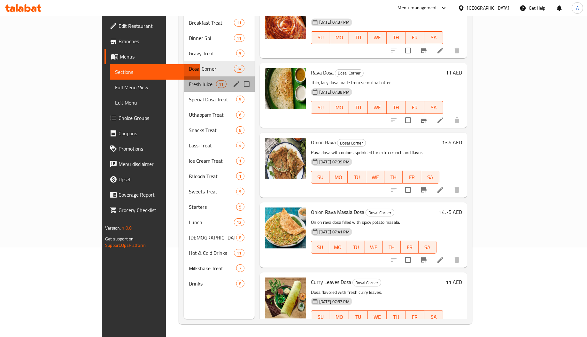
click at [184, 80] on div "Fresh Juice 11" at bounding box center [219, 83] width 71 height 15
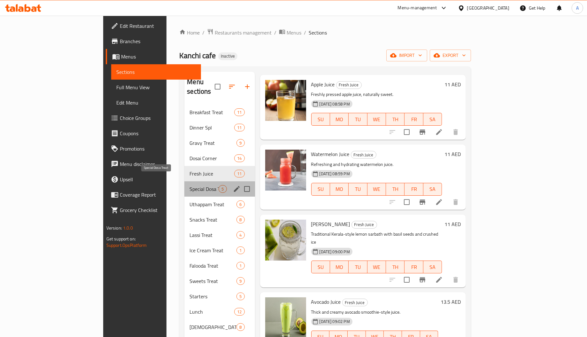
click at [190, 185] on span "Special Dosa Treat" at bounding box center [204, 189] width 29 height 8
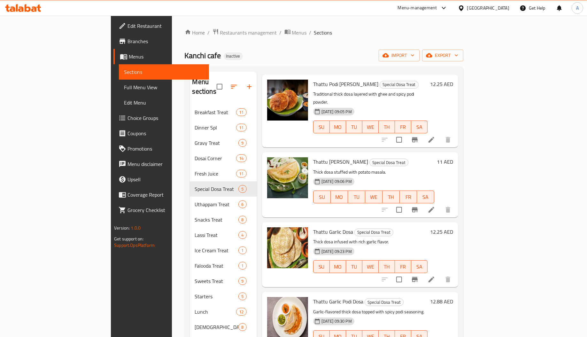
scroll to position [90, 0]
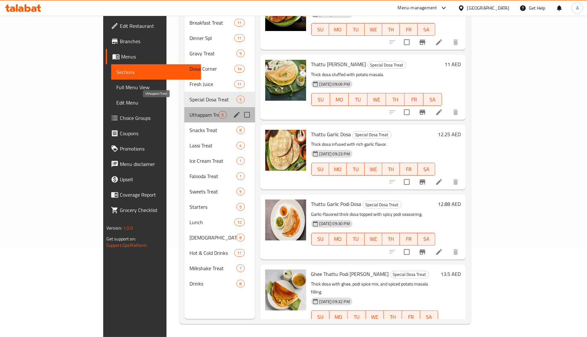
click at [190, 111] on span "Uthappam Treat" at bounding box center [204, 115] width 29 height 8
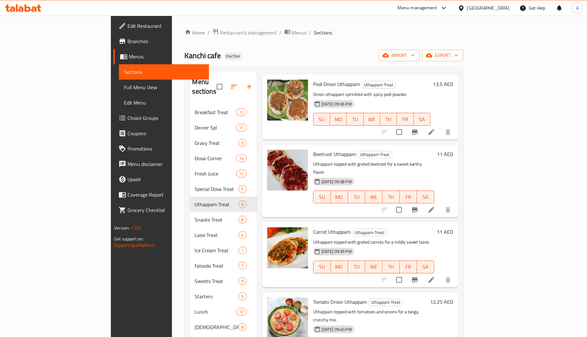
scroll to position [90, 0]
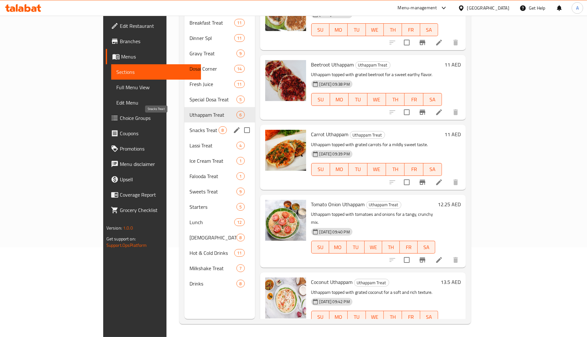
click at [190, 126] on span "Snacks Treat" at bounding box center [204, 130] width 29 height 8
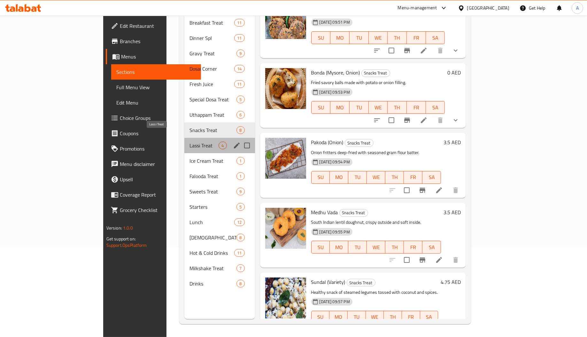
click at [190, 142] on span "Lassi Treat" at bounding box center [204, 146] width 29 height 8
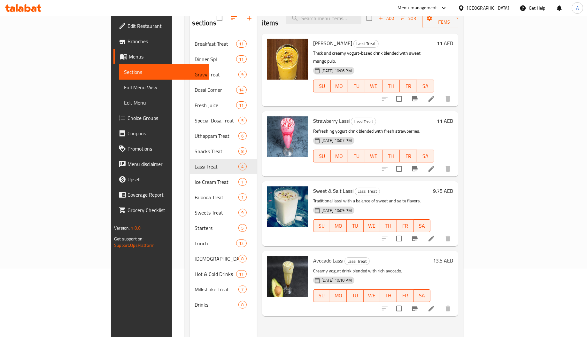
scroll to position [90, 0]
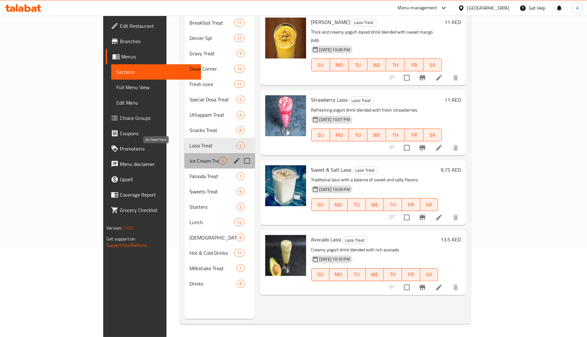
click at [190, 157] on span "Ice Cream Treat" at bounding box center [204, 161] width 29 height 8
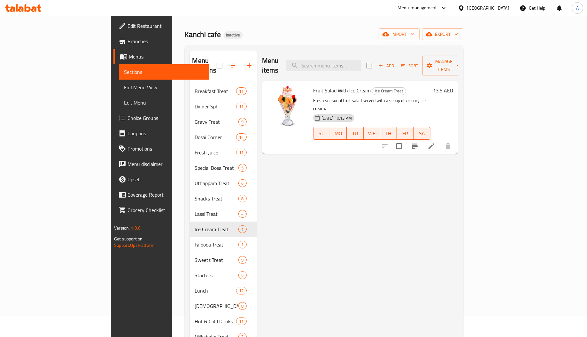
scroll to position [21, 0]
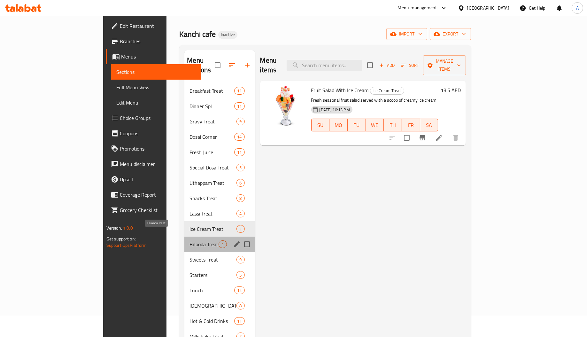
click at [190, 240] on span "Falooda Treat" at bounding box center [204, 244] width 29 height 8
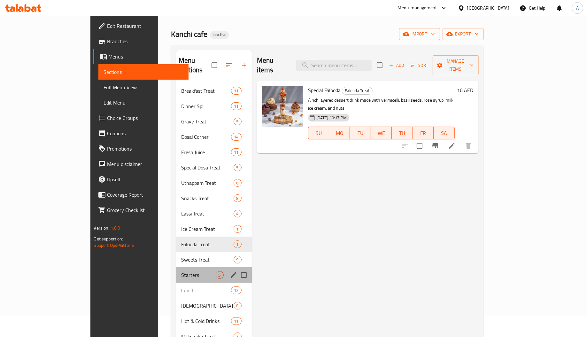
click at [176, 267] on div "Starters 5" at bounding box center [214, 274] width 76 height 15
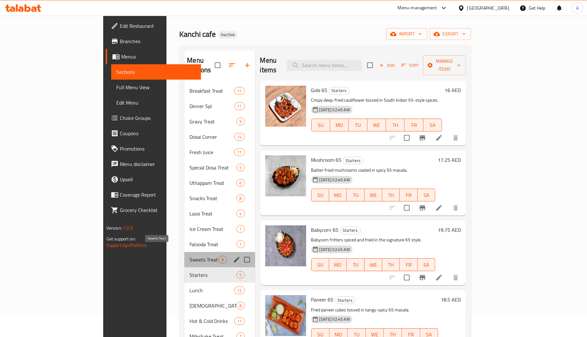
click at [190, 256] on span "Sweets Treat" at bounding box center [204, 260] width 29 height 8
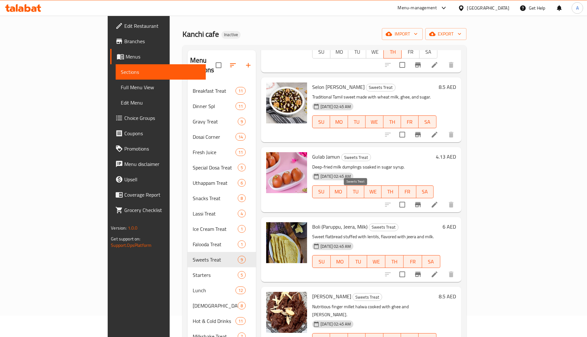
scroll to position [90, 0]
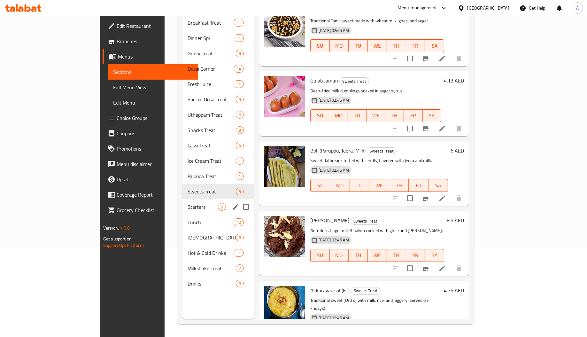
click at [183, 199] on div "Starters 5" at bounding box center [219, 206] width 72 height 15
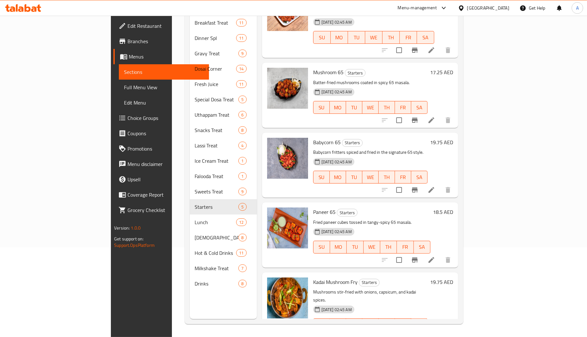
scroll to position [90, 0]
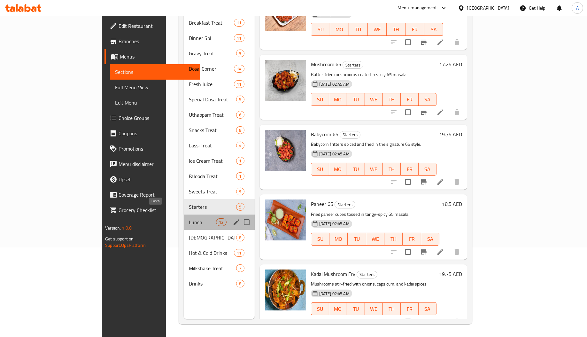
click at [189, 218] on span "Lunch" at bounding box center [202, 222] width 27 height 8
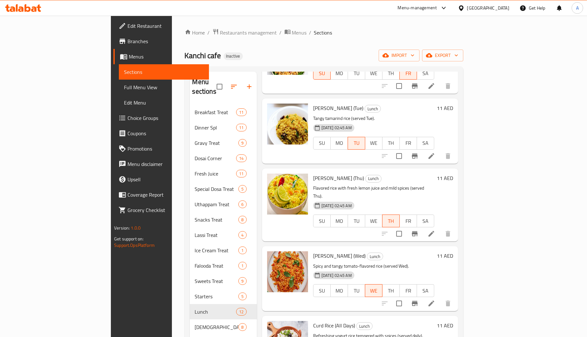
scroll to position [90, 0]
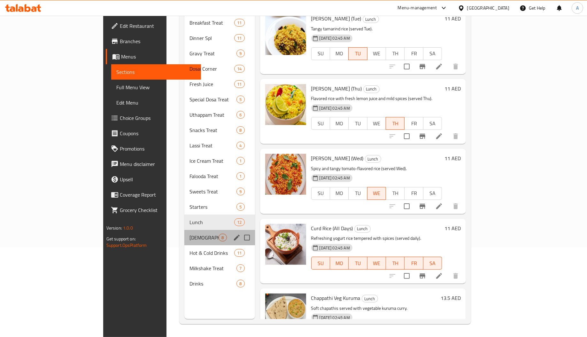
click at [185, 230] on div "Indian 8" at bounding box center [220, 237] width 70 height 15
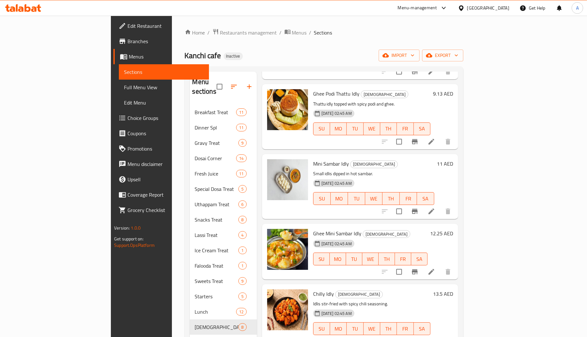
scroll to position [90, 0]
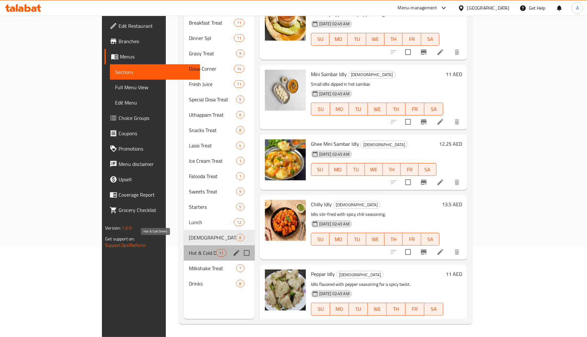
click at [189, 249] on span "Hot & Cold Drinks" at bounding box center [202, 253] width 27 height 8
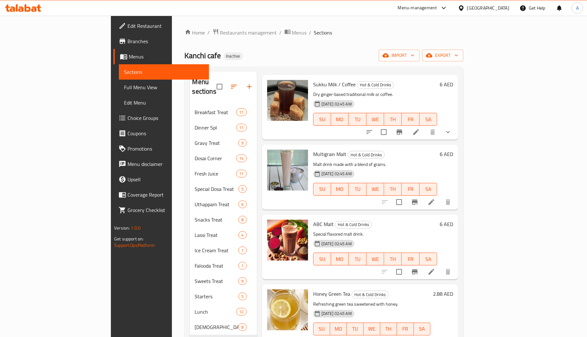
scroll to position [90, 0]
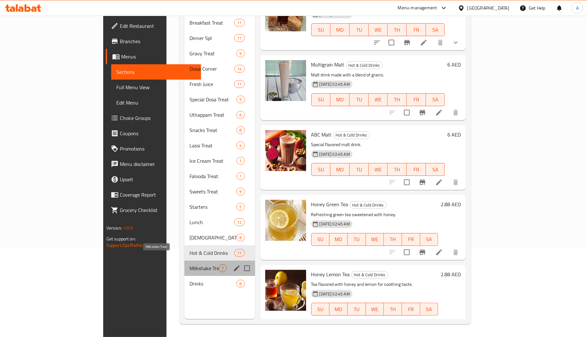
click at [190, 264] on span "Milkshake Treat" at bounding box center [204, 268] width 29 height 8
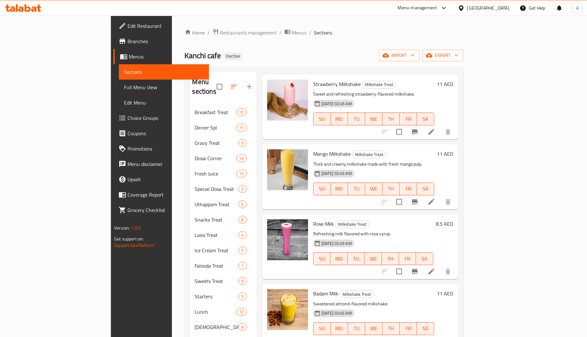
scroll to position [90, 0]
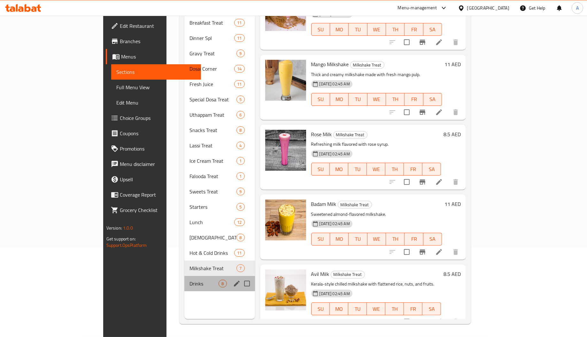
click at [185, 276] on div "Drinks 8" at bounding box center [220, 283] width 70 height 15
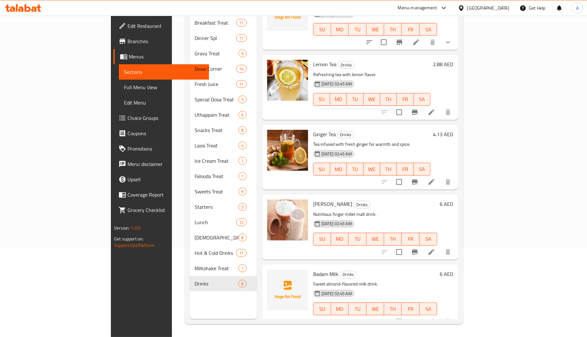
click at [313, 269] on span "Badam Milk" at bounding box center [325, 274] width 25 height 10
copy span "Badam"
click at [313, 269] on span "Badam Milk" at bounding box center [325, 274] width 25 height 10
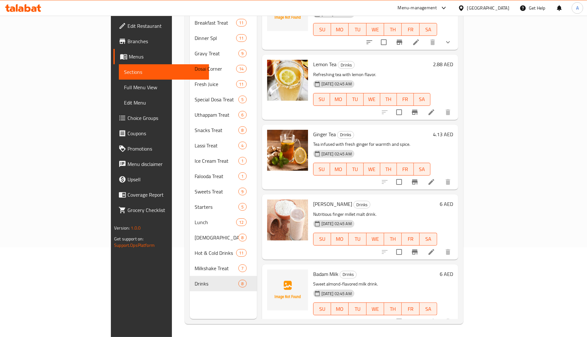
click at [313, 269] on span "Badam Milk" at bounding box center [325, 274] width 25 height 10
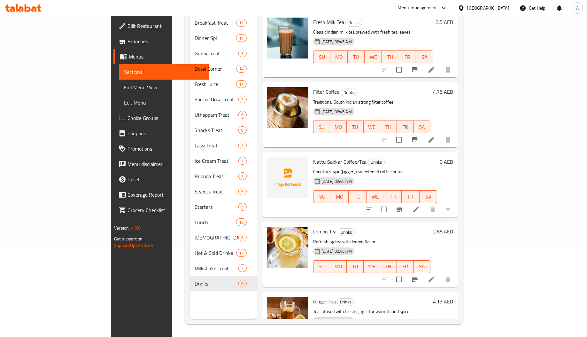
click at [313, 157] on span "Nattu Sakkar Coffee/Tea" at bounding box center [339, 162] width 53 height 10
click at [321, 157] on span "Nattu Sakkar Coffee/Tea" at bounding box center [339, 162] width 53 height 10
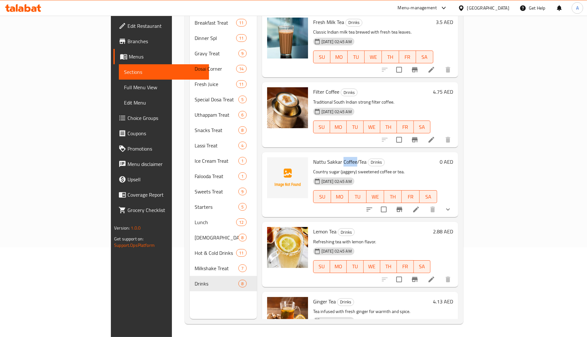
click at [321, 157] on span "Nattu Sakkar Coffee/Tea" at bounding box center [339, 162] width 53 height 10
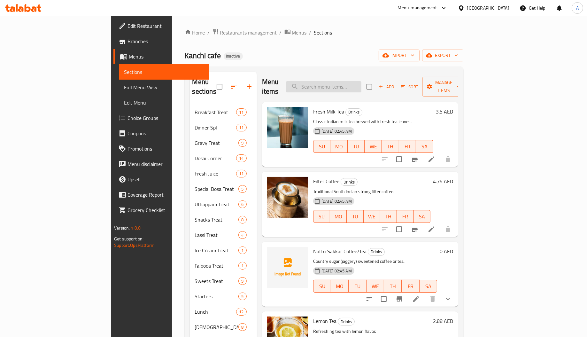
click at [362, 81] on input "search" at bounding box center [323, 86] width 75 height 11
paste input "Coffee"
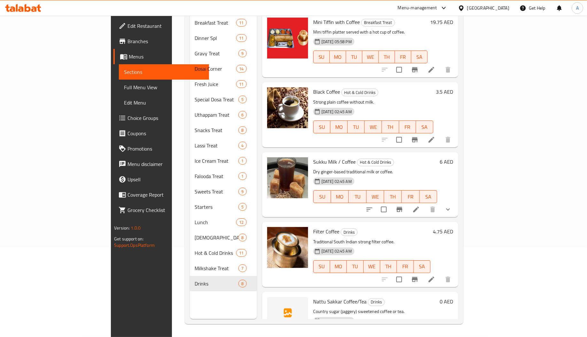
type input "Coffee"
click at [124, 83] on span "Full Menu View" at bounding box center [164, 87] width 80 height 8
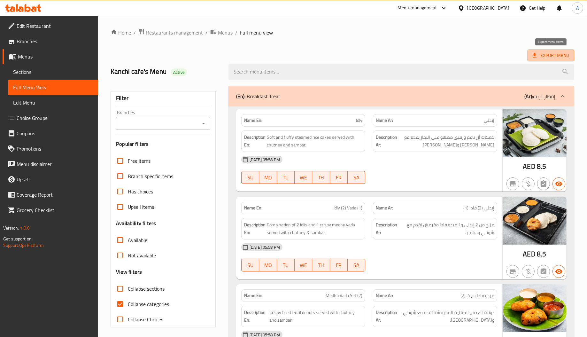
click at [553, 53] on span "Export Menu" at bounding box center [551, 55] width 36 height 8
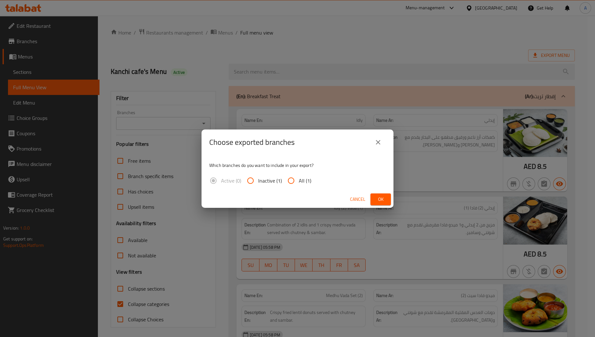
click at [302, 180] on span "All (1)" at bounding box center [305, 181] width 12 height 8
click at [299, 180] on input "All (1)" at bounding box center [290, 180] width 15 height 15
radio input "true"
click at [382, 201] on span "Ok" at bounding box center [380, 199] width 10 height 8
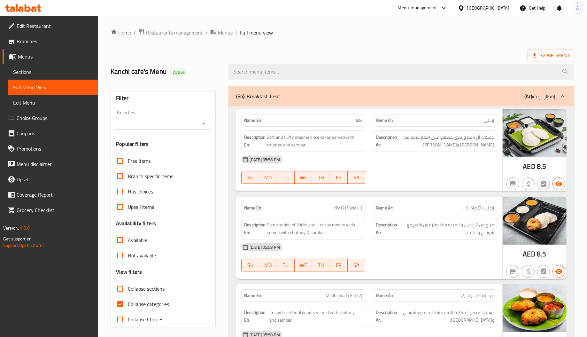
click at [322, 32] on ol "Home / Restaurants management / Menus / Full menu view" at bounding box center [343, 32] width 464 height 8
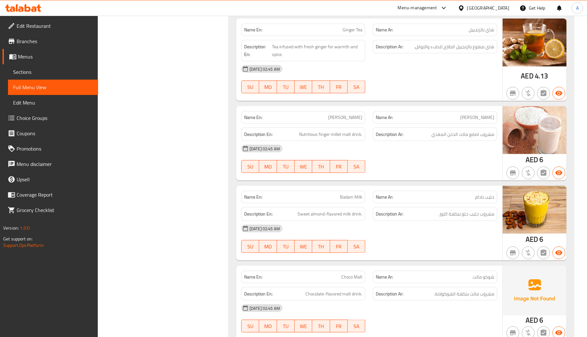
scroll to position [12838, 0]
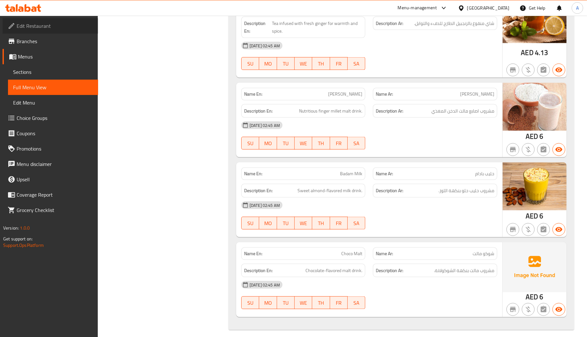
click at [44, 27] on span "Edit Restaurant" at bounding box center [55, 26] width 76 height 8
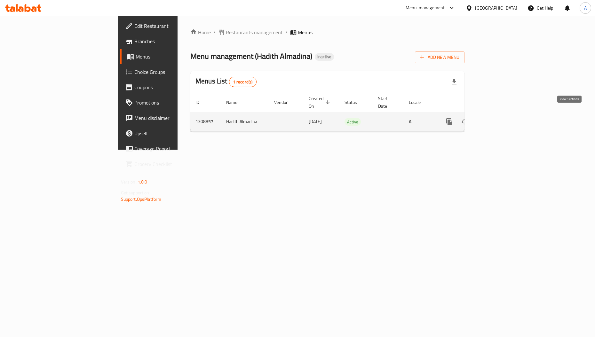
click at [503, 114] on link "enhanced table" at bounding box center [495, 121] width 15 height 15
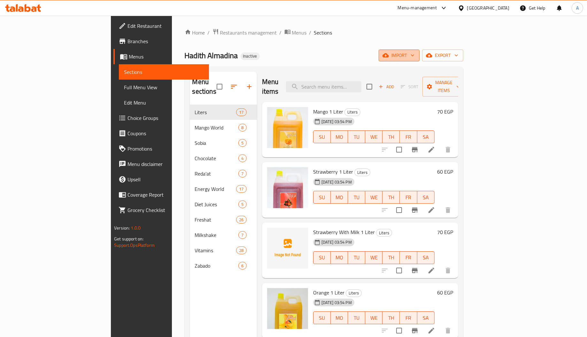
click at [415, 53] on span "import" at bounding box center [399, 55] width 31 height 8
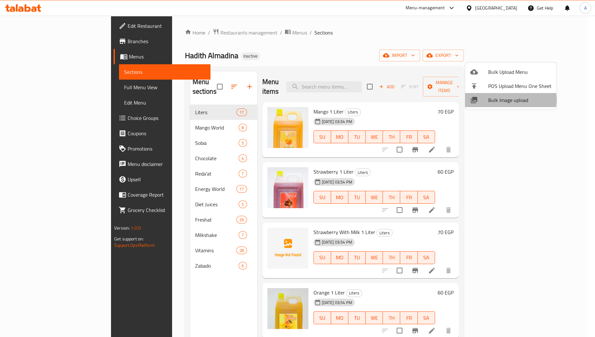
click at [498, 100] on span "Bulk Image upload" at bounding box center [519, 100] width 63 height 8
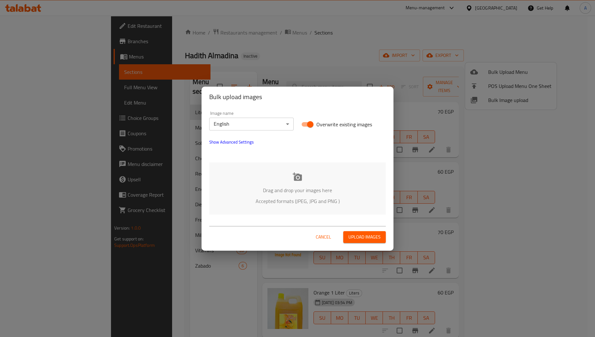
click at [284, 180] on div "Drag and drop your images here Accepted formats (JPEG, JPG and PNG )" at bounding box center [297, 188] width 177 height 52
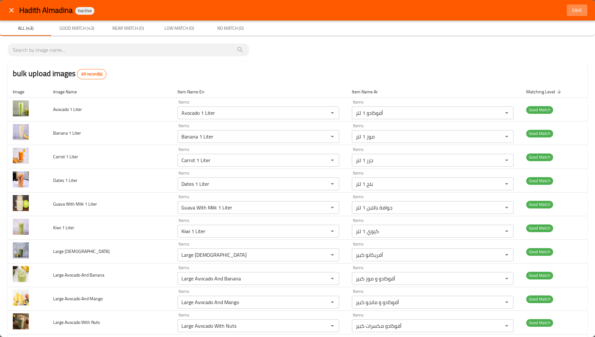
click at [569, 9] on span "Save" at bounding box center [576, 10] width 15 height 8
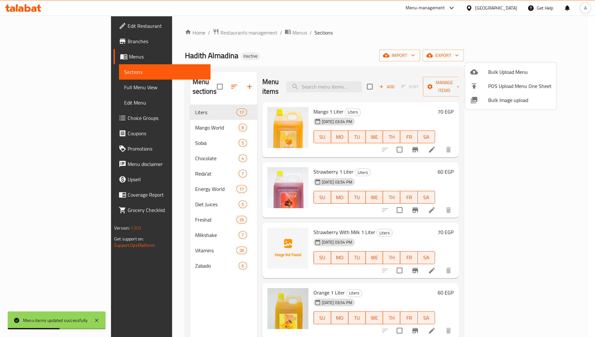
click at [146, 119] on div at bounding box center [297, 168] width 595 height 337
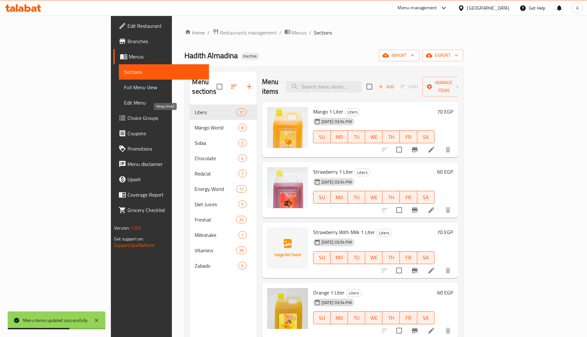
click at [195, 124] on span "Mango World" at bounding box center [217, 128] width 44 height 8
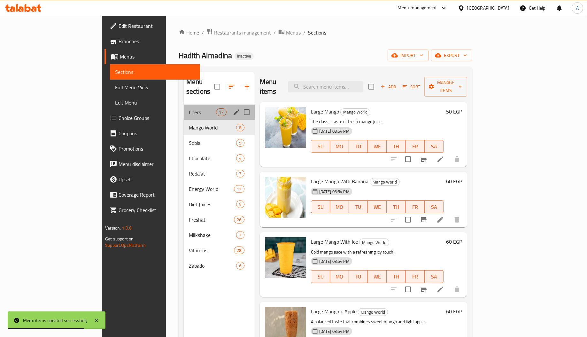
click at [184, 108] on div "Liters 17" at bounding box center [219, 112] width 71 height 15
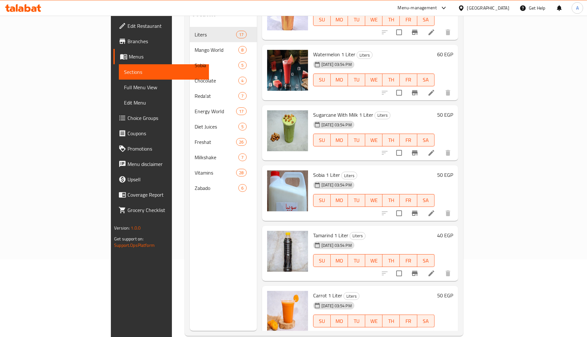
scroll to position [90, 0]
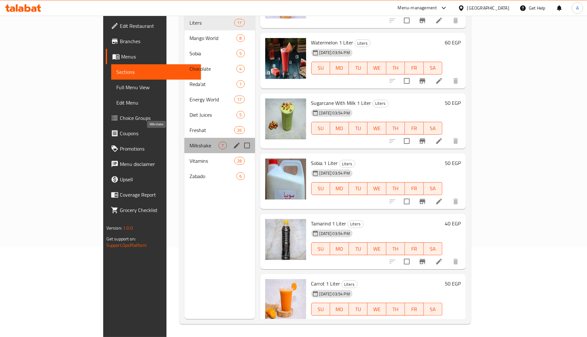
click at [190, 142] on span "Milkshake" at bounding box center [204, 146] width 29 height 8
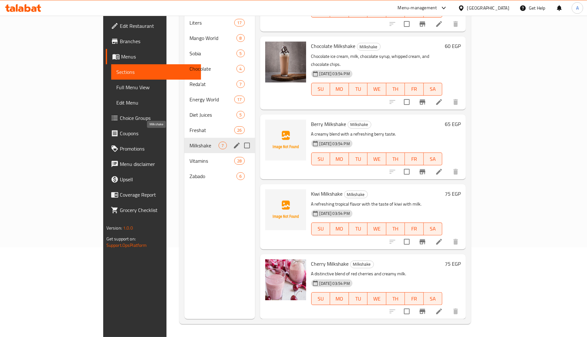
scroll to position [167, 0]
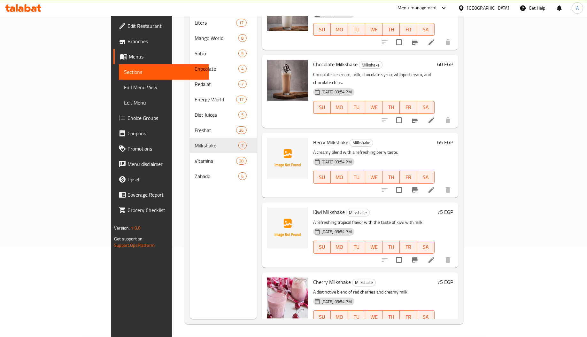
click at [313, 138] on span "Berry Milkshake" at bounding box center [330, 143] width 35 height 10
copy span "Berry"
click at [313, 207] on span "Kiwi Milkshake" at bounding box center [329, 212] width 32 height 10
copy span "Kiwi"
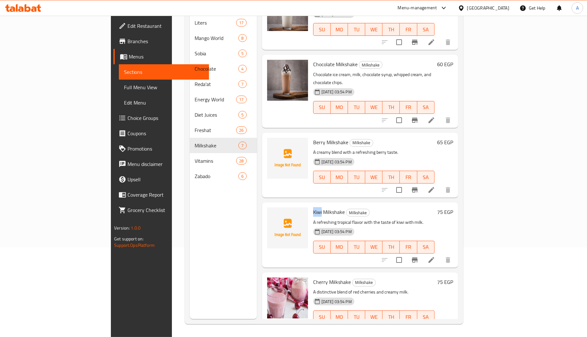
click at [313, 207] on span "Kiwi Milkshake" at bounding box center [329, 212] width 32 height 10
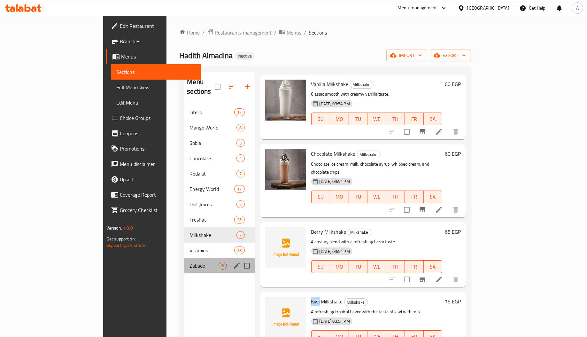
click at [185, 264] on div "Zabado 6" at bounding box center [220, 265] width 70 height 15
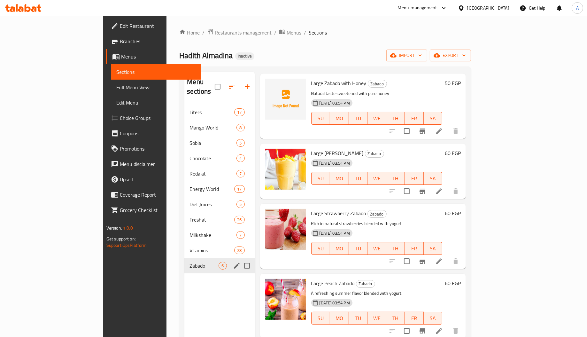
scroll to position [88, 0]
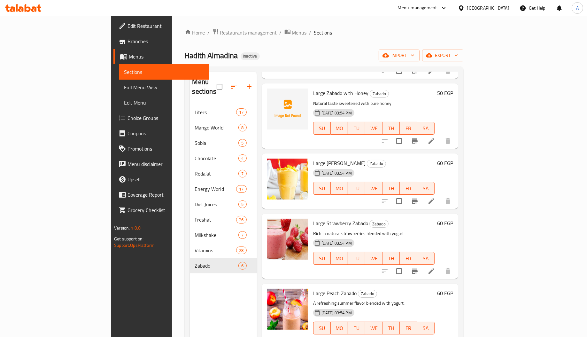
click at [313, 88] on span "Large Zabado with Honey" at bounding box center [340, 93] width 55 height 10
copy span "Zabado"
click at [313, 88] on span "Large Zabado with Honey" at bounding box center [340, 93] width 55 height 10
click at [330, 88] on span "Large Zabado with Honey" at bounding box center [340, 93] width 55 height 10
copy span "Honey"
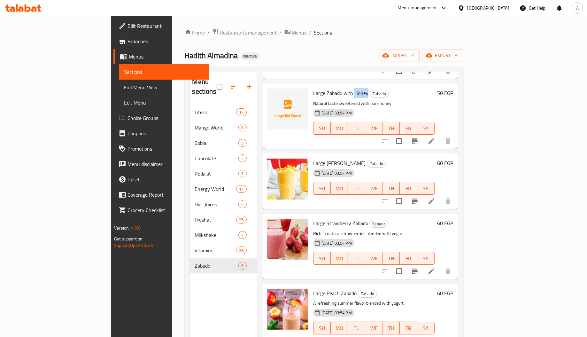
click at [330, 88] on span "Large Zabado with Honey" at bounding box center [340, 93] width 55 height 10
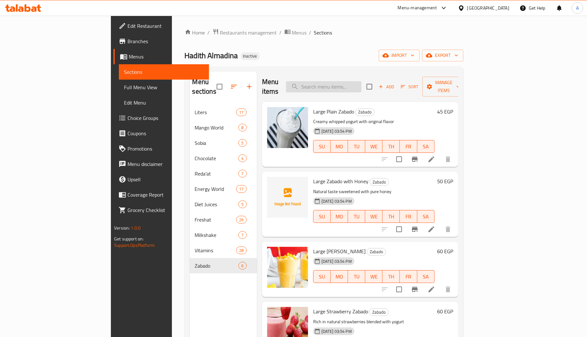
click at [362, 81] on input "search" at bounding box center [323, 86] width 75 height 11
paste input "Large Avocado With Yogurt And Honey"
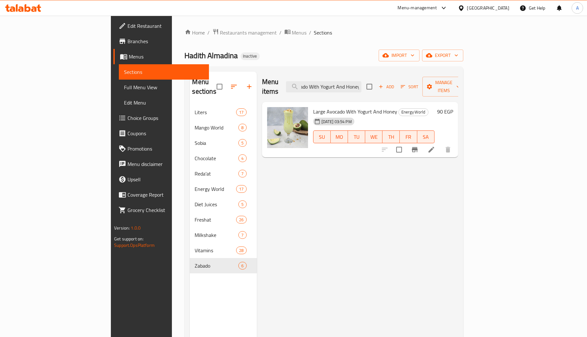
type input "Large Avocado With Yogurt And Honey"
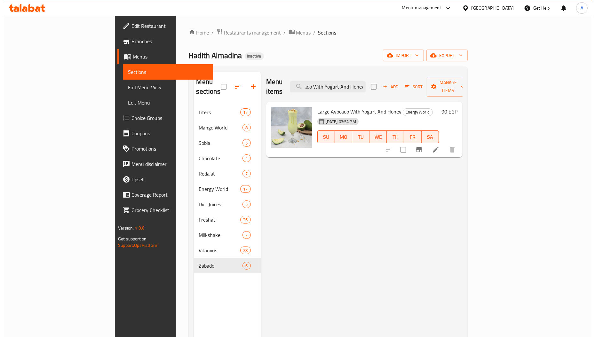
scroll to position [0, 0]
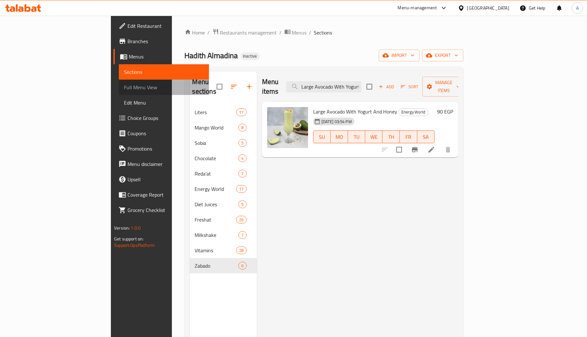
click at [124, 89] on span "Full Menu View" at bounding box center [164, 87] width 80 height 8
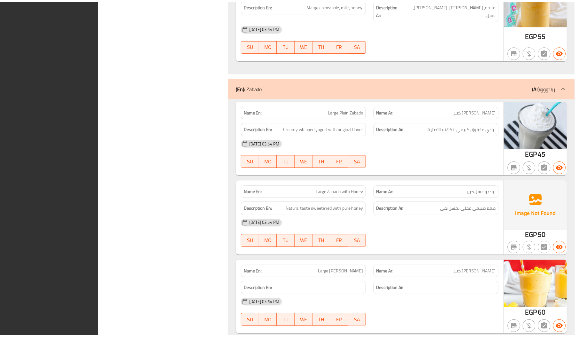
scroll to position [10813, 0]
